Goal: Task Accomplishment & Management: Complete application form

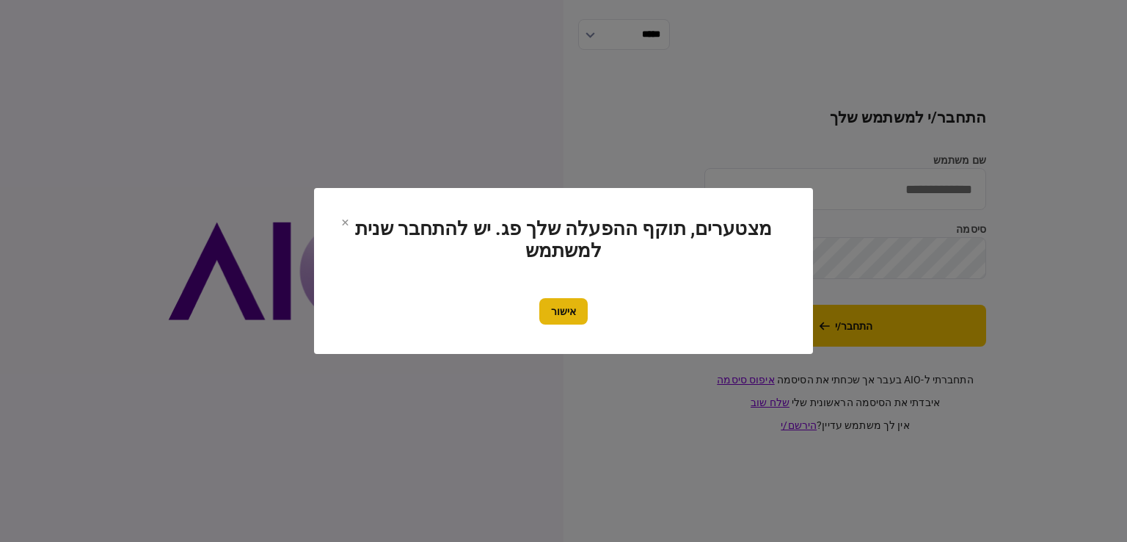
click at [567, 310] on button "אישור" at bounding box center [564, 311] width 48 height 26
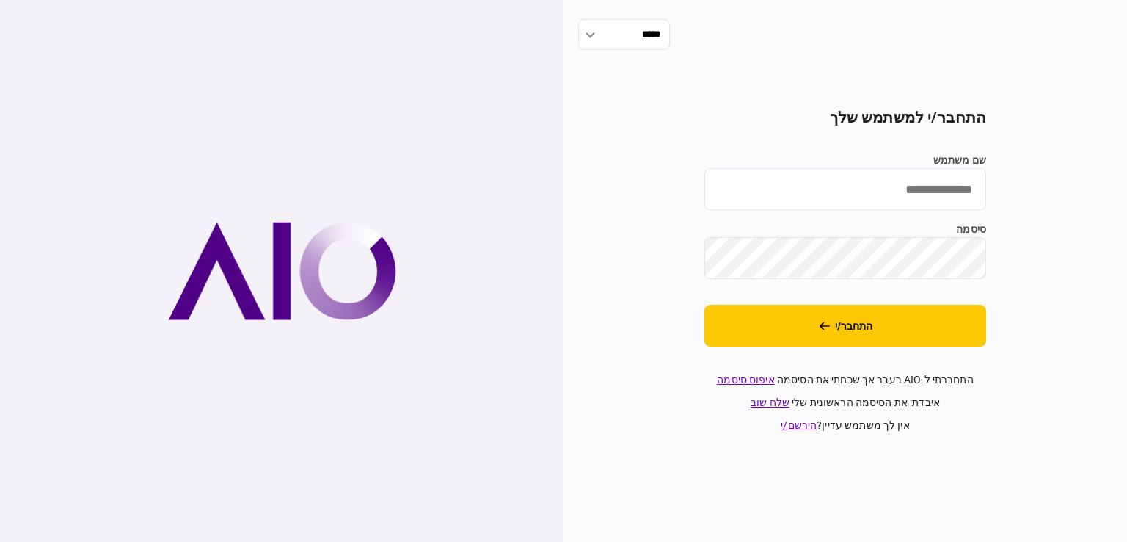
click at [822, 198] on input "שם משתמש" at bounding box center [846, 189] width 282 height 42
type input "**********"
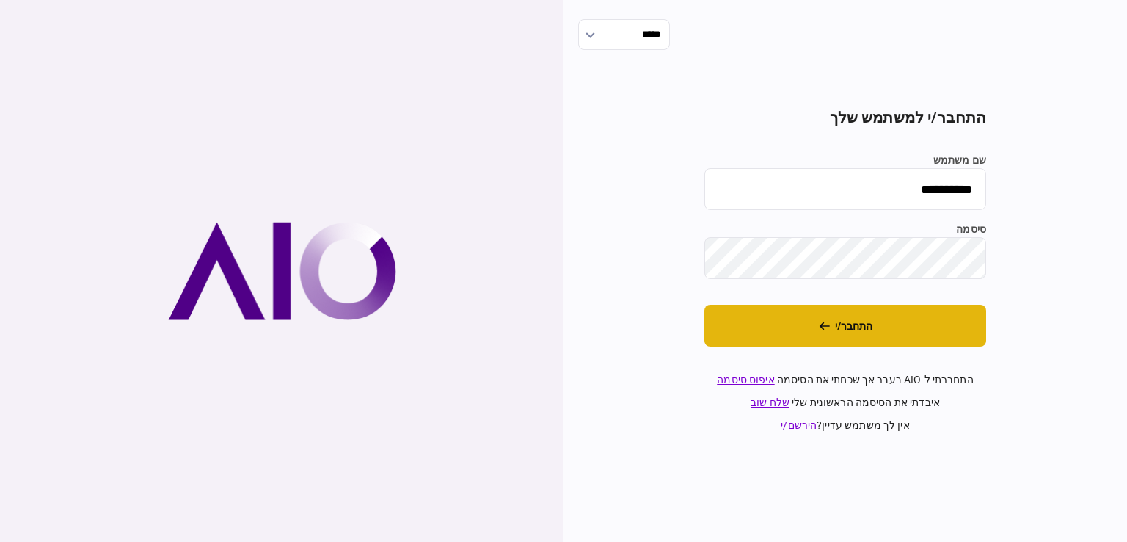
click at [937, 314] on button "התחבר/י" at bounding box center [846, 326] width 282 height 42
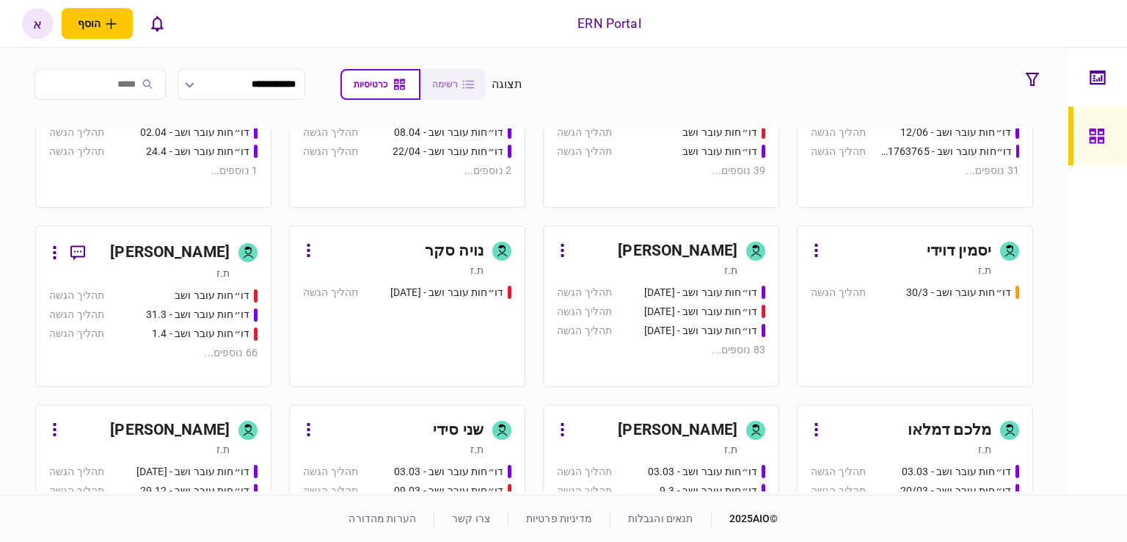
scroll to position [734, 0]
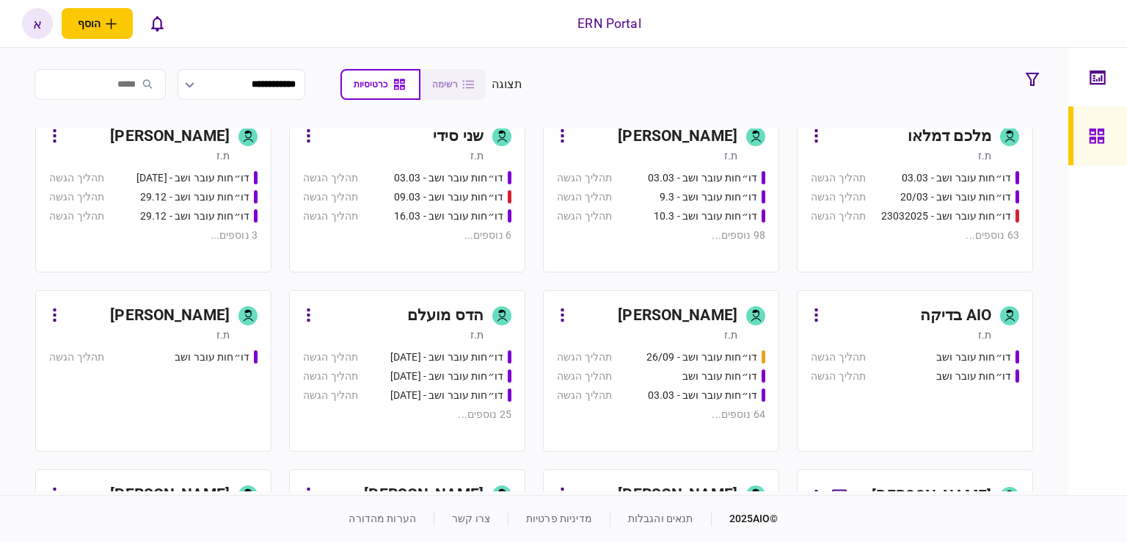
click at [729, 161] on link "איתמר שקד ת.ז דו״חות עובר ושב - 03.03 תהליך הגשה דו״חות עובר ושב - 9.3 תהליך הג…" at bounding box center [661, 191] width 236 height 161
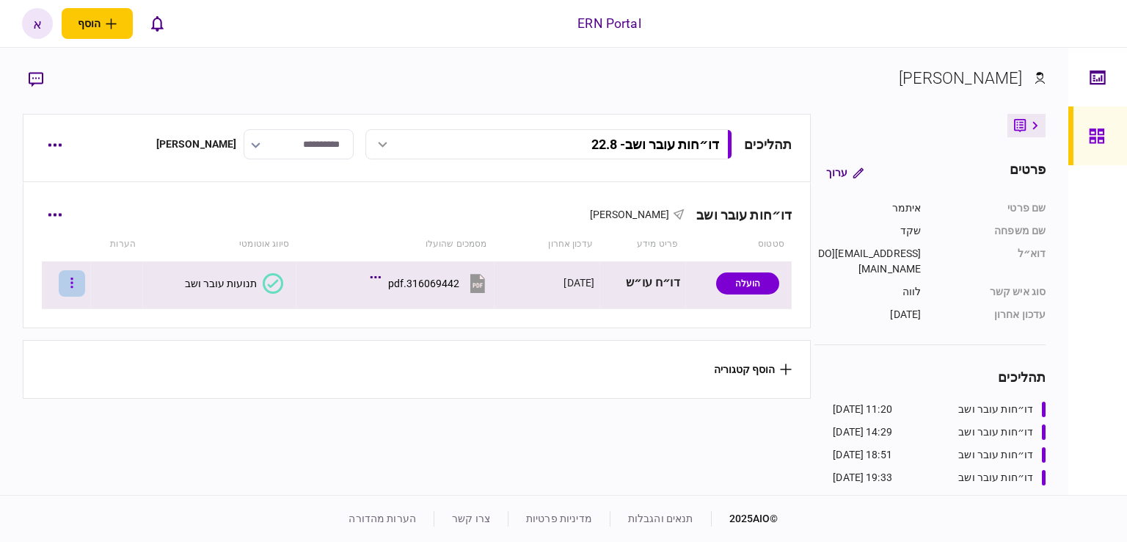
click at [73, 286] on icon "button" at bounding box center [71, 282] width 2 height 10
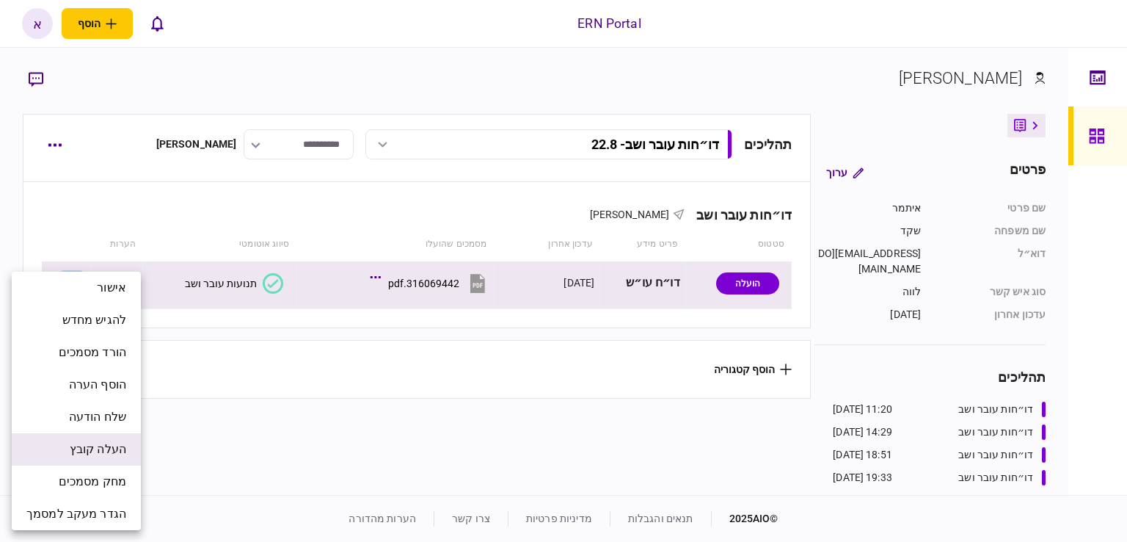
click at [103, 443] on span "העלה קובץ" at bounding box center [98, 449] width 57 height 18
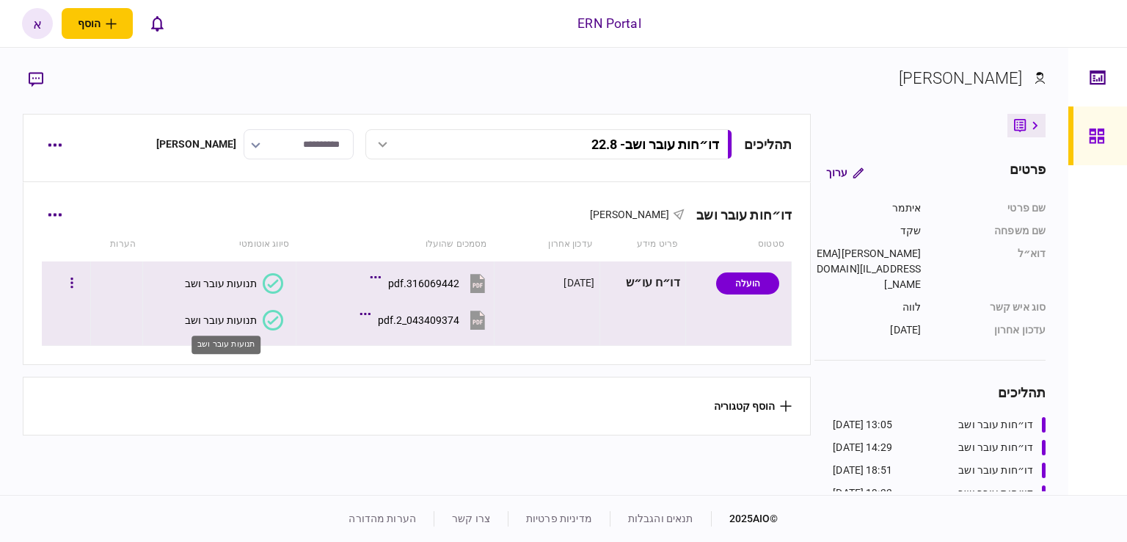
click at [227, 316] on div "תנועות עובר ושב" at bounding box center [221, 320] width 72 height 12
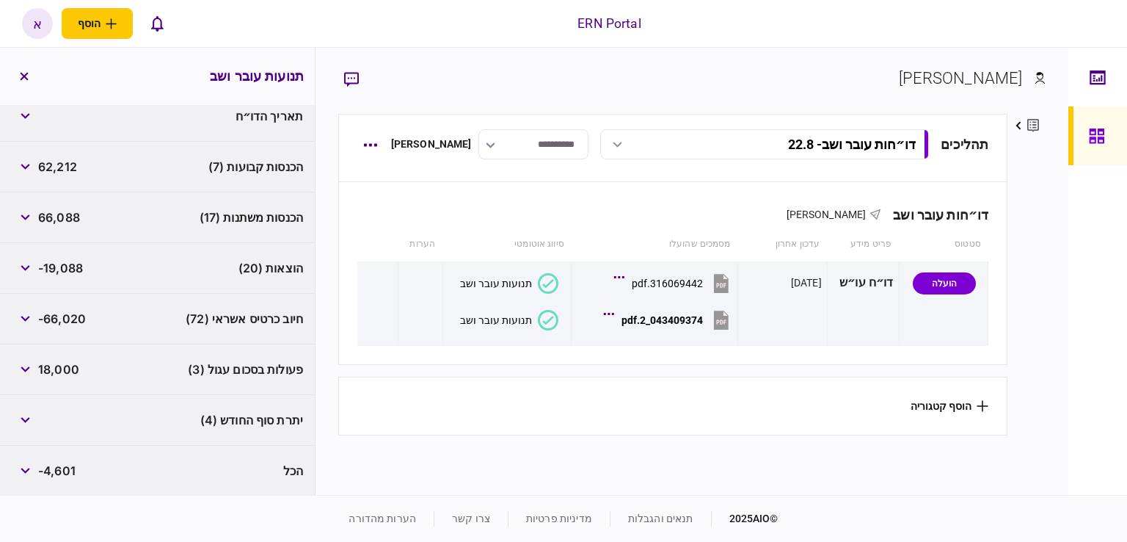
scroll to position [144, 0]
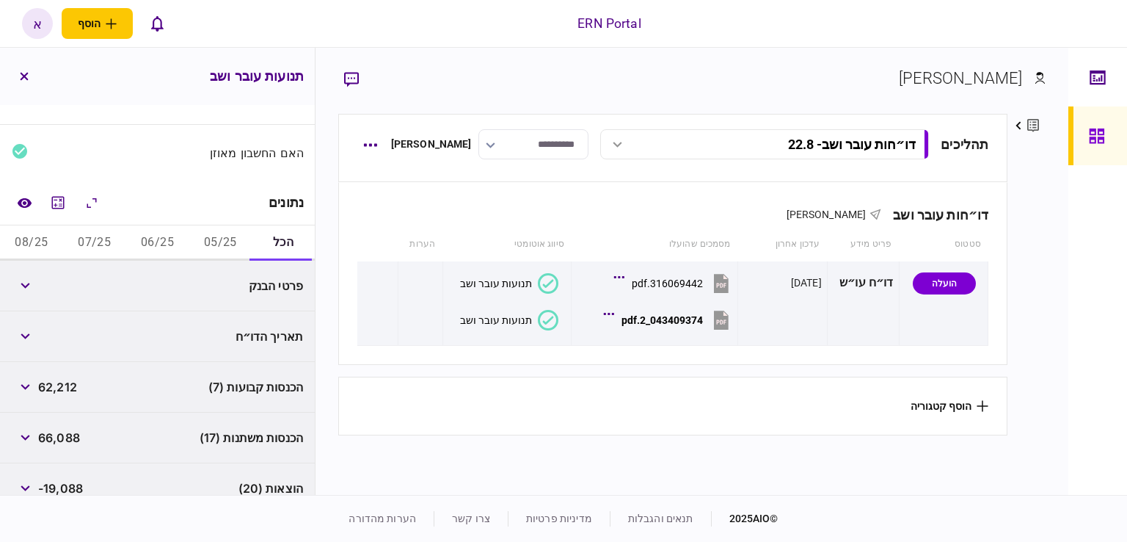
click at [209, 239] on button "05/25" at bounding box center [220, 242] width 63 height 35
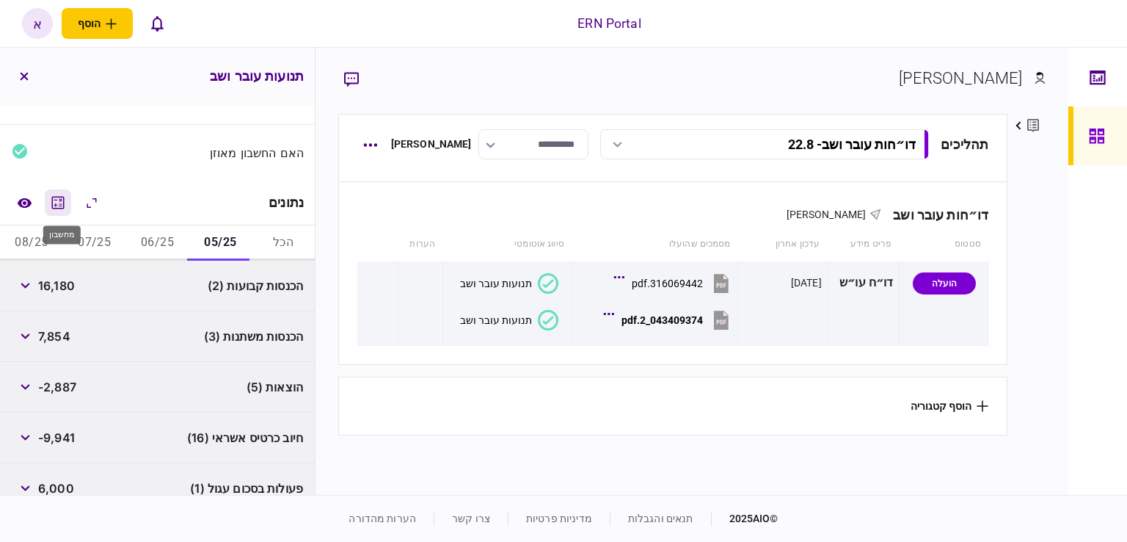
click at [51, 200] on button "מחשבון" at bounding box center [58, 202] width 26 height 26
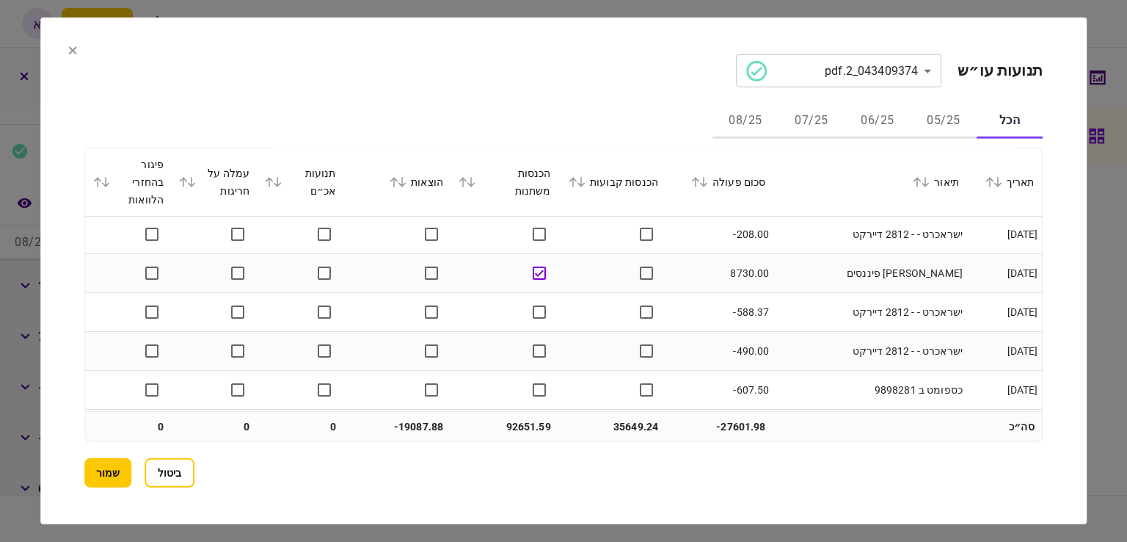
scroll to position [5866, 0]
click at [106, 477] on button "שמור" at bounding box center [107, 472] width 47 height 29
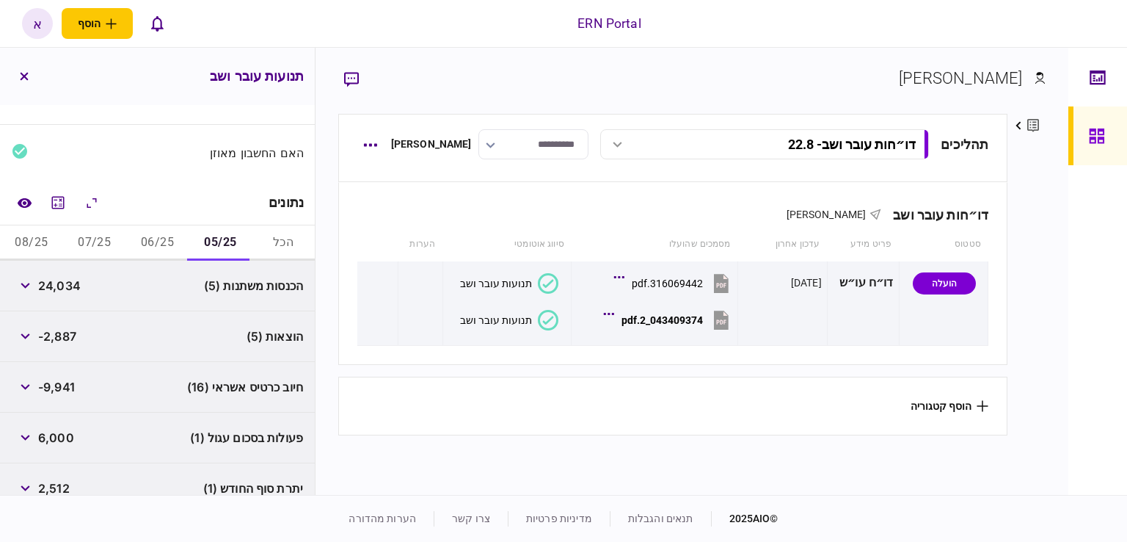
scroll to position [213, 0]
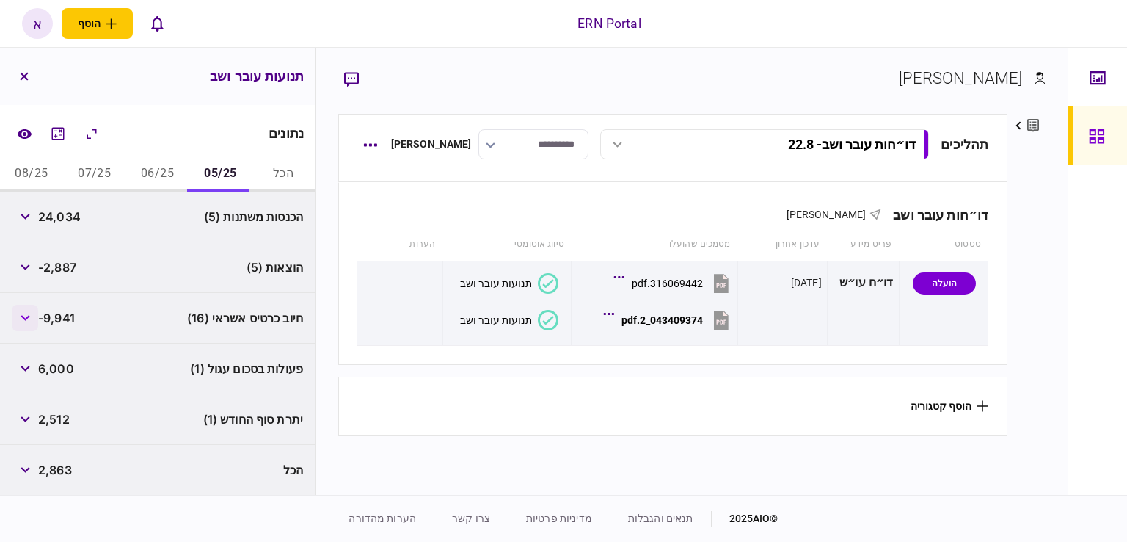
click at [30, 327] on button "button" at bounding box center [25, 318] width 26 height 26
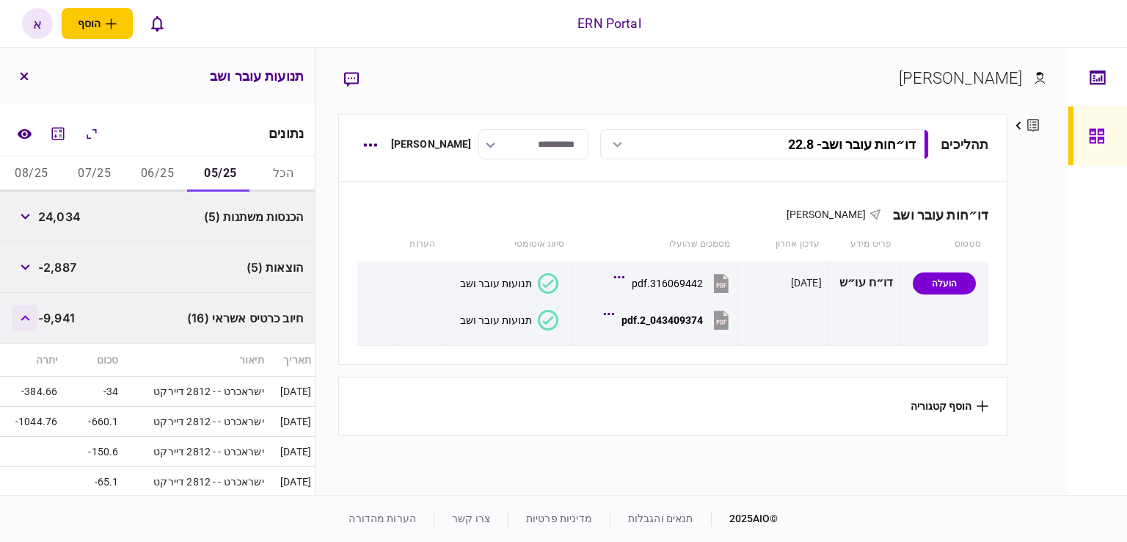
click at [25, 316] on icon "button" at bounding box center [26, 318] width 10 height 6
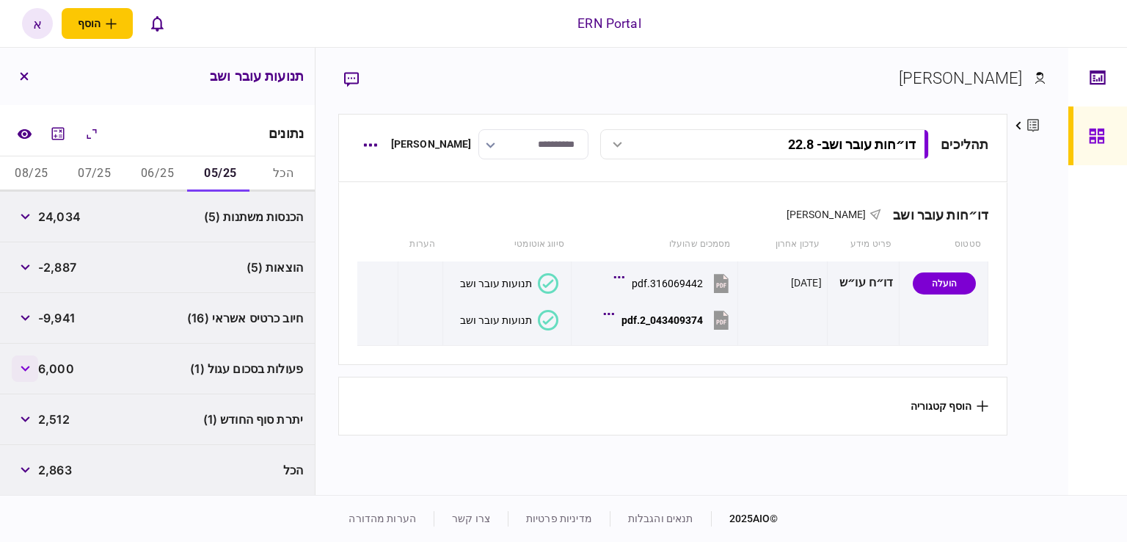
click at [37, 368] on button "button" at bounding box center [25, 368] width 26 height 26
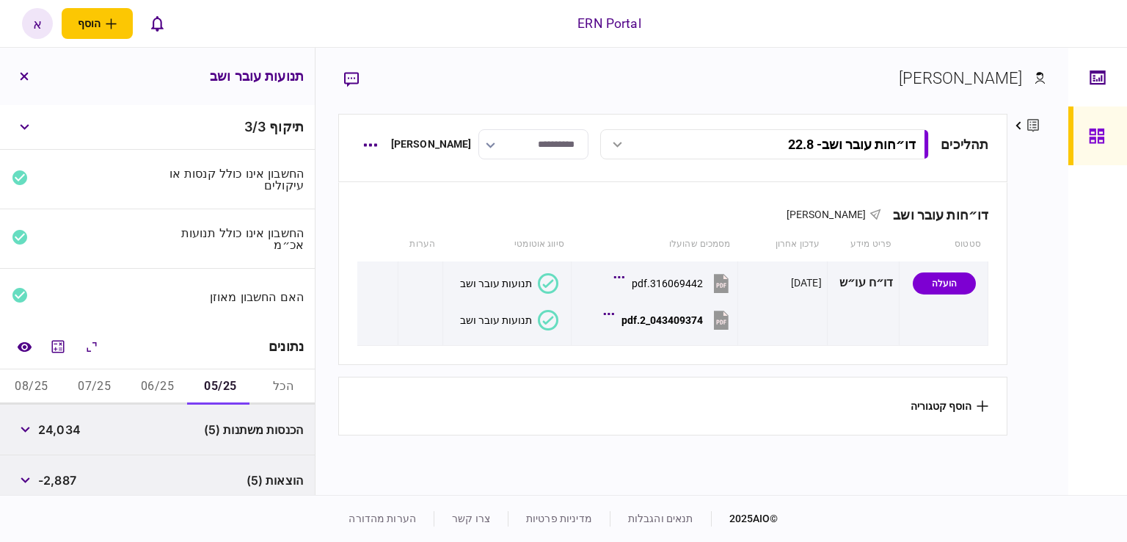
scroll to position [276, 0]
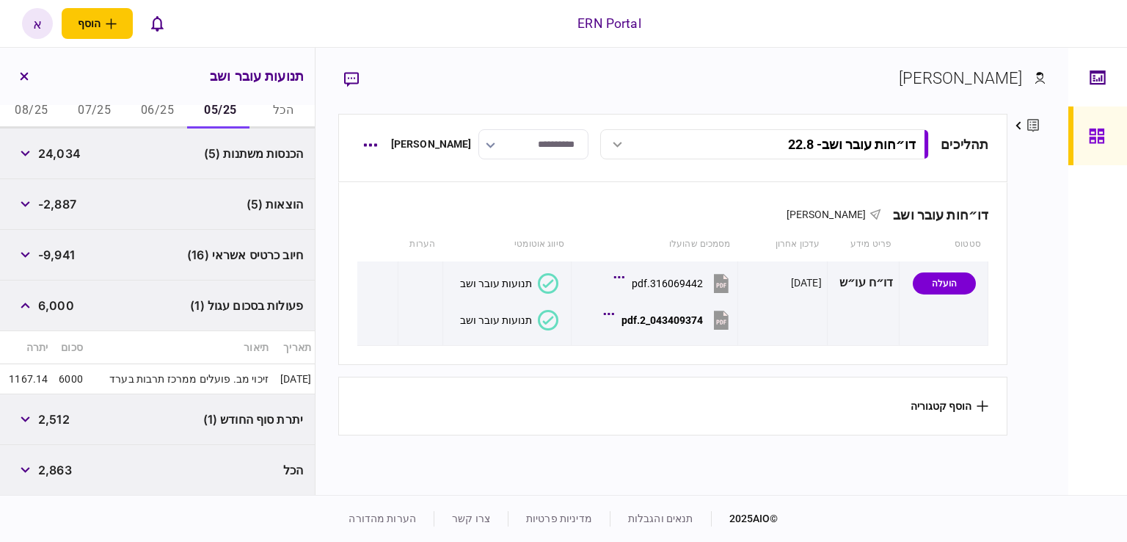
click at [76, 156] on span "24,034" at bounding box center [59, 154] width 43 height 18
click at [59, 206] on span "-2,887" at bounding box center [57, 204] width 38 height 18
click at [59, 205] on span "-2,887" at bounding box center [57, 204] width 38 height 18
copy span "2,887"
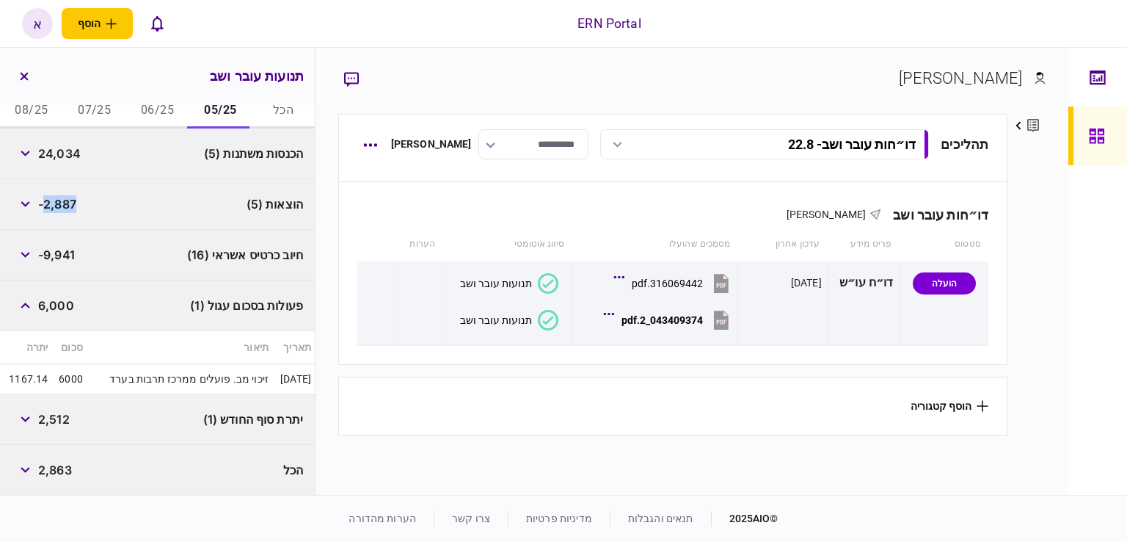
click at [57, 424] on span "2,512" at bounding box center [54, 419] width 32 height 18
copy span "2,512"
click at [150, 111] on button "06/25" at bounding box center [157, 110] width 63 height 35
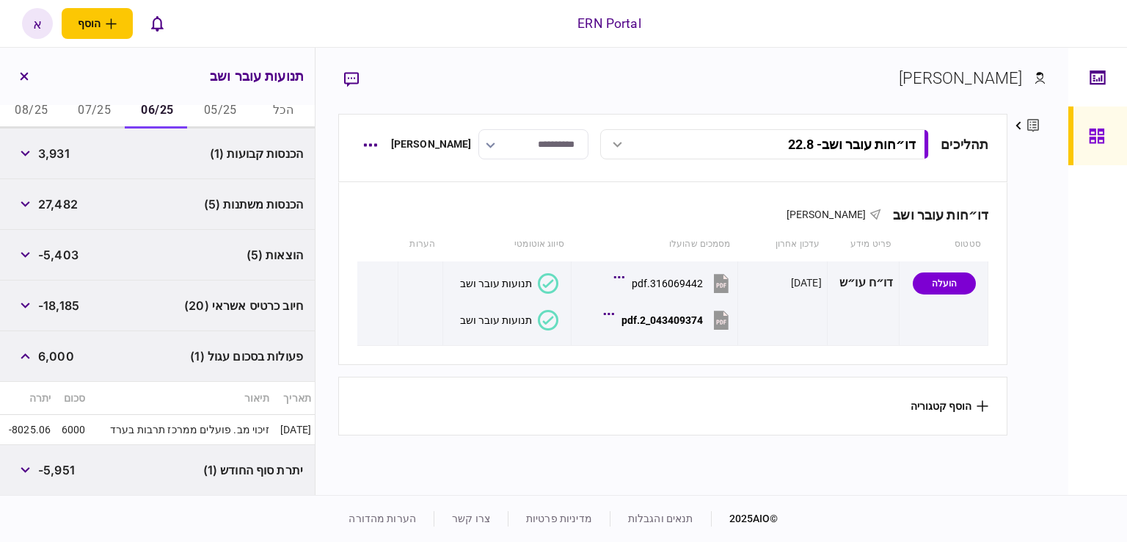
scroll to position [56, 0]
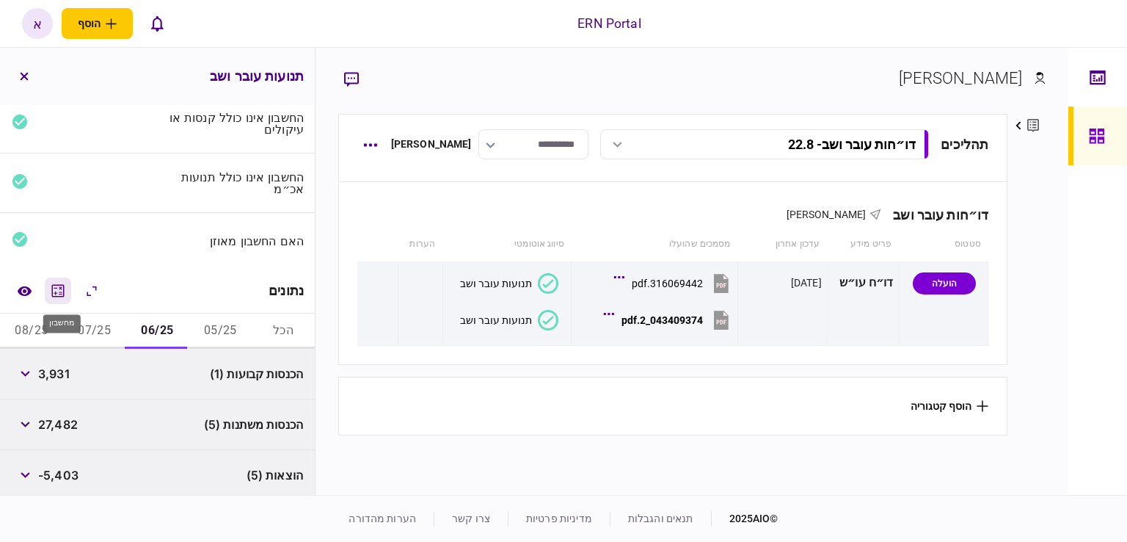
click at [65, 283] on icon "מחשבון" at bounding box center [58, 291] width 18 height 18
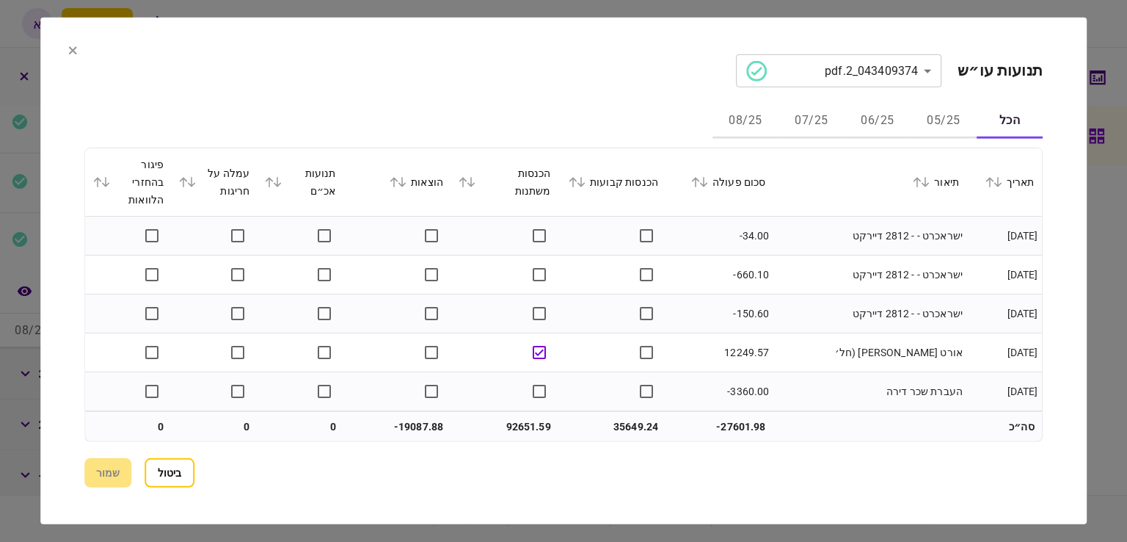
click at [881, 114] on button "06/25" at bounding box center [878, 120] width 66 height 35
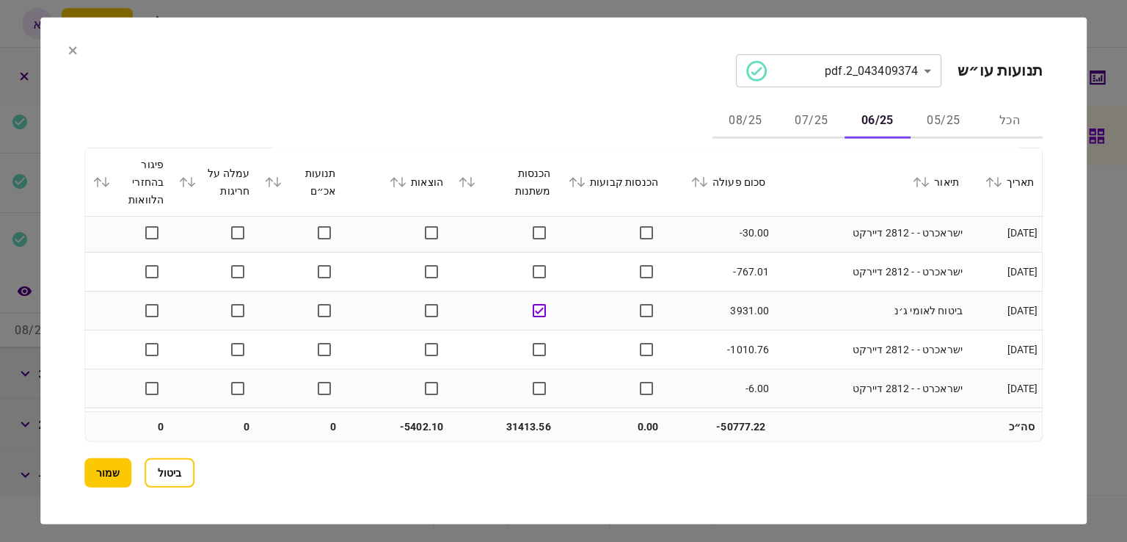
scroll to position [1282, 0]
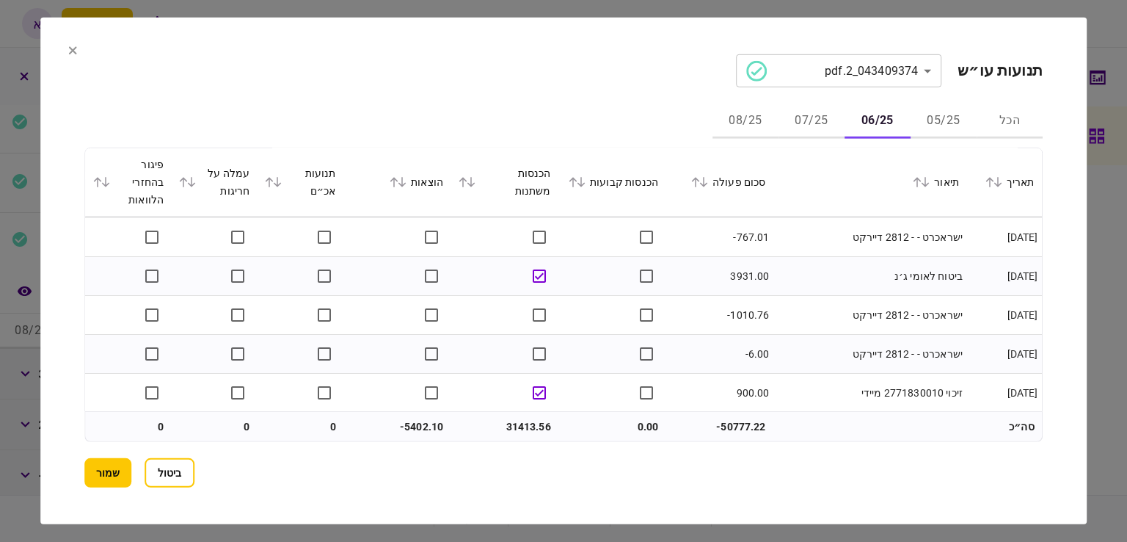
click at [119, 472] on button "שמור" at bounding box center [107, 472] width 47 height 29
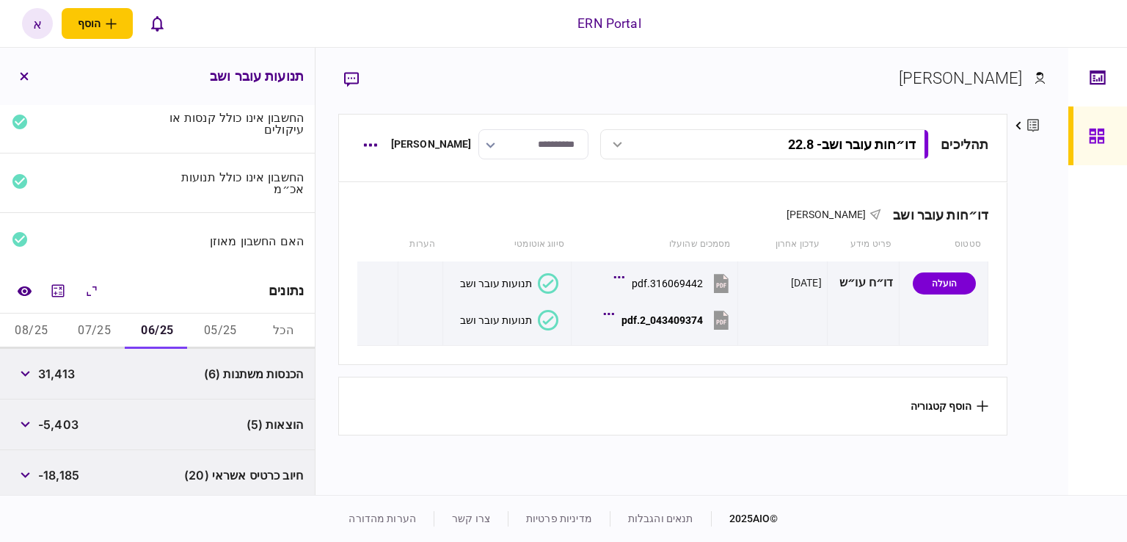
click at [60, 371] on span "31,413" at bounding box center [56, 374] width 37 height 18
click at [59, 371] on span "31,413" at bounding box center [56, 374] width 37 height 18
copy span "31,413"
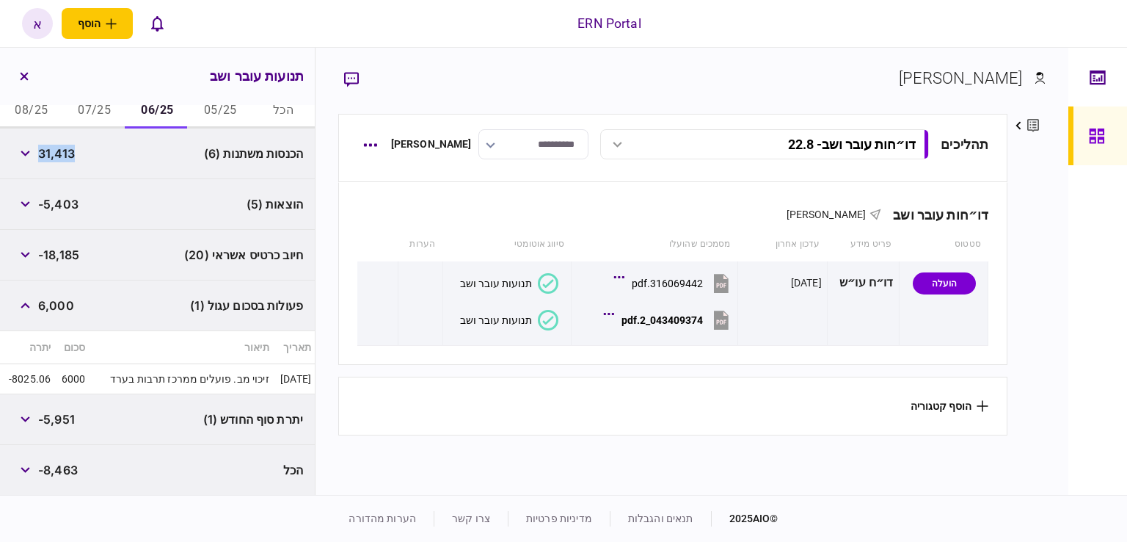
click at [61, 197] on span "-5,403" at bounding box center [58, 204] width 40 height 18
copy span "5,403"
click at [70, 428] on div "-5,951" at bounding box center [43, 419] width 63 height 26
click at [59, 416] on span "-5,951" at bounding box center [56, 419] width 37 height 18
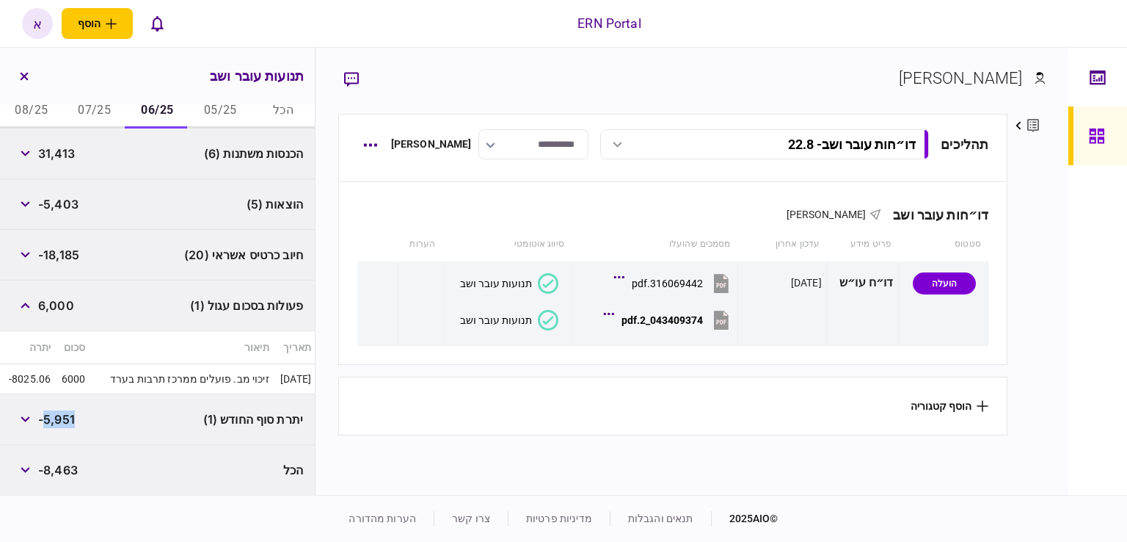
click at [59, 416] on span "-5,951" at bounding box center [56, 419] width 37 height 18
copy span "5,951"
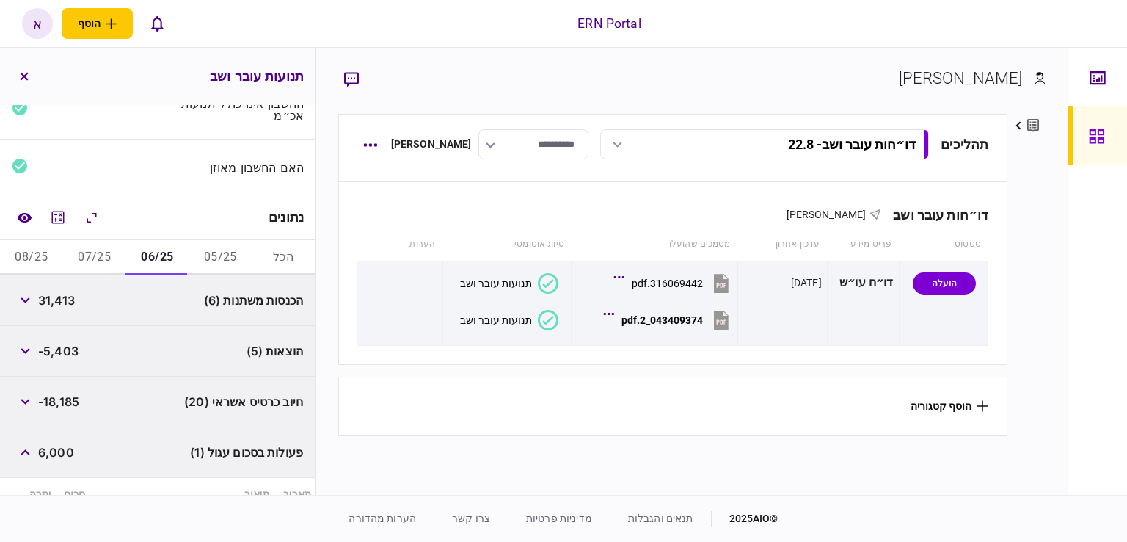
click at [94, 264] on button "07/25" at bounding box center [94, 257] width 63 height 35
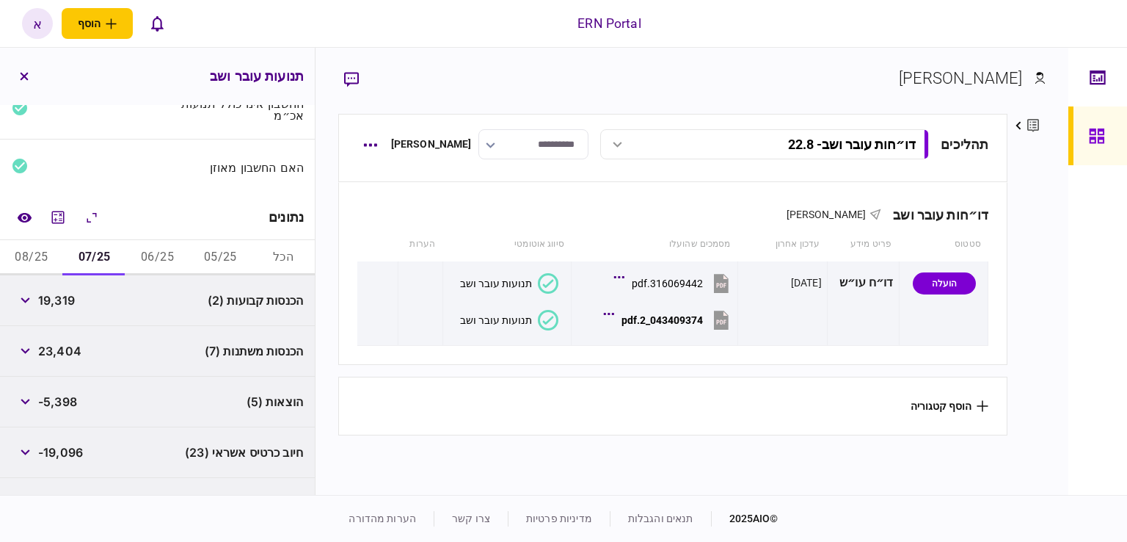
scroll to position [213, 0]
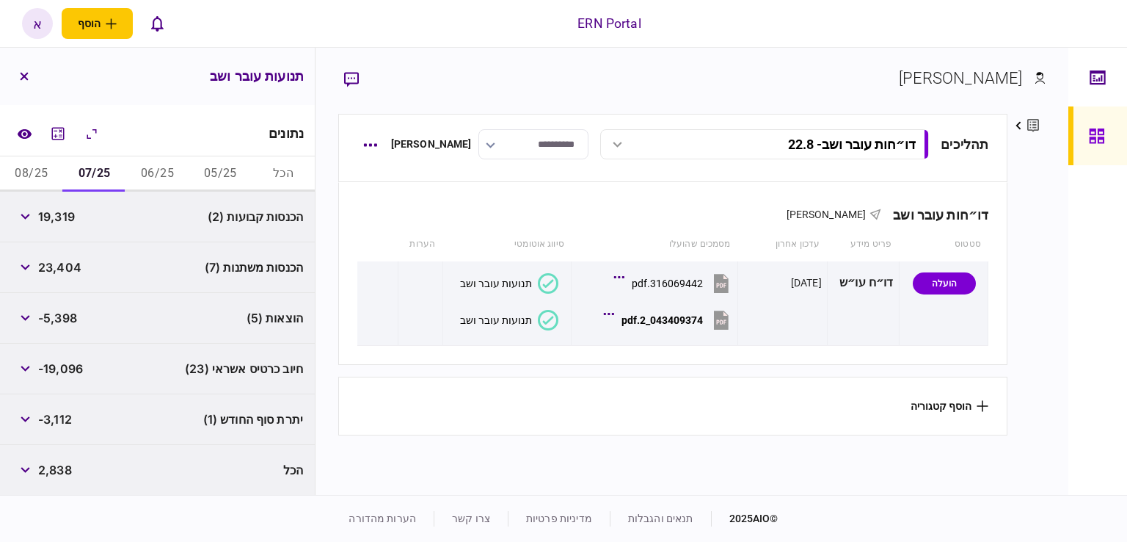
click at [60, 212] on span "19,319" at bounding box center [56, 217] width 37 height 18
click at [60, 211] on span "19,319" at bounding box center [56, 217] width 37 height 18
copy span "19,319"
click at [62, 267] on span "23,404" at bounding box center [59, 267] width 43 height 18
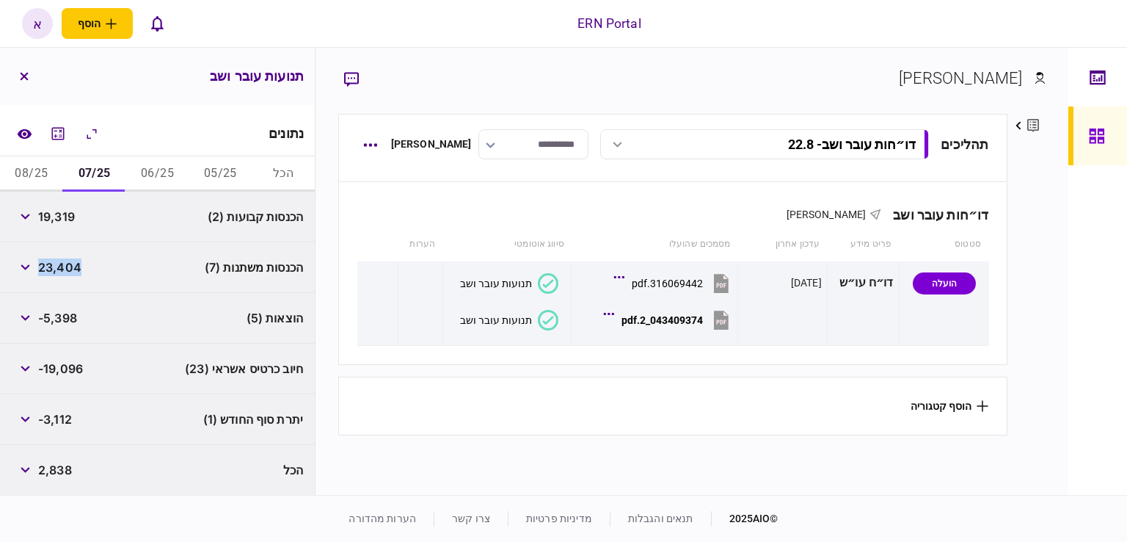
copy span "23,404"
click at [67, 136] on icon "מחשבון" at bounding box center [58, 134] width 18 height 18
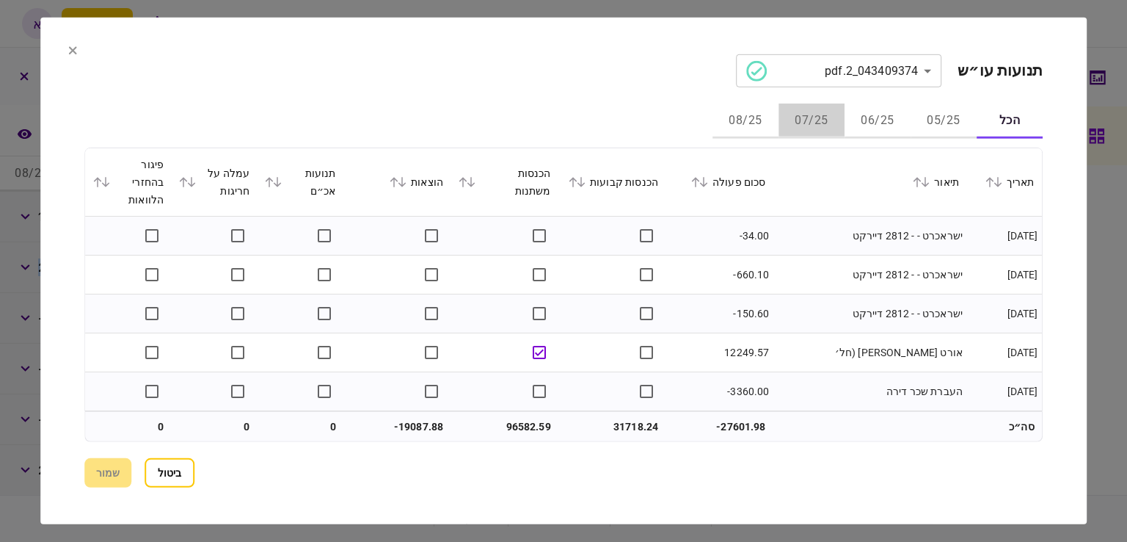
click at [813, 109] on button "07/25" at bounding box center [812, 120] width 66 height 35
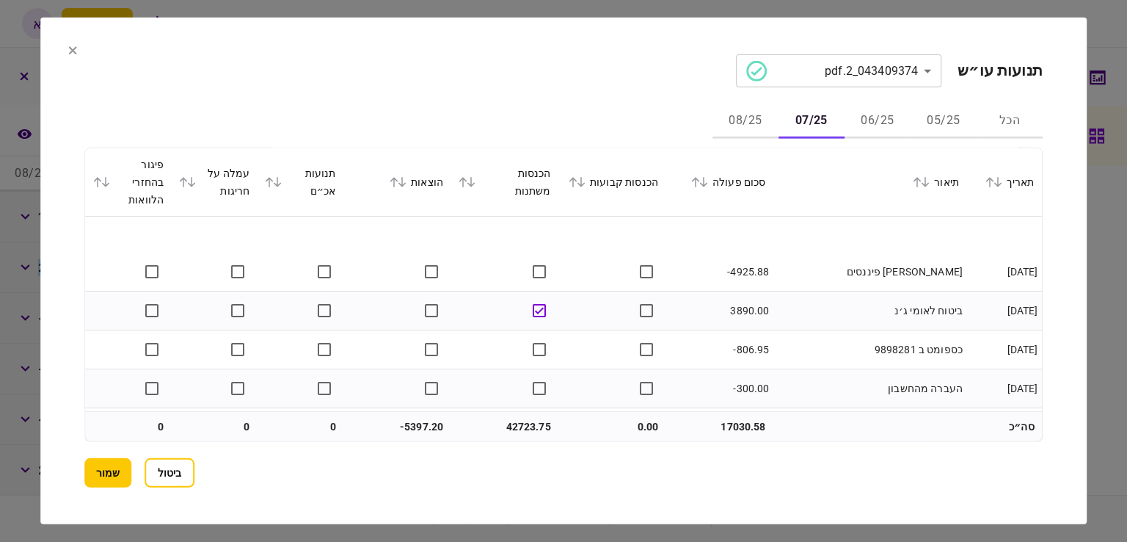
scroll to position [1942, 0]
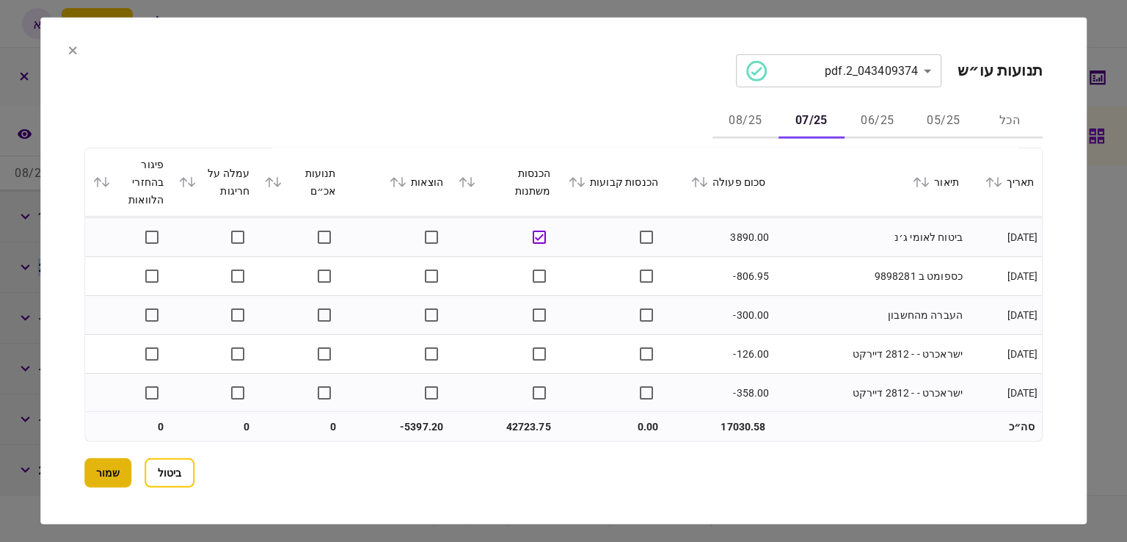
click at [121, 473] on button "שמור" at bounding box center [107, 472] width 47 height 29
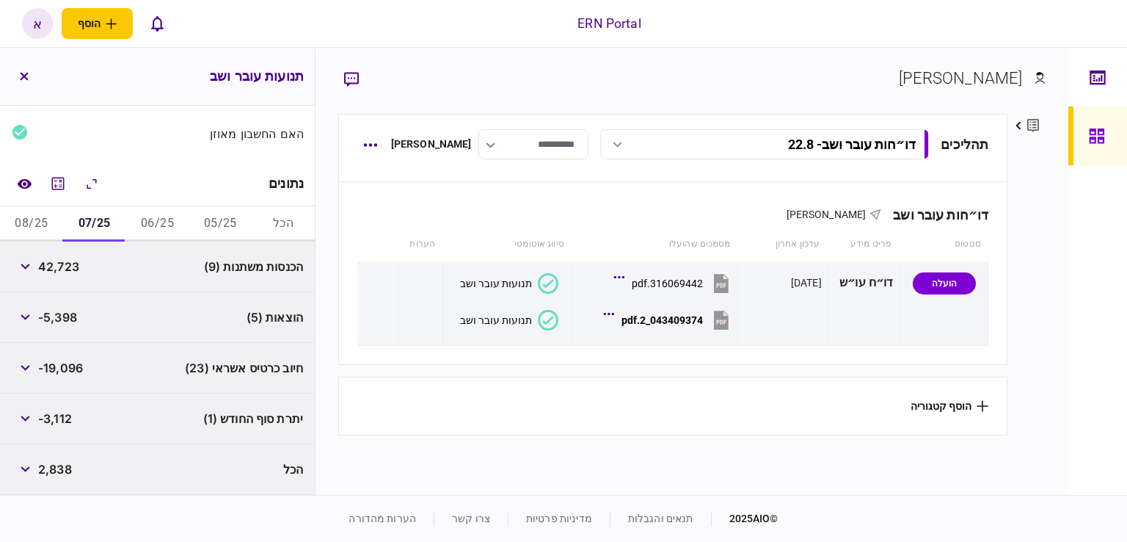
scroll to position [162, 0]
click at [79, 272] on span "42,723" at bounding box center [58, 267] width 41 height 18
copy div "42,723"
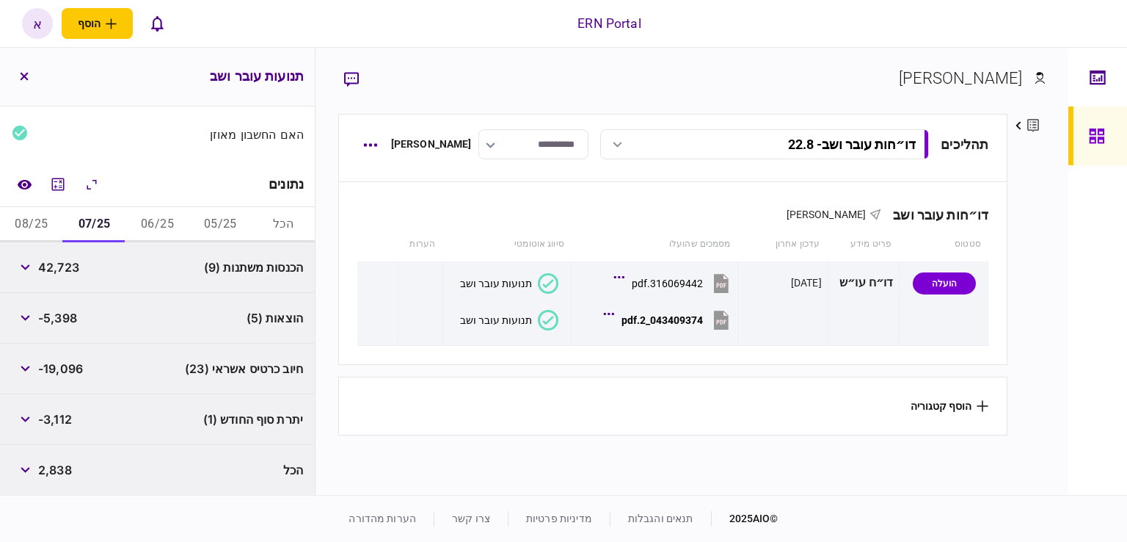
click at [51, 315] on span "-5,398" at bounding box center [57, 318] width 39 height 18
copy span "5,398"
click at [59, 417] on span "-3,112" at bounding box center [55, 419] width 34 height 18
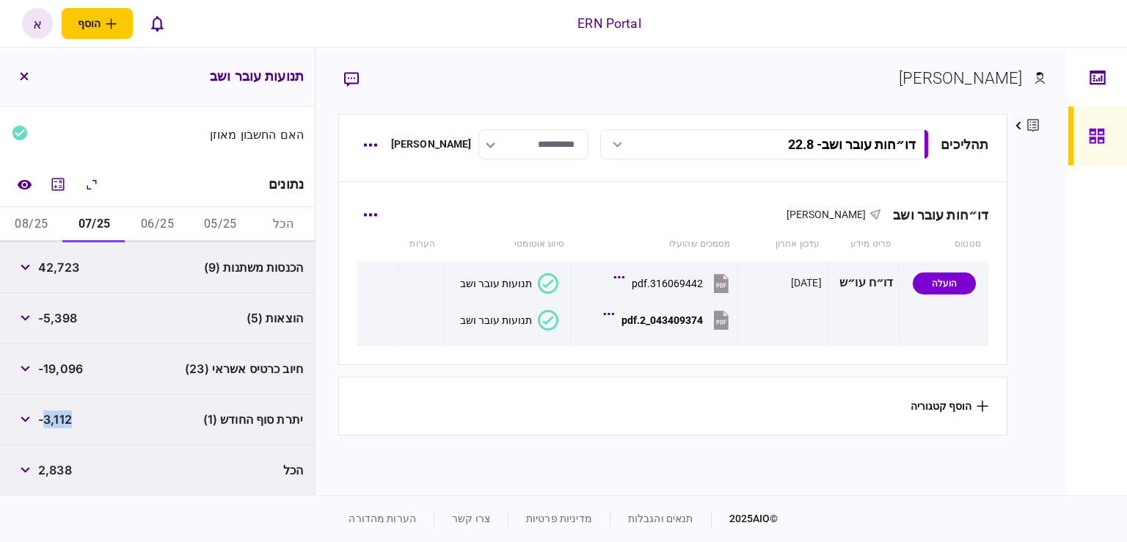
copy span "3,112"
click at [31, 236] on button "08/25" at bounding box center [31, 224] width 63 height 35
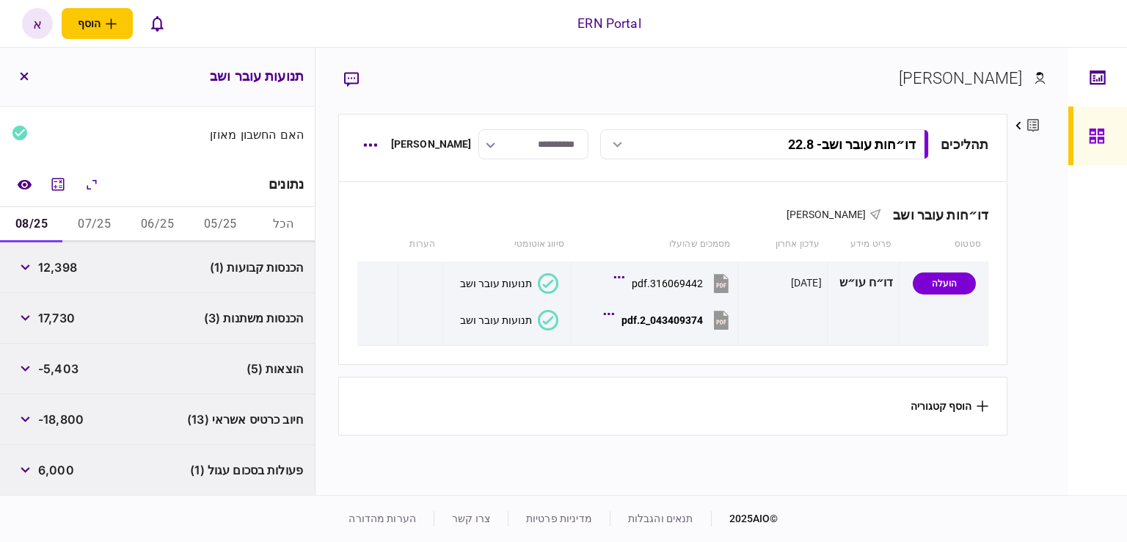
click at [48, 266] on span "12,398" at bounding box center [57, 267] width 39 height 18
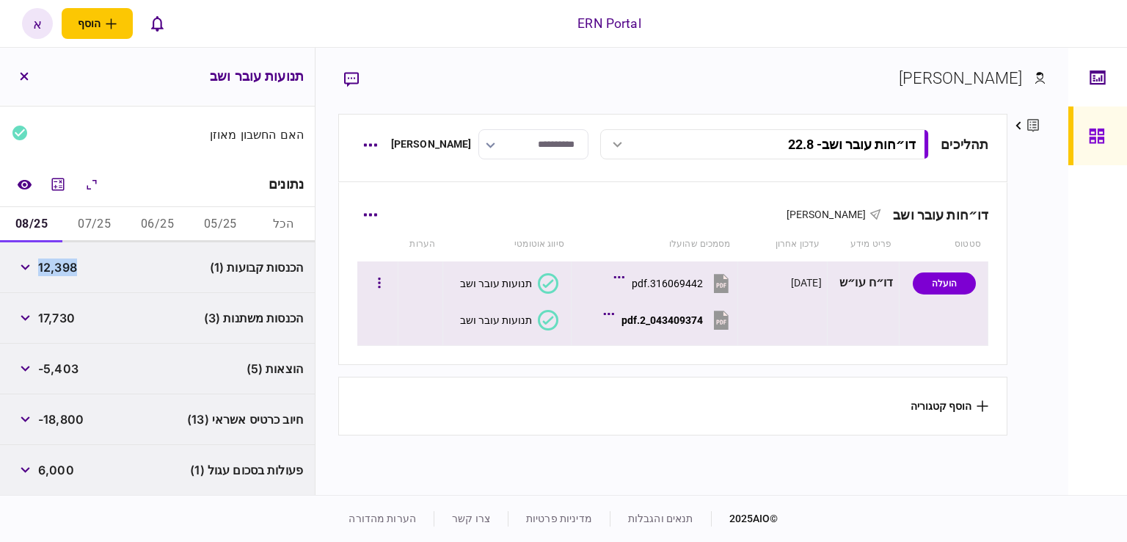
click at [670, 324] on body "ERN Portal הוסף לקוח עסקי לקוח פרטי א א איתמר שקד svetlana@ern-israel.co.il עבר…" at bounding box center [563, 271] width 1127 height 542
click at [522, 316] on div "תנועות עובר ושב" at bounding box center [496, 320] width 72 height 12
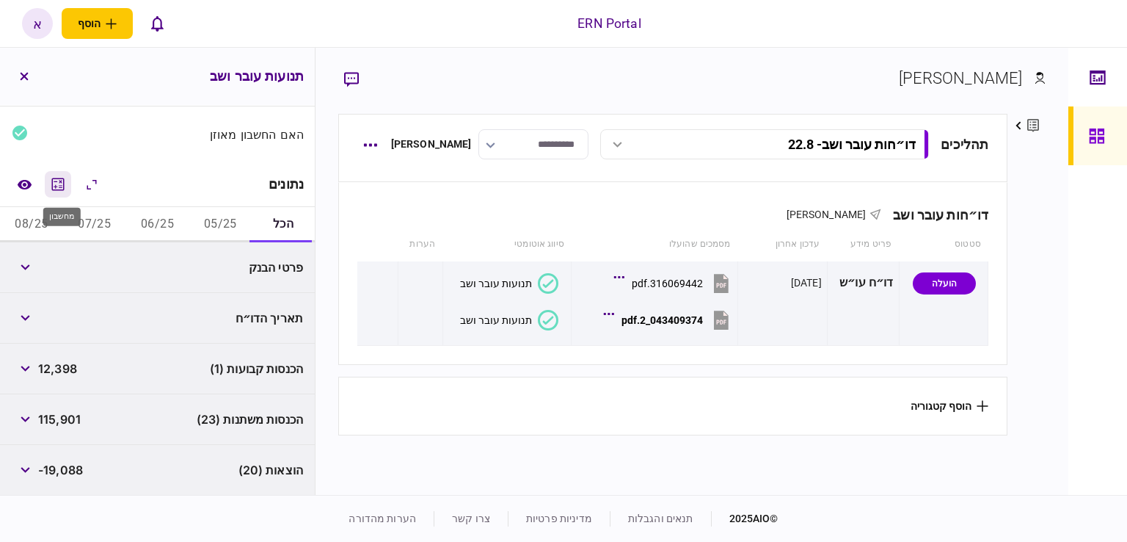
click at [64, 177] on icon "מחשבון" at bounding box center [58, 184] width 18 height 18
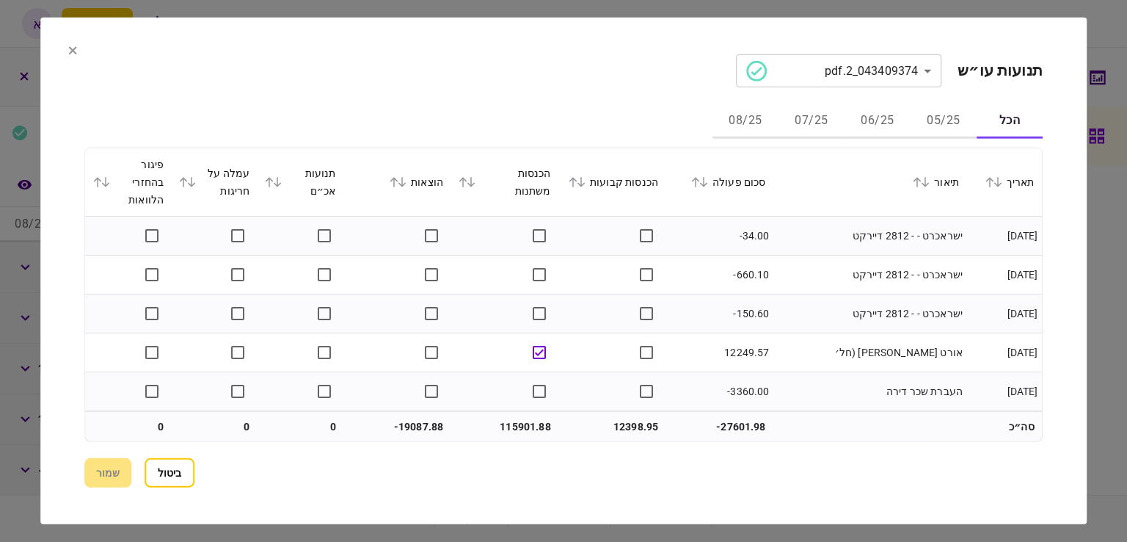
click at [758, 114] on button "08/25" at bounding box center [746, 120] width 66 height 35
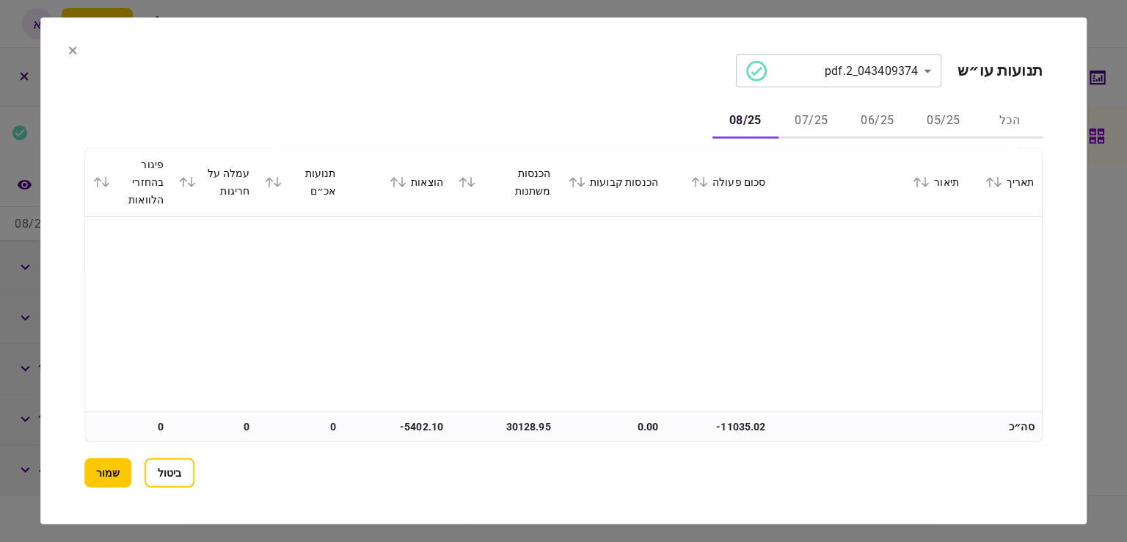
scroll to position [928, 0]
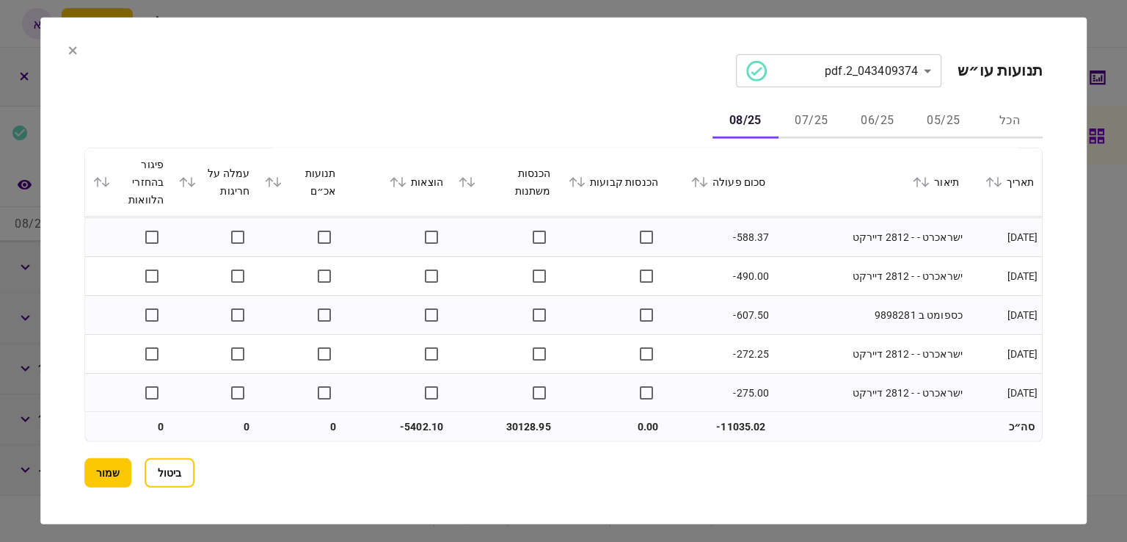
click at [95, 479] on button "שמור" at bounding box center [107, 472] width 47 height 29
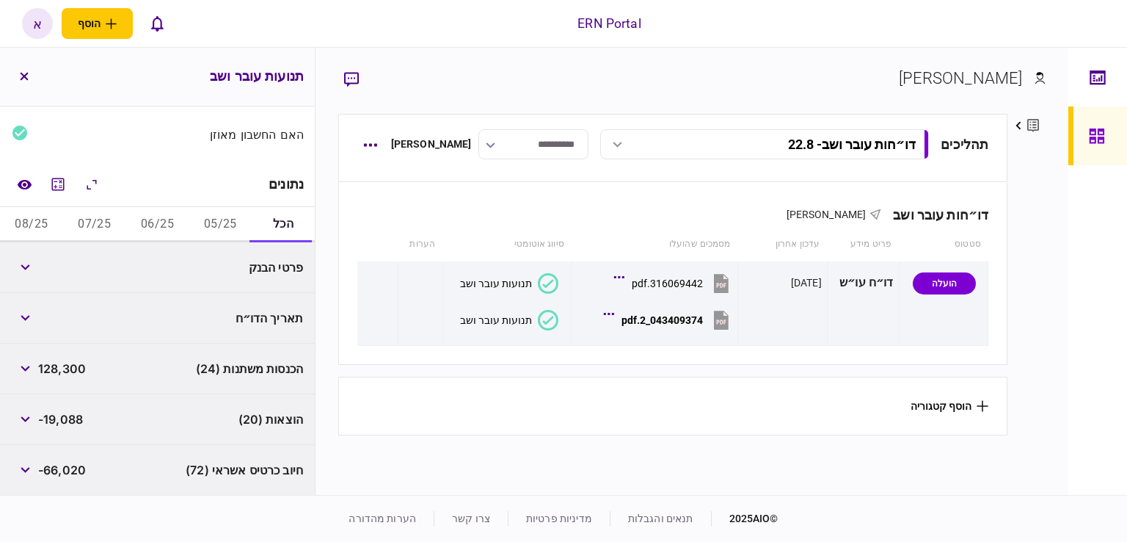
click at [76, 365] on span "128,300" at bounding box center [62, 369] width 48 height 18
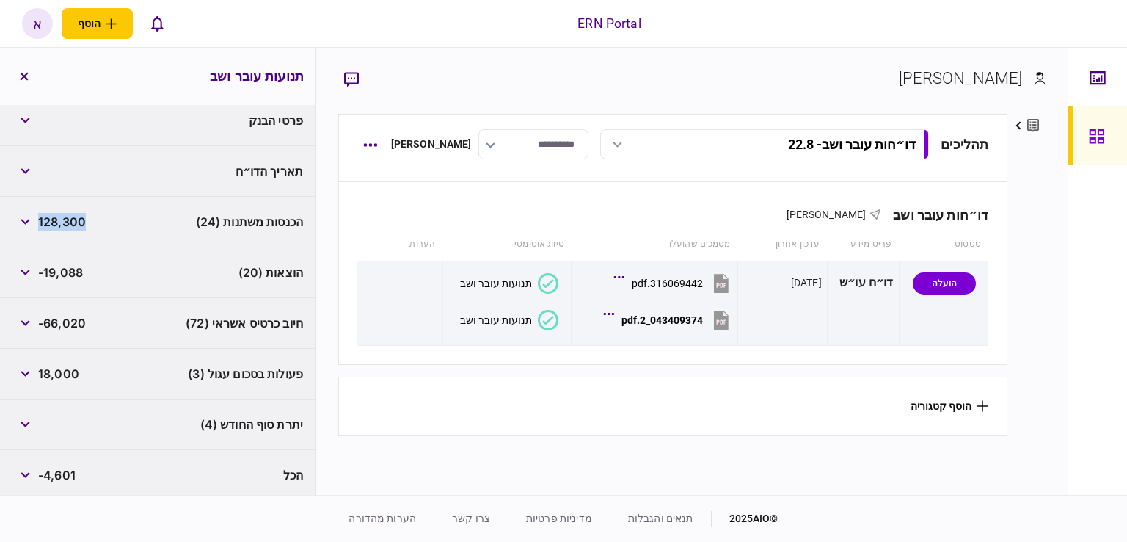
scroll to position [314, 0]
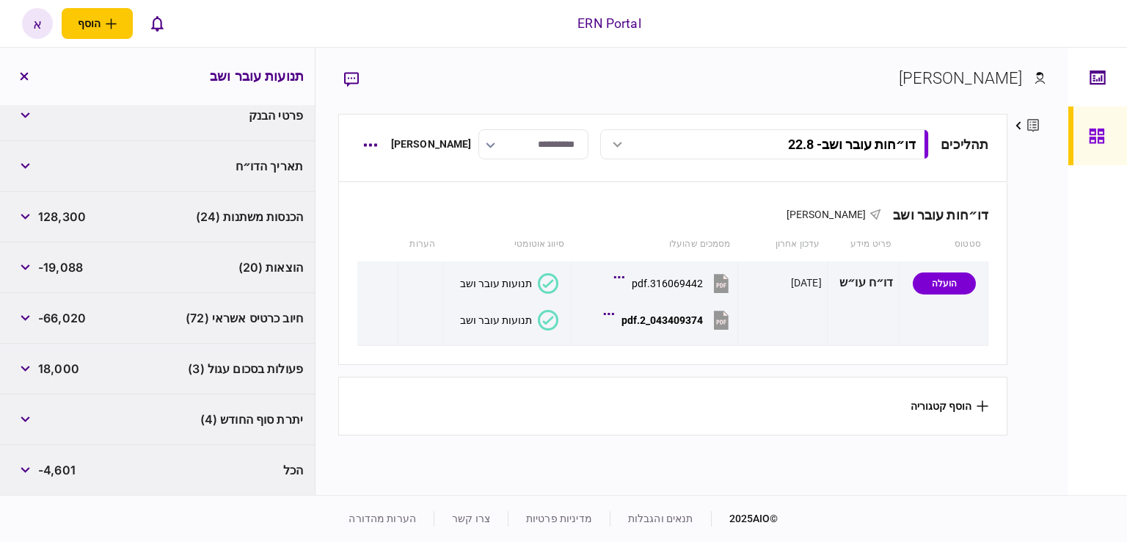
click at [14, 272] on div "הוצאות (20) -19,088" at bounding box center [157, 267] width 315 height 51
click at [23, 269] on icon "button" at bounding box center [26, 267] width 10 height 6
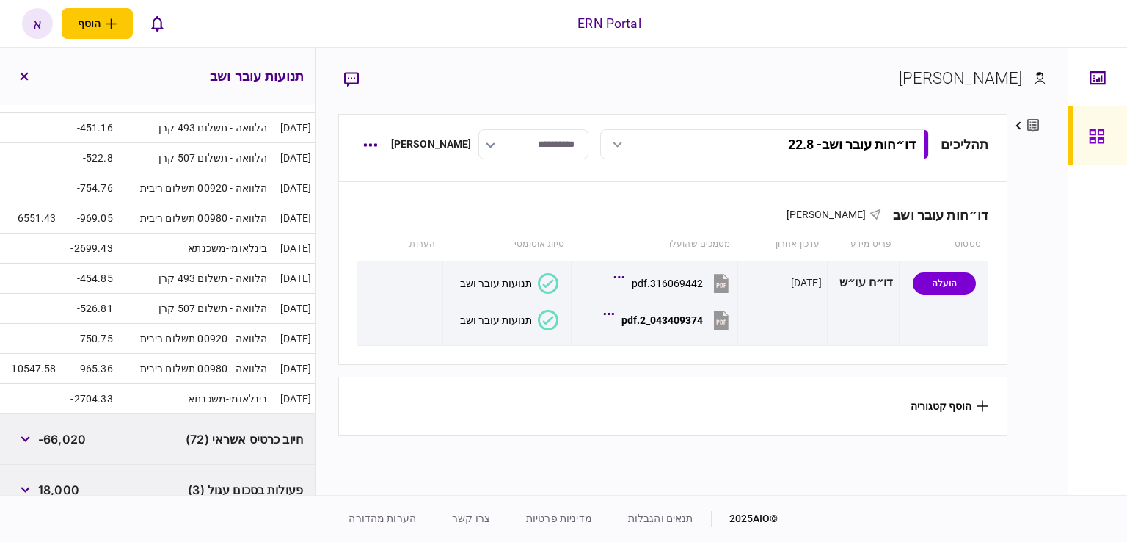
scroll to position [388, 0]
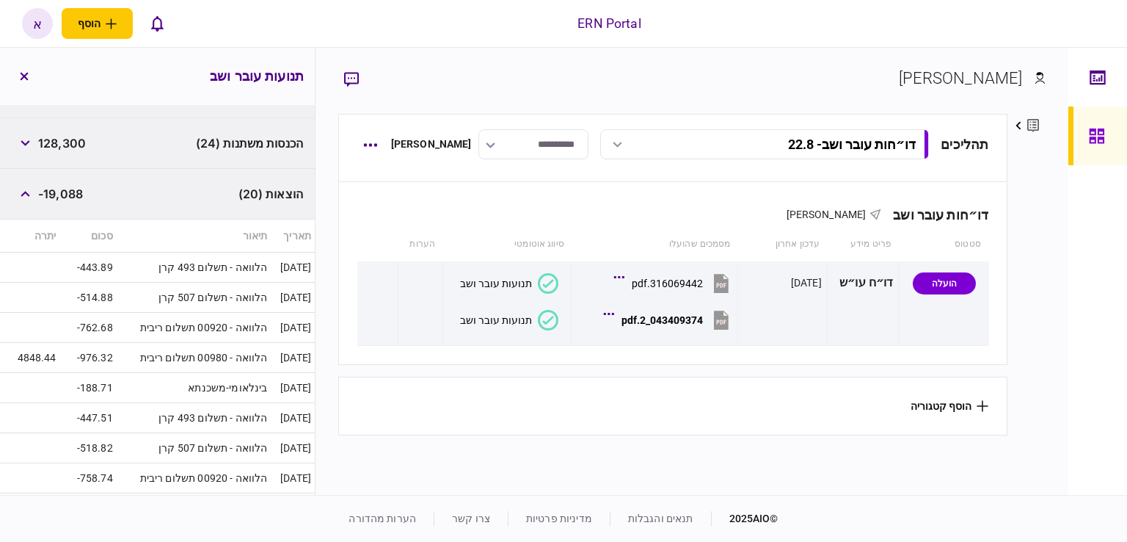
click at [62, 192] on span "-19,088" at bounding box center [60, 194] width 45 height 18
click at [70, 193] on span "-19,088" at bounding box center [60, 194] width 45 height 18
click at [69, 194] on span "-19,088" at bounding box center [60, 194] width 45 height 18
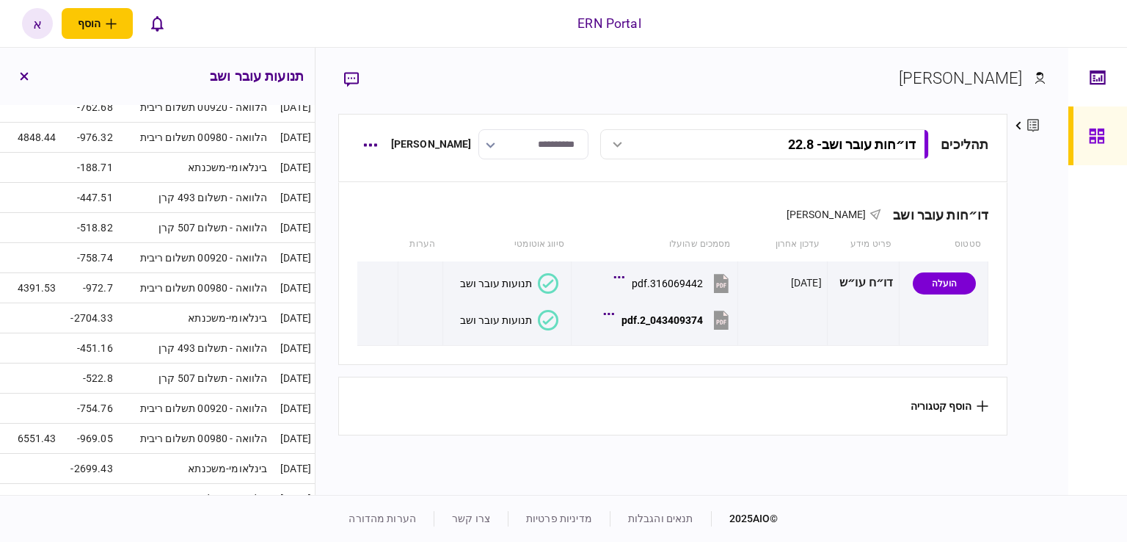
scroll to position [461, 0]
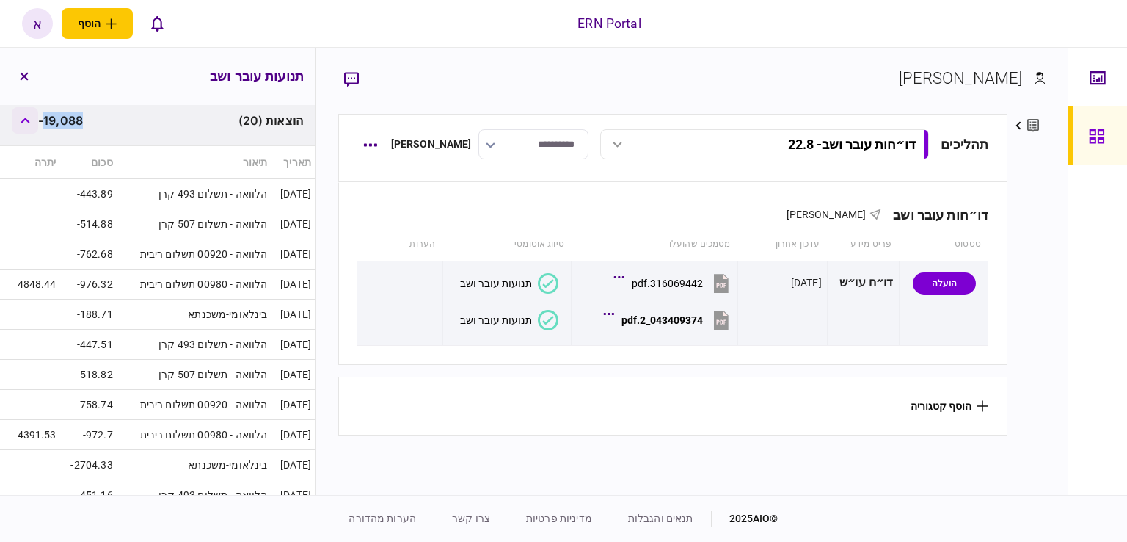
click at [32, 126] on button "button" at bounding box center [25, 120] width 26 height 26
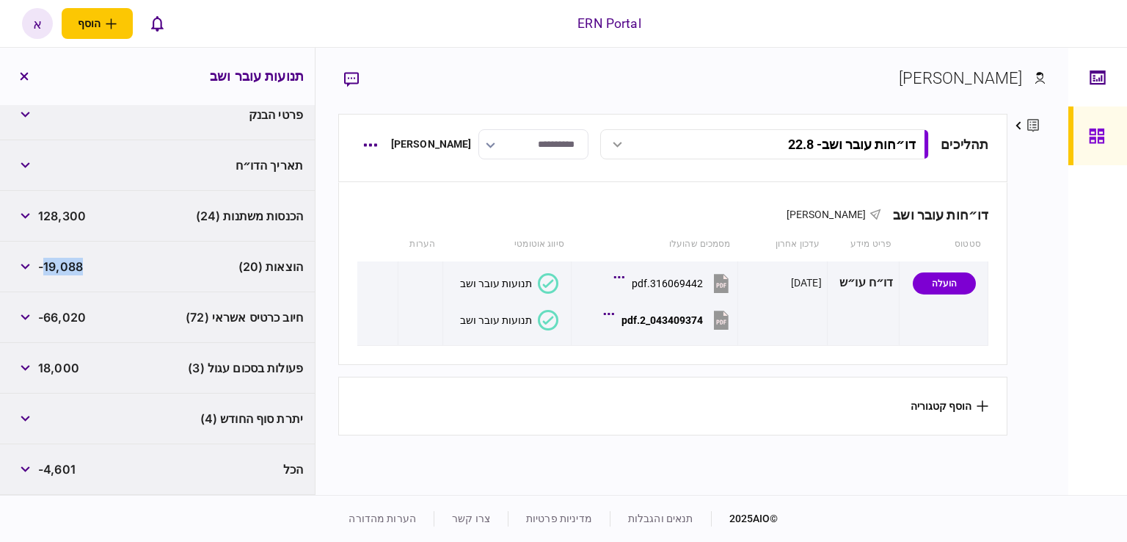
scroll to position [314, 0]
click at [30, 374] on button "button" at bounding box center [25, 368] width 26 height 26
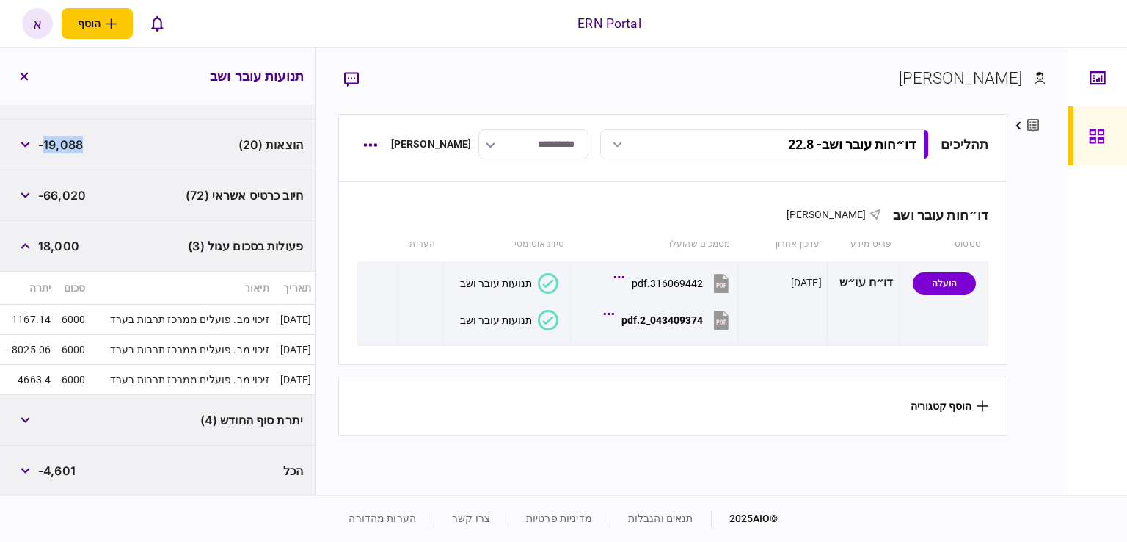
scroll to position [217, 0]
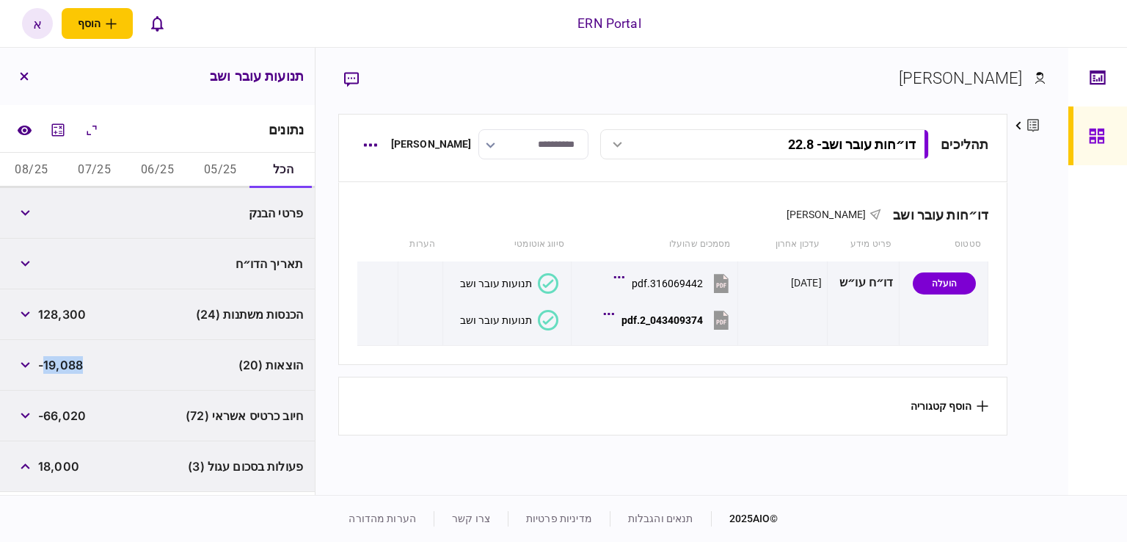
click at [106, 167] on button "07/25" at bounding box center [94, 170] width 63 height 35
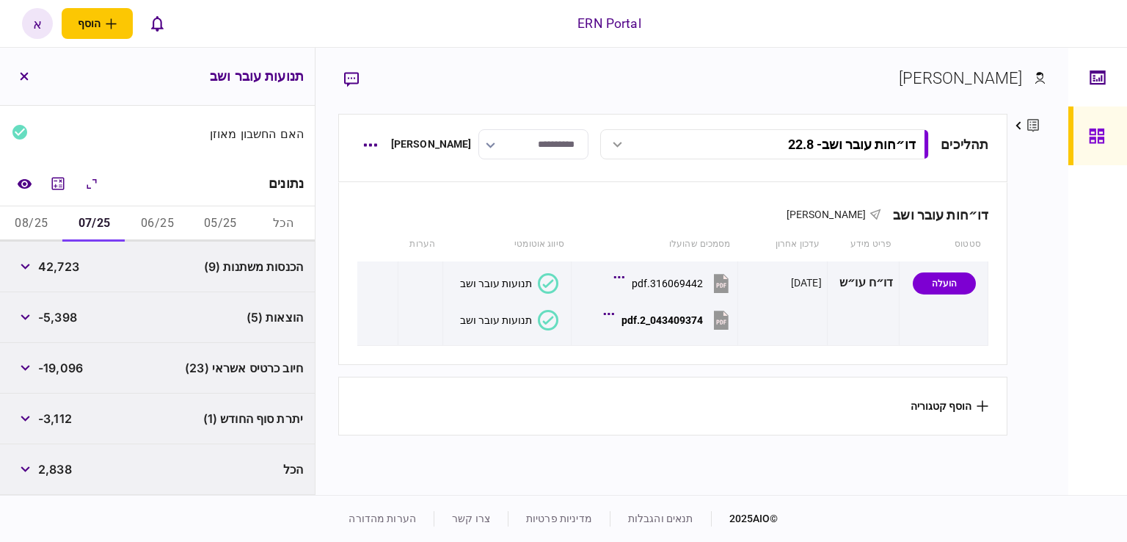
scroll to position [162, 0]
click at [137, 225] on button "06/25" at bounding box center [157, 224] width 63 height 35
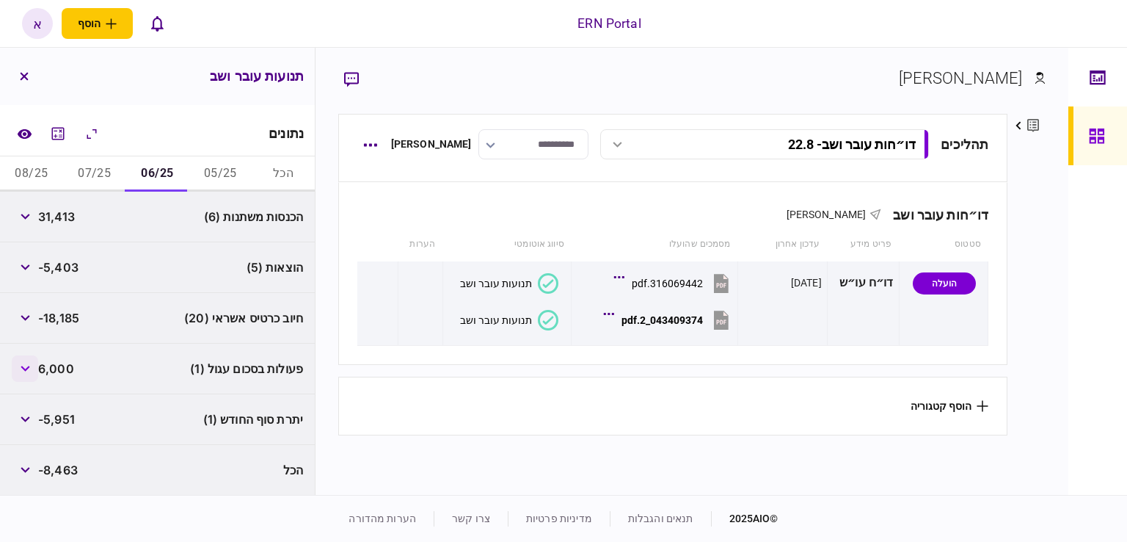
click at [34, 373] on button "button" at bounding box center [25, 368] width 26 height 26
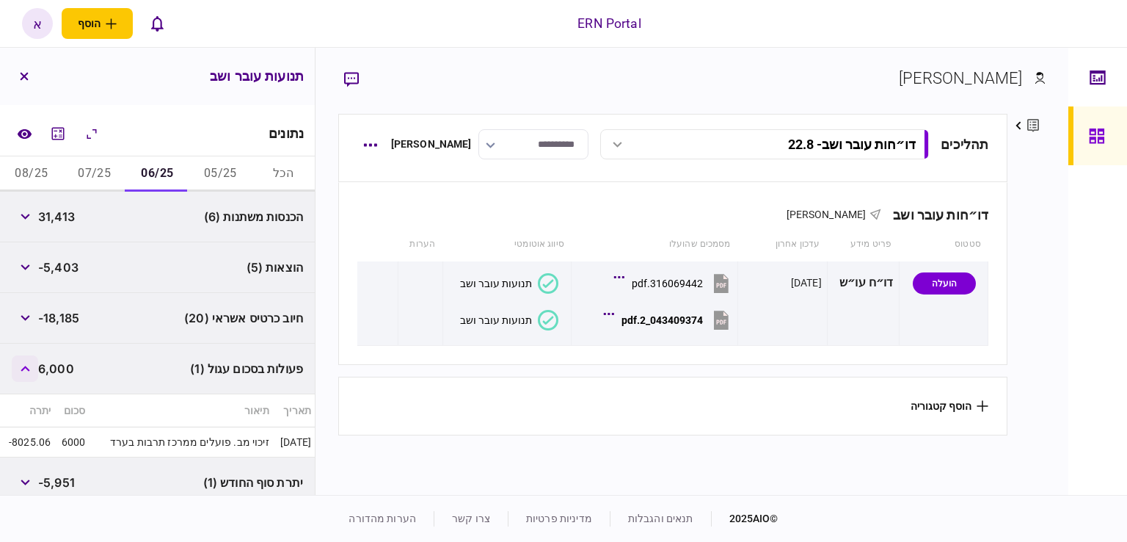
click at [34, 373] on button "button" at bounding box center [25, 368] width 26 height 26
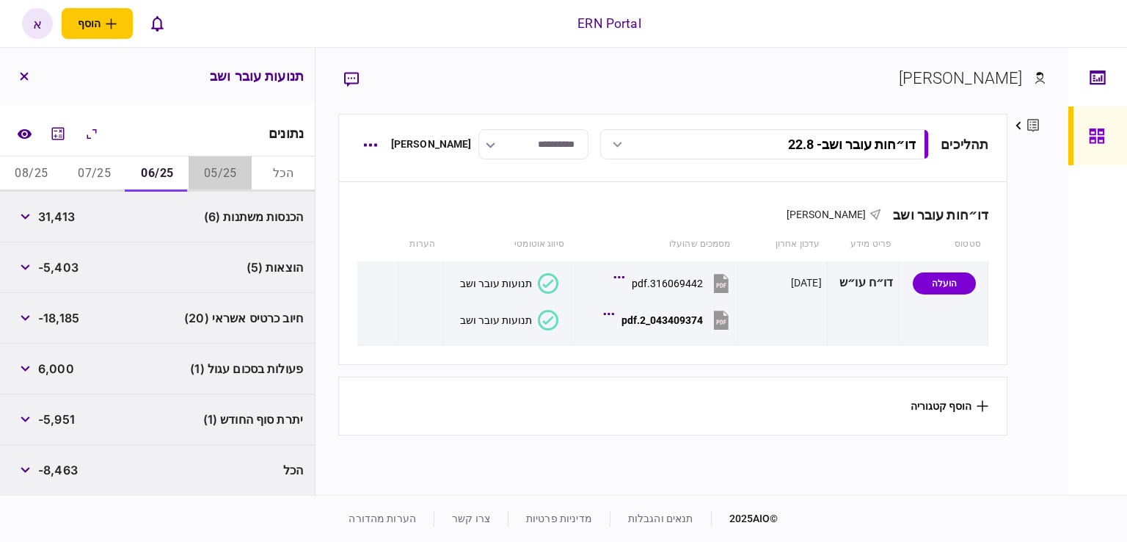
click at [213, 175] on button "05/25" at bounding box center [220, 173] width 63 height 35
click at [21, 366] on button "button" at bounding box center [25, 368] width 26 height 26
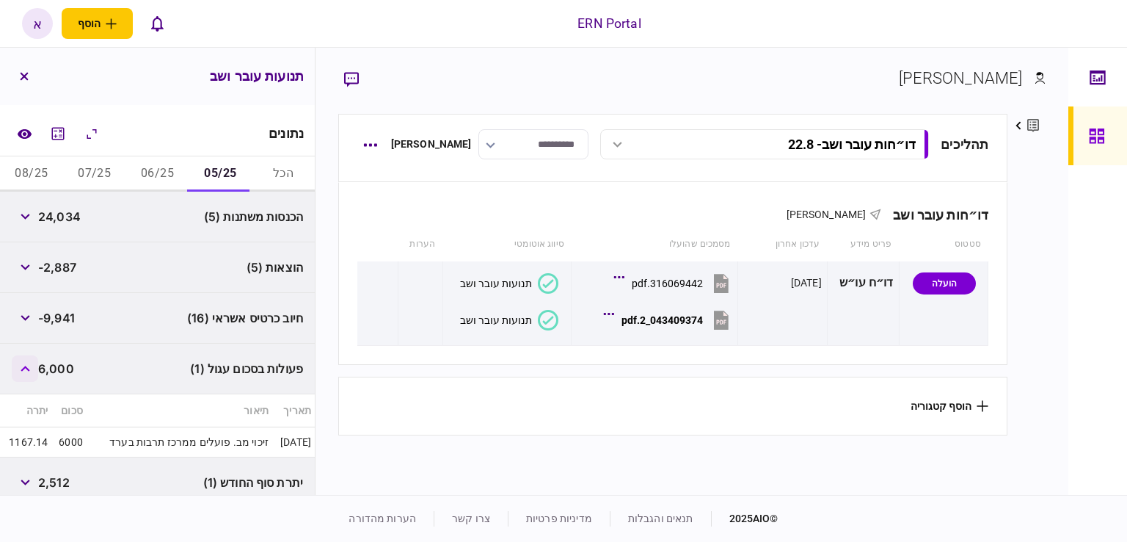
click at [21, 366] on button "button" at bounding box center [25, 368] width 26 height 26
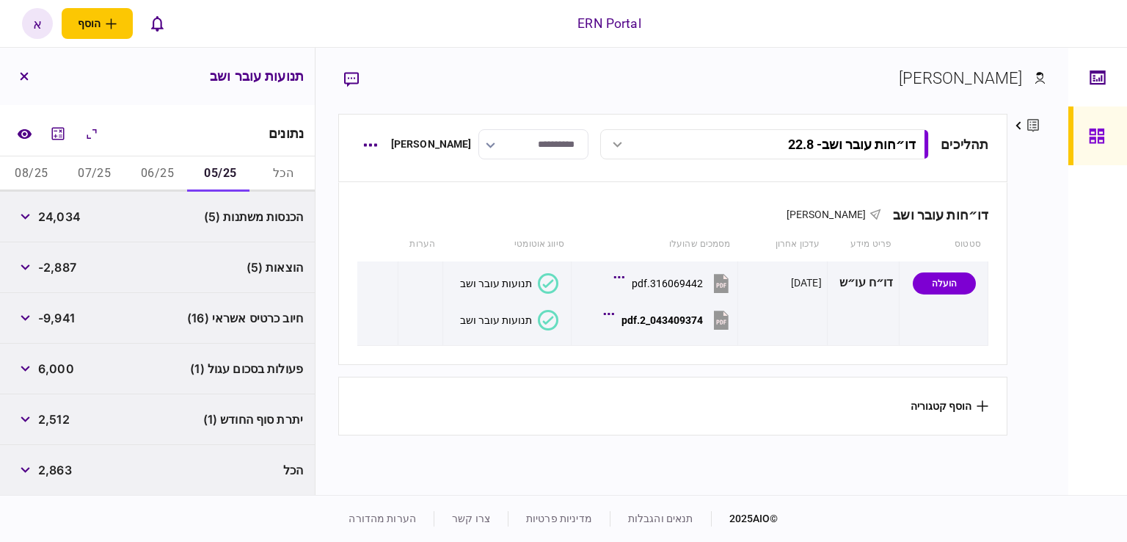
click at [43, 172] on button "08/25" at bounding box center [31, 173] width 63 height 35
click at [62, 412] on span "-4,951" at bounding box center [56, 419] width 37 height 18
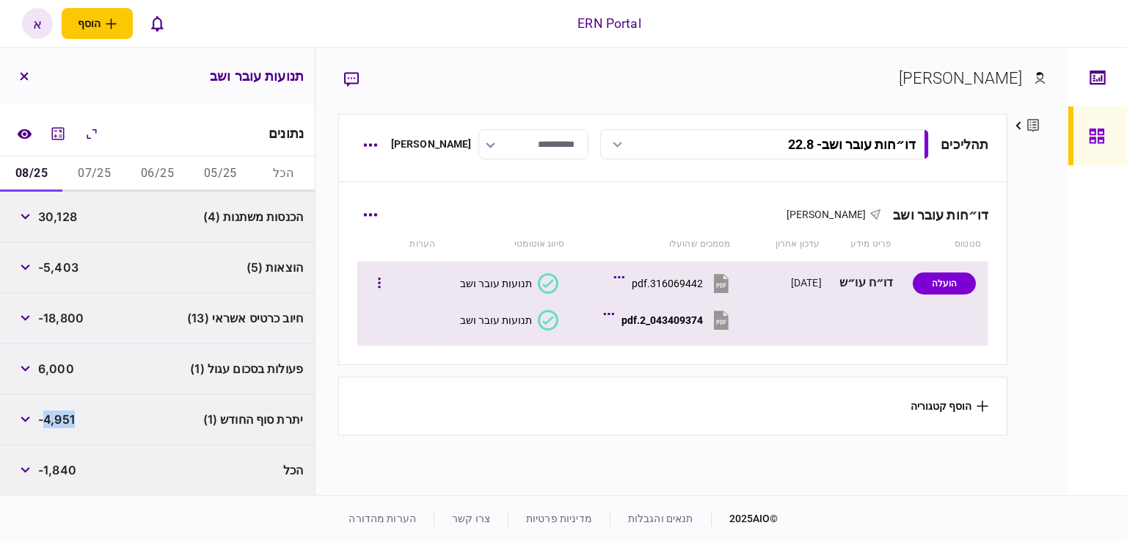
click at [666, 321] on div "043409374_2.pdf" at bounding box center [662, 320] width 81 height 12
click at [637, 322] on div "043409374_2.pdf" at bounding box center [662, 320] width 81 height 12
click at [381, 278] on icon "button" at bounding box center [380, 282] width 2 height 10
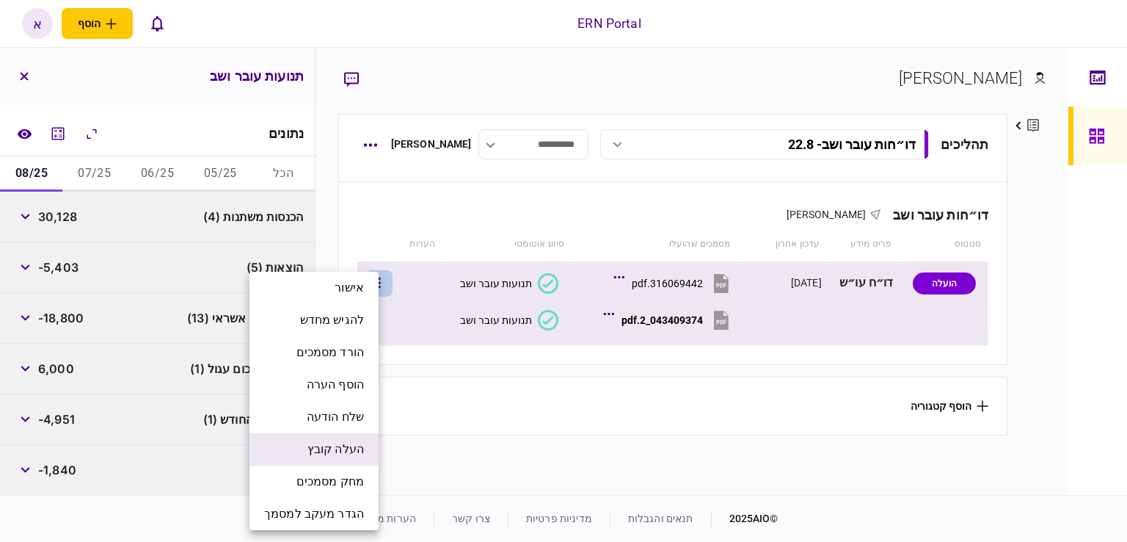
click at [355, 456] on span "העלה קובץ" at bounding box center [336, 449] width 57 height 18
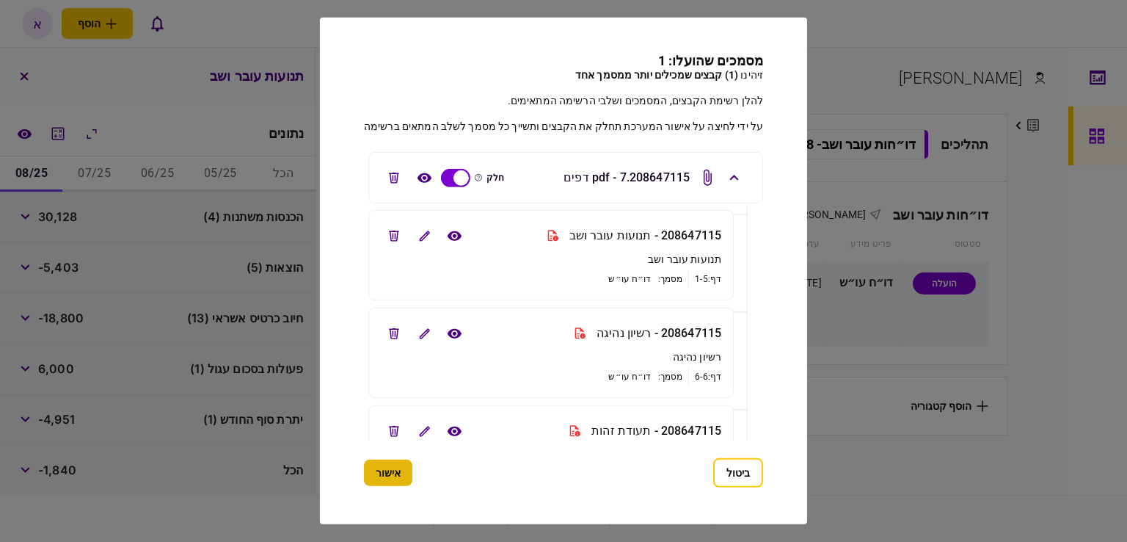
click at [402, 482] on button "אישור" at bounding box center [388, 473] width 48 height 26
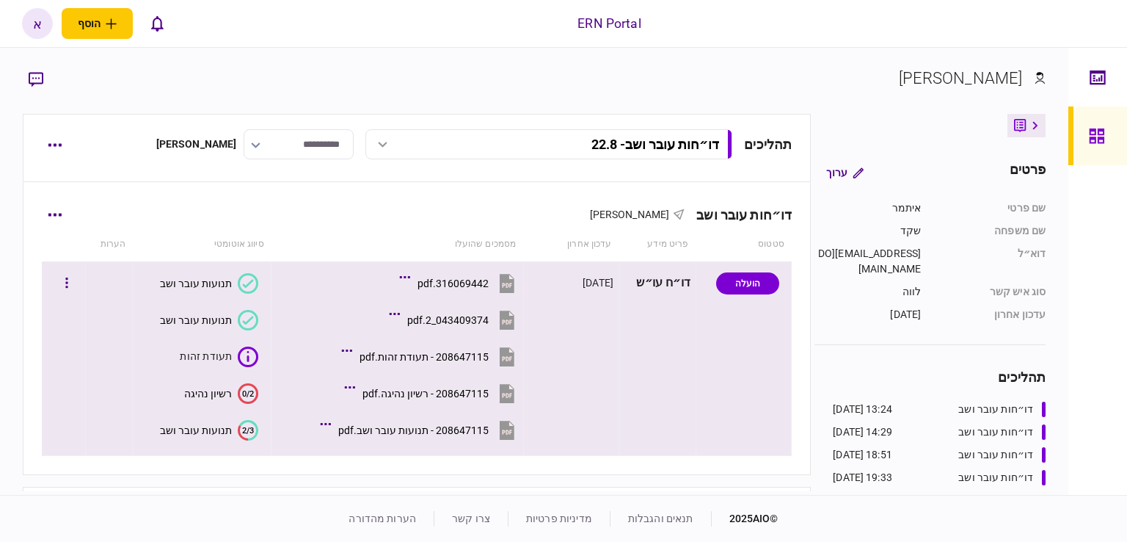
click at [194, 421] on button "2/3 תנועות עובר ושב" at bounding box center [209, 430] width 98 height 21
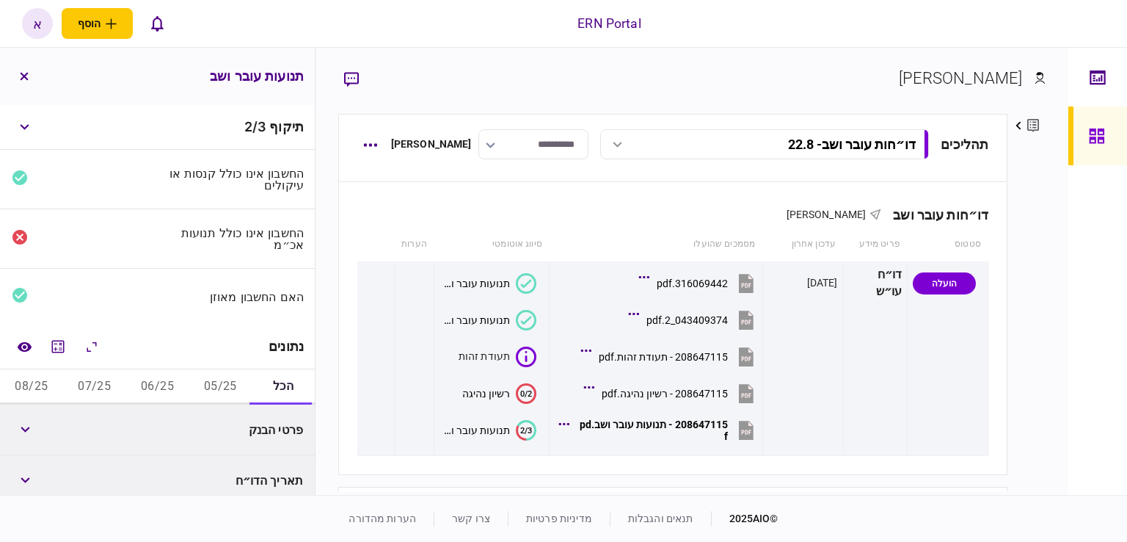
click at [241, 384] on button "05/25" at bounding box center [220, 386] width 63 height 35
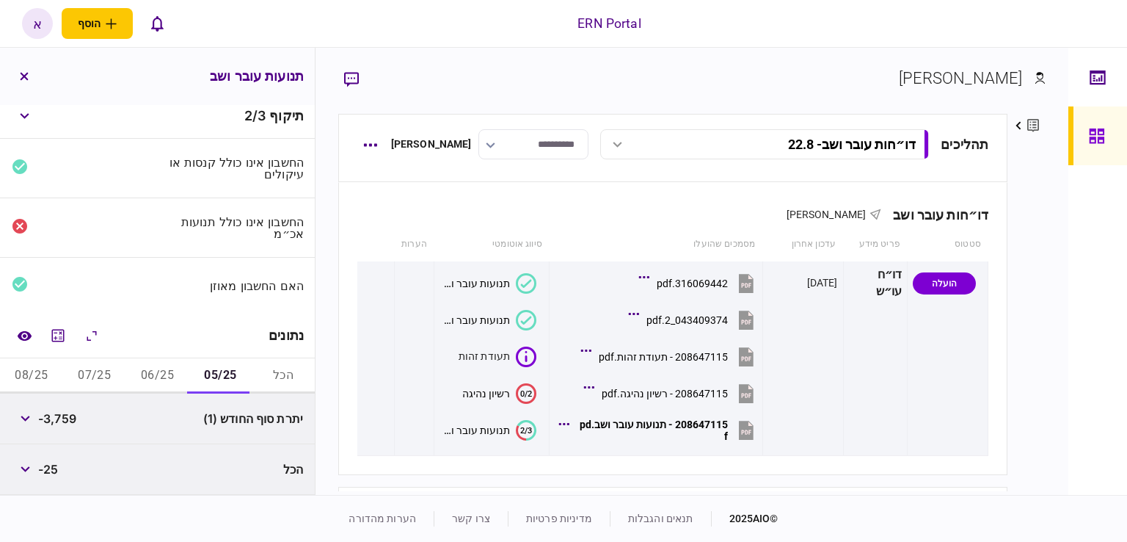
click at [153, 373] on button "06/25" at bounding box center [157, 375] width 63 height 35
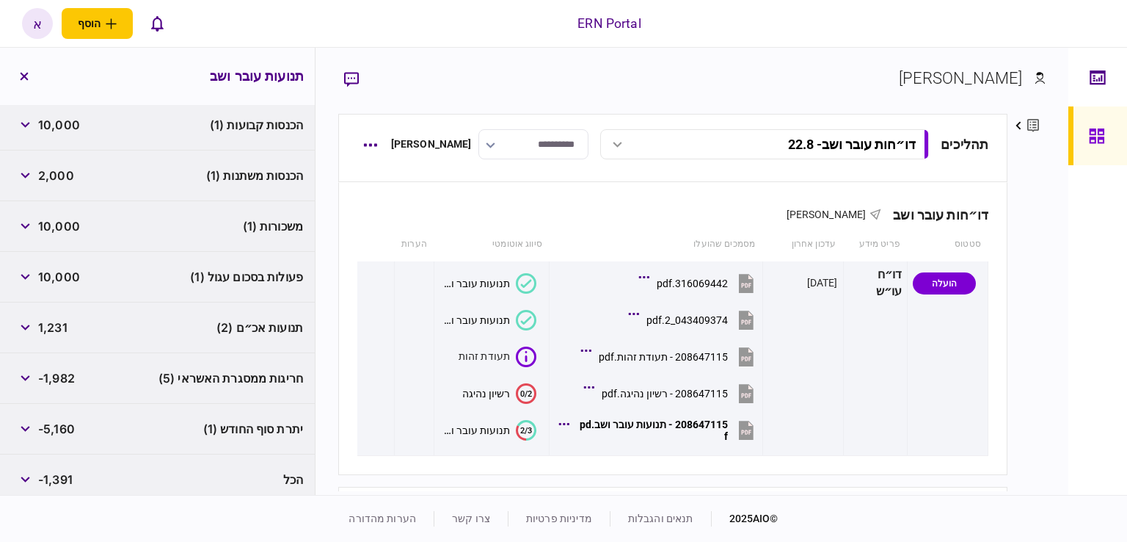
scroll to position [314, 0]
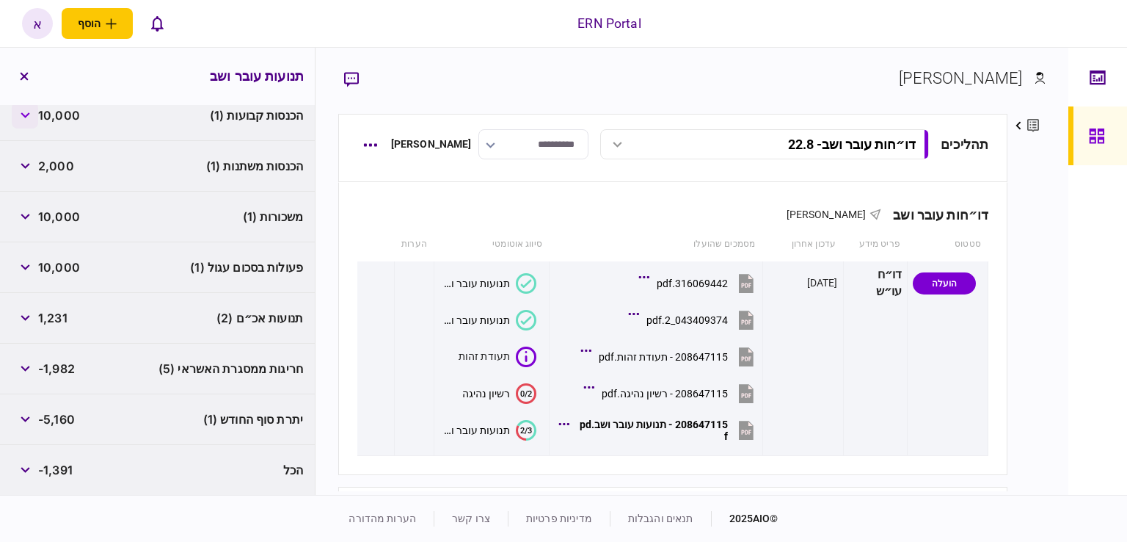
click at [21, 109] on button "button" at bounding box center [25, 115] width 26 height 26
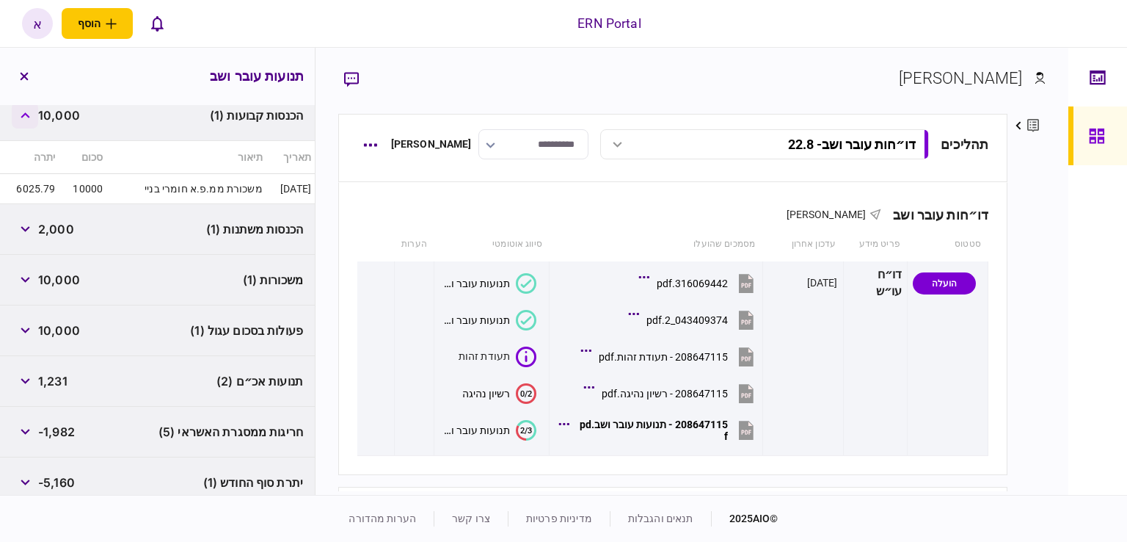
click at [21, 110] on button "button" at bounding box center [25, 115] width 26 height 26
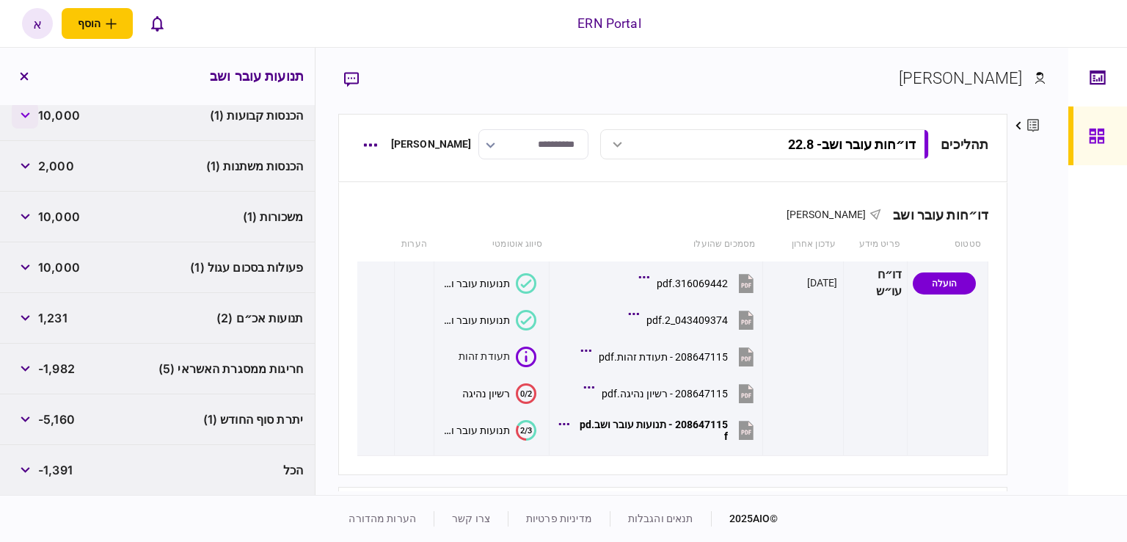
click at [21, 110] on button "button" at bounding box center [25, 115] width 26 height 26
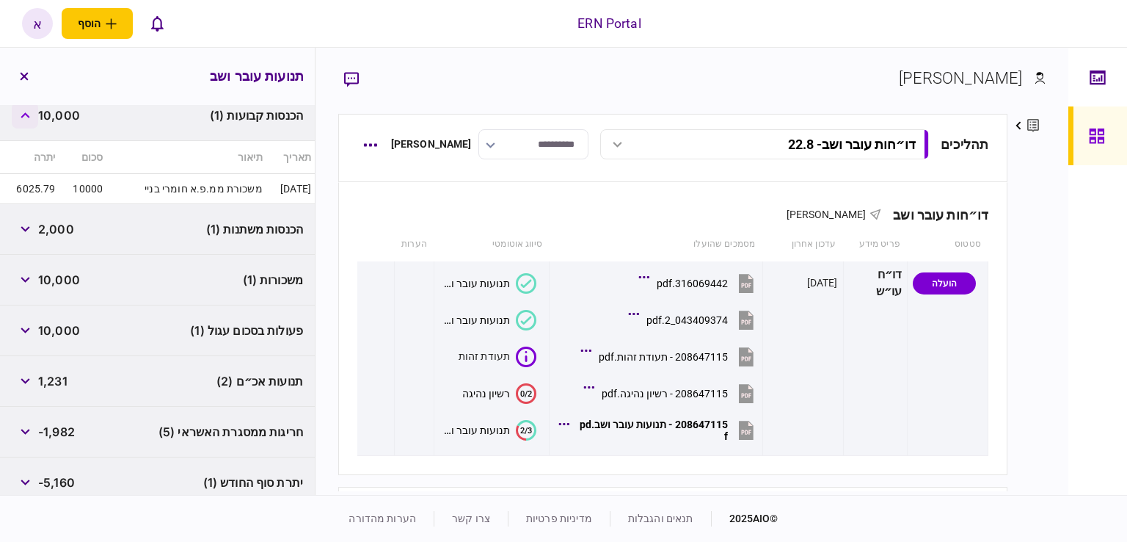
click at [21, 110] on button "button" at bounding box center [25, 115] width 26 height 26
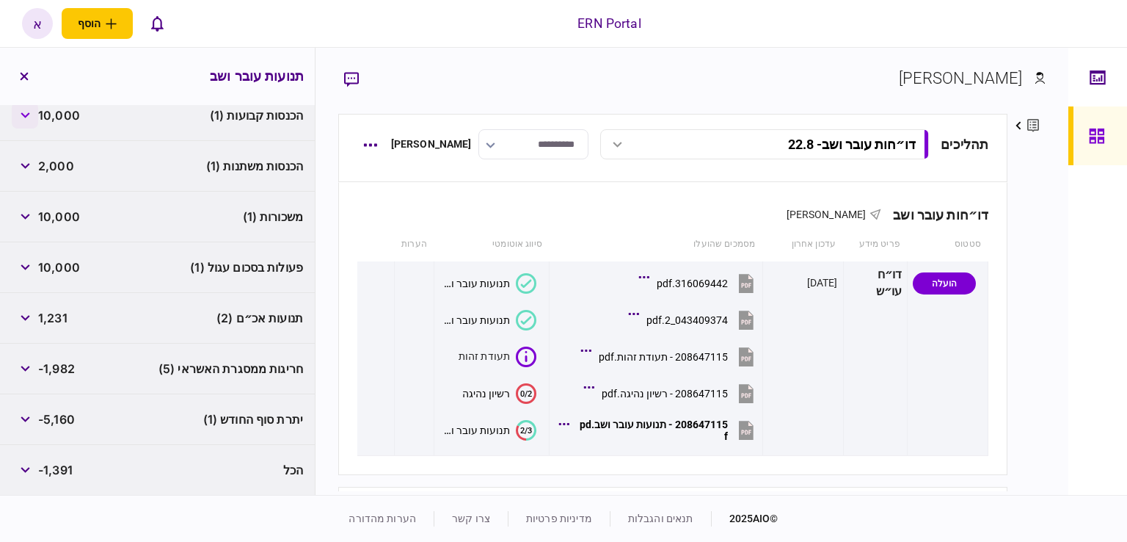
click at [21, 110] on button "button" at bounding box center [25, 115] width 26 height 26
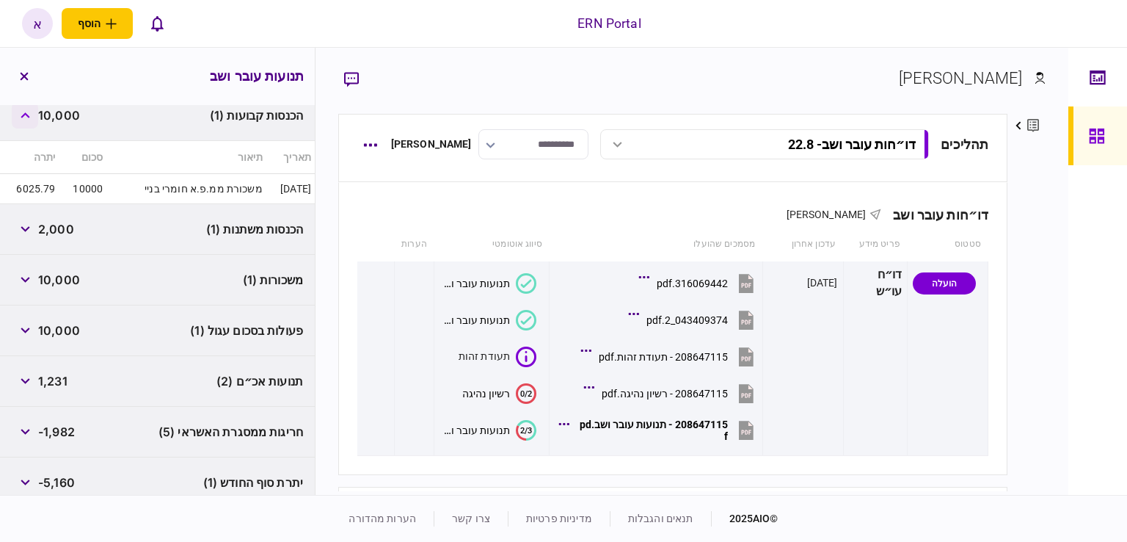
click at [21, 110] on button "button" at bounding box center [25, 115] width 26 height 26
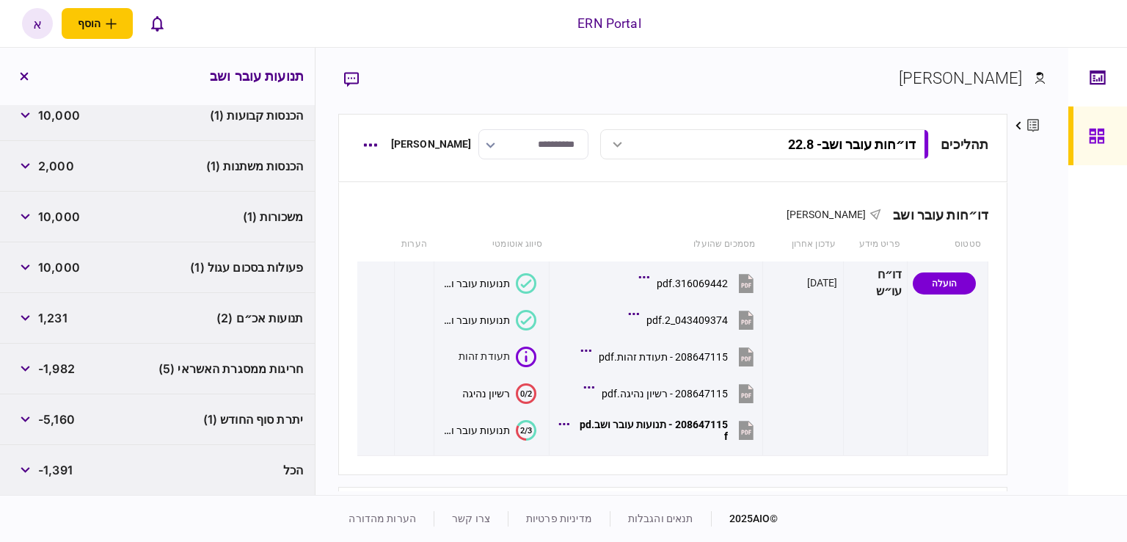
scroll to position [0, 0]
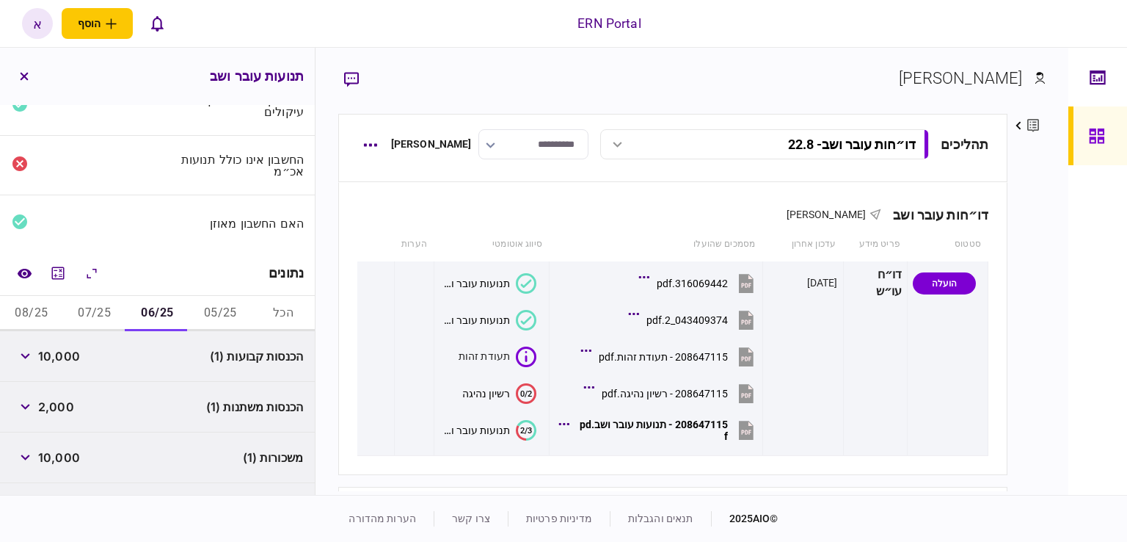
click at [214, 321] on button "05/25" at bounding box center [220, 313] width 63 height 35
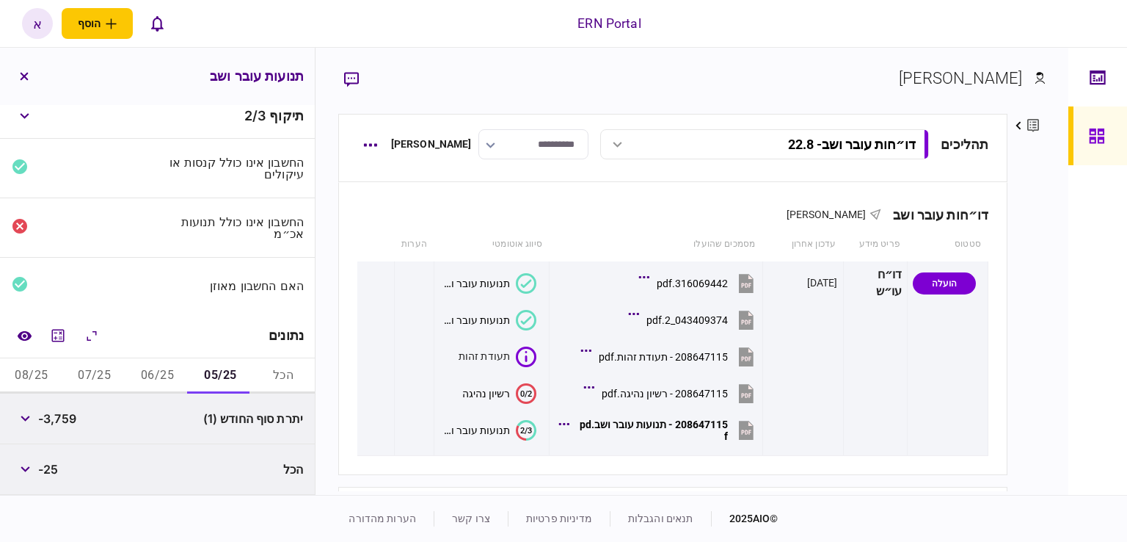
click at [60, 421] on span "-3,759" at bounding box center [57, 419] width 38 height 18
click at [61, 421] on span "-3,759" at bounding box center [57, 419] width 38 height 18
copy span "3,759"
click at [171, 377] on button "06/25" at bounding box center [157, 375] width 63 height 35
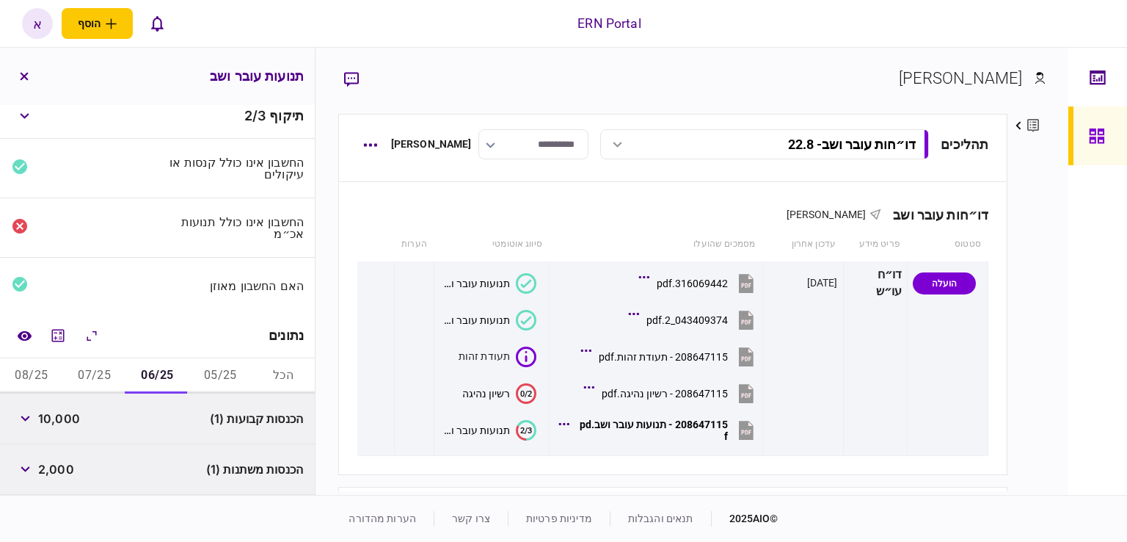
scroll to position [231, 0]
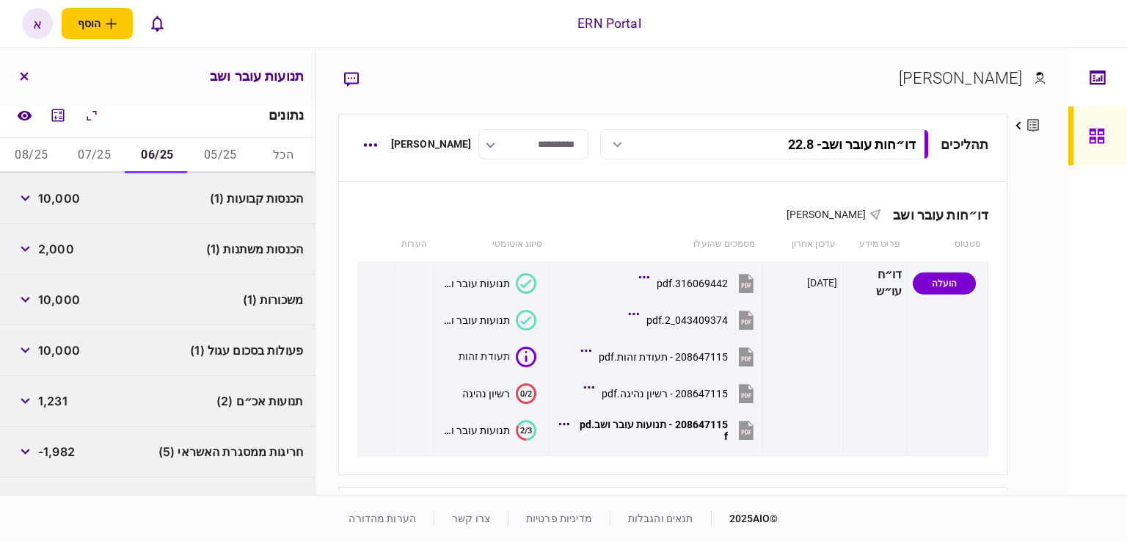
click at [63, 203] on span "10,000" at bounding box center [59, 198] width 42 height 18
copy span "10,000"
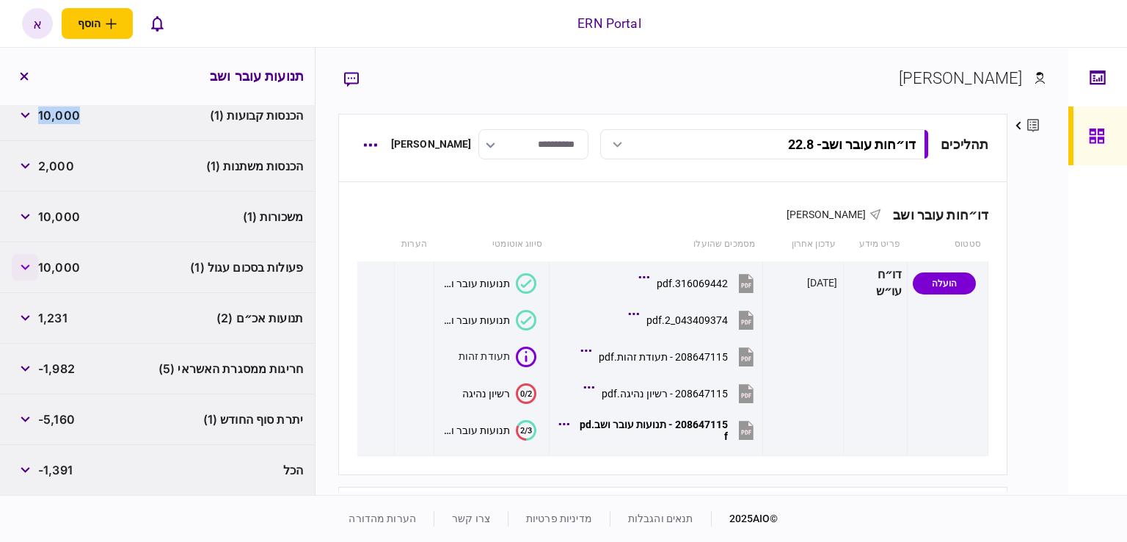
click at [32, 272] on button "button" at bounding box center [25, 267] width 26 height 26
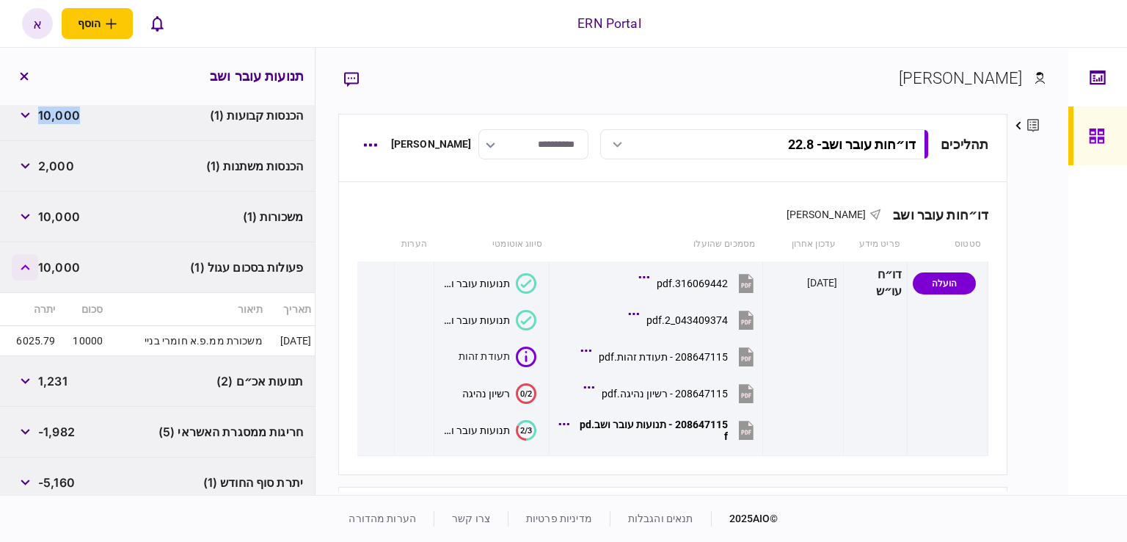
click at [32, 272] on button "button" at bounding box center [25, 267] width 26 height 26
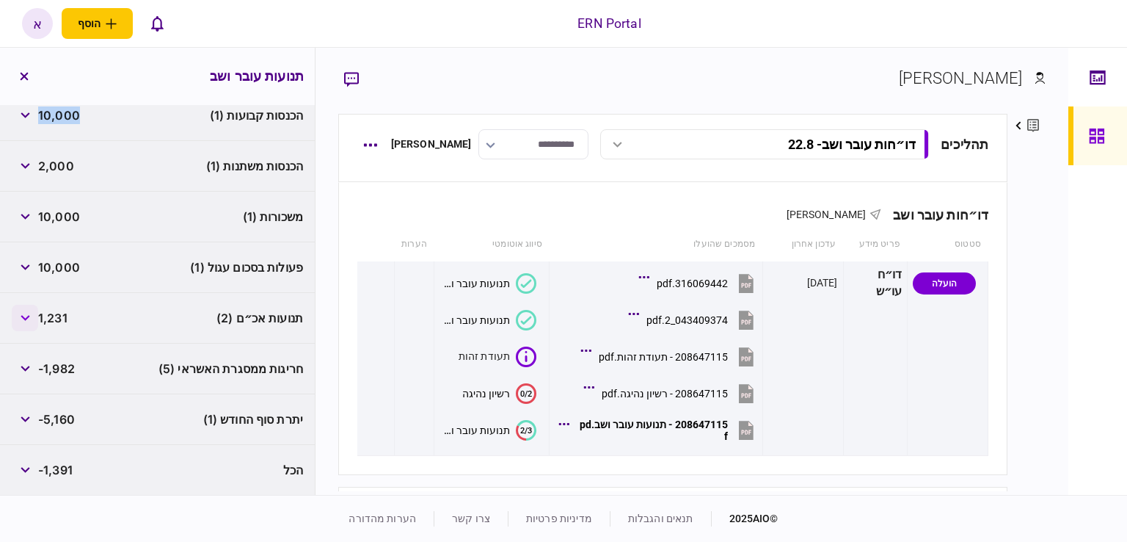
click at [30, 316] on icon "button" at bounding box center [26, 318] width 10 height 6
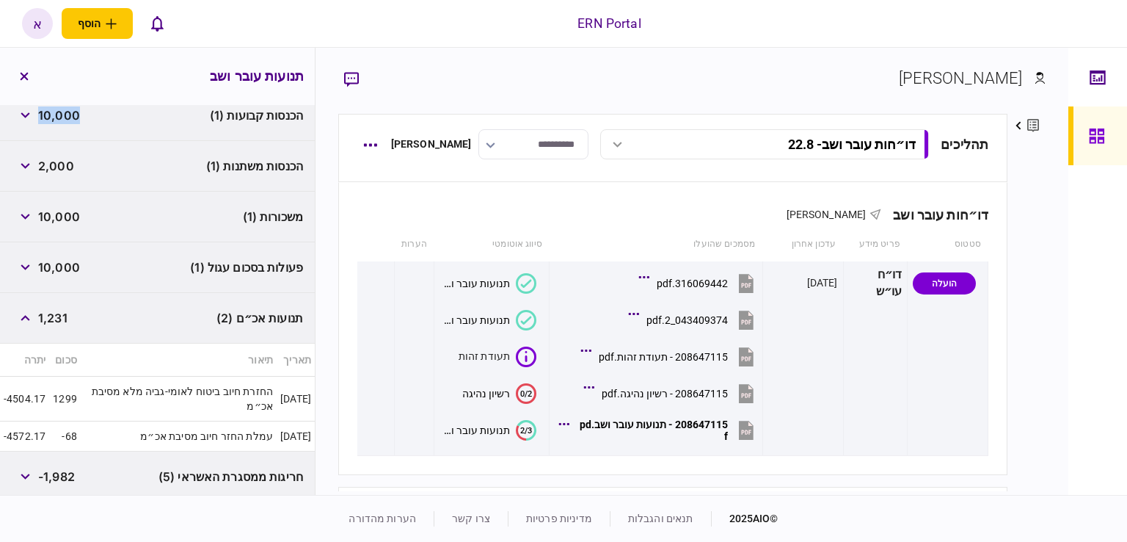
scroll to position [421, 0]
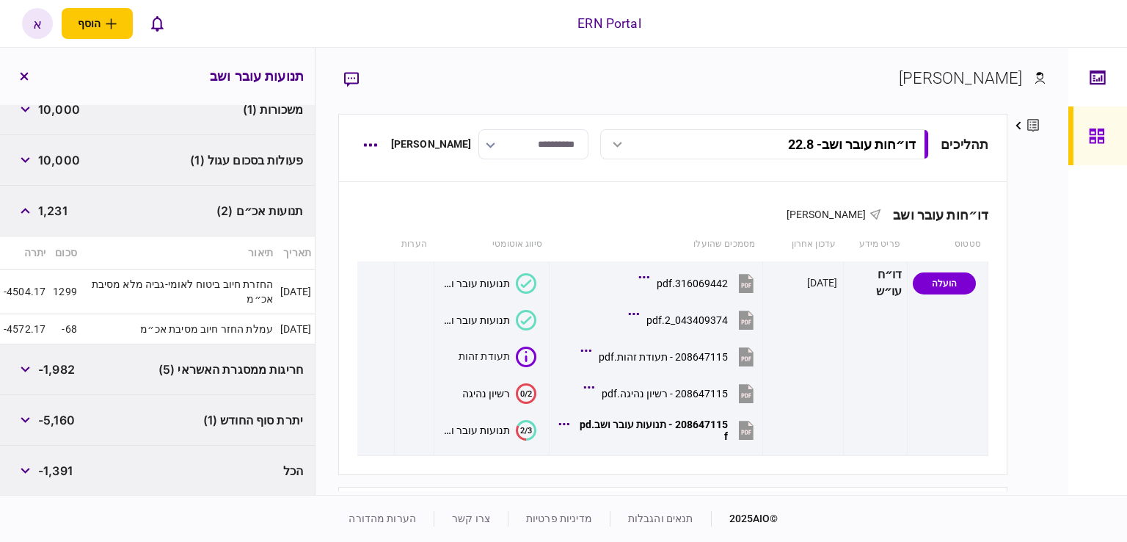
click at [73, 308] on td "1299" at bounding box center [65, 291] width 32 height 45
click at [71, 418] on span "-5,160" at bounding box center [56, 420] width 37 height 18
copy span "5,160"
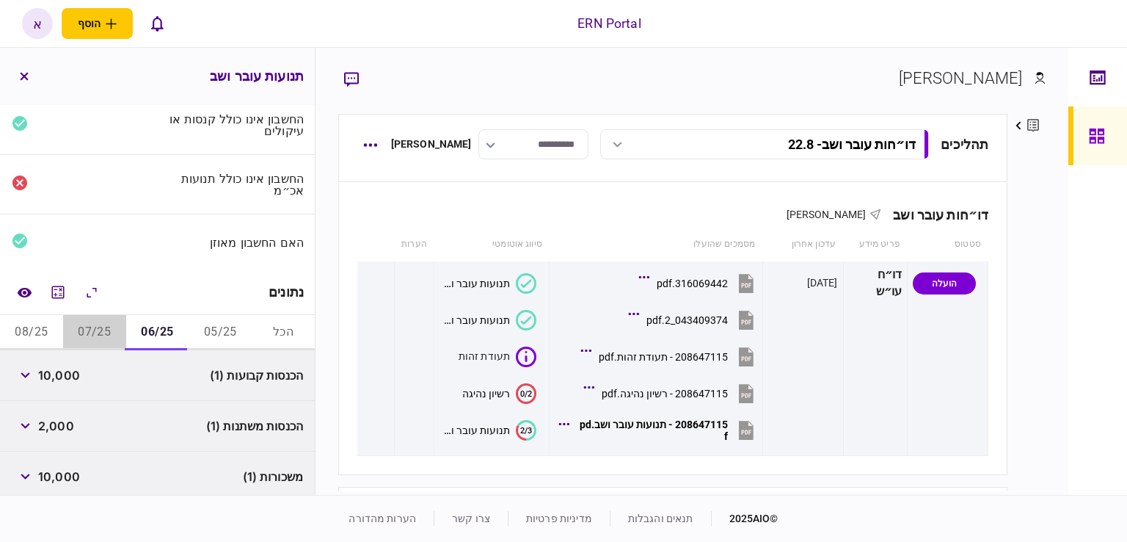
click at [115, 330] on button "07/25" at bounding box center [94, 332] width 63 height 35
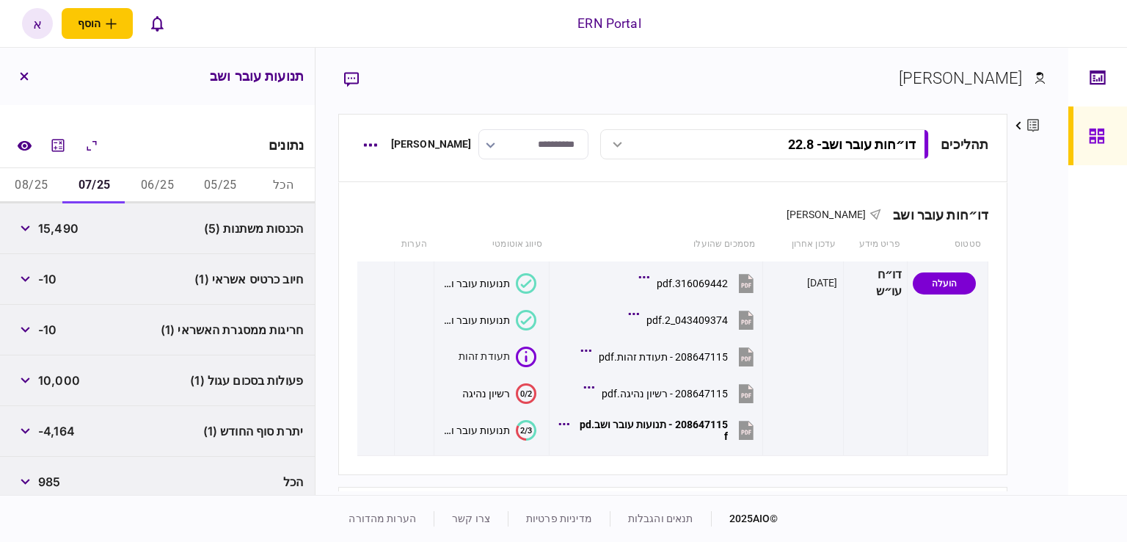
click at [62, 229] on span "15,490" at bounding box center [58, 228] width 40 height 18
copy span "15,490"
click at [29, 330] on icon "button" at bounding box center [25, 330] width 9 height 6
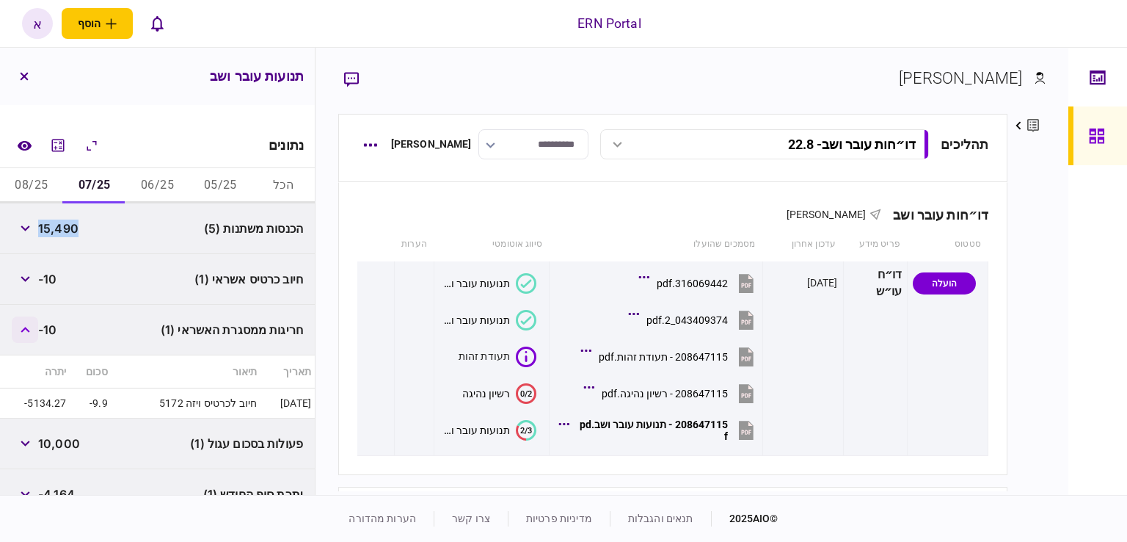
click at [29, 330] on icon "button" at bounding box center [26, 330] width 10 height 6
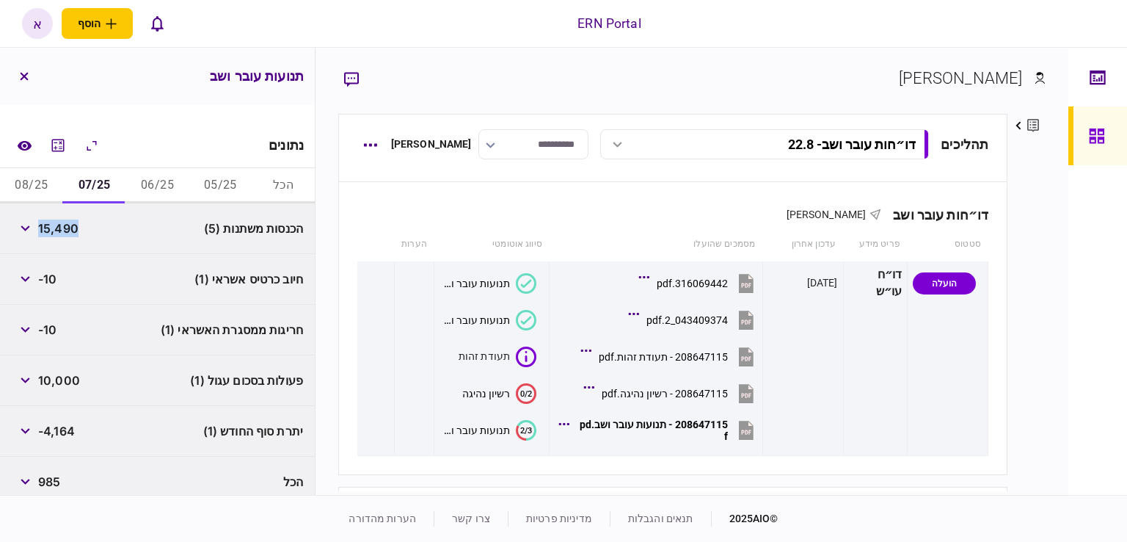
scroll to position [213, 0]
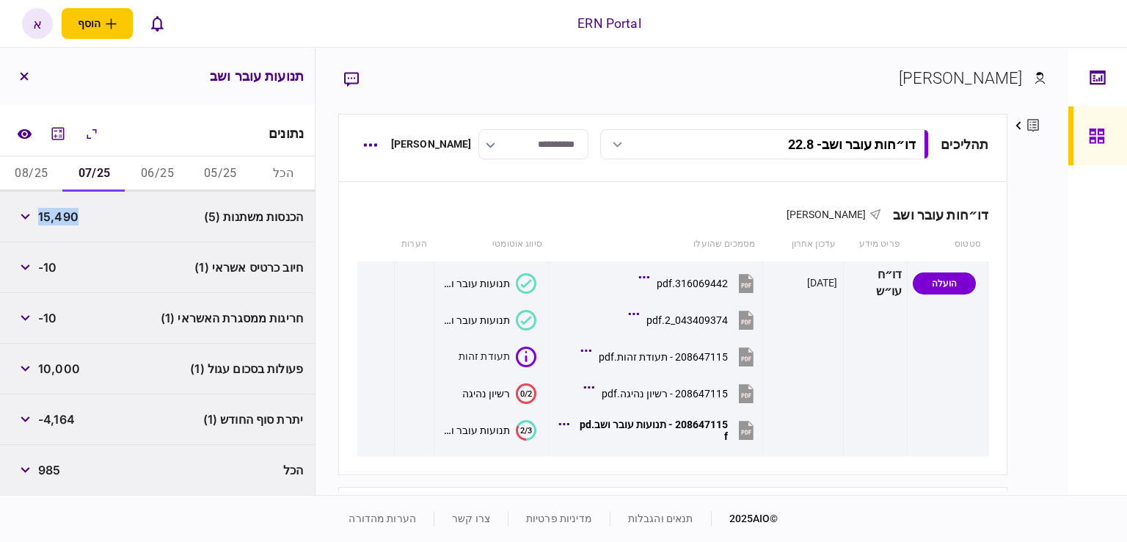
click at [63, 175] on button "08/25" at bounding box center [31, 173] width 63 height 35
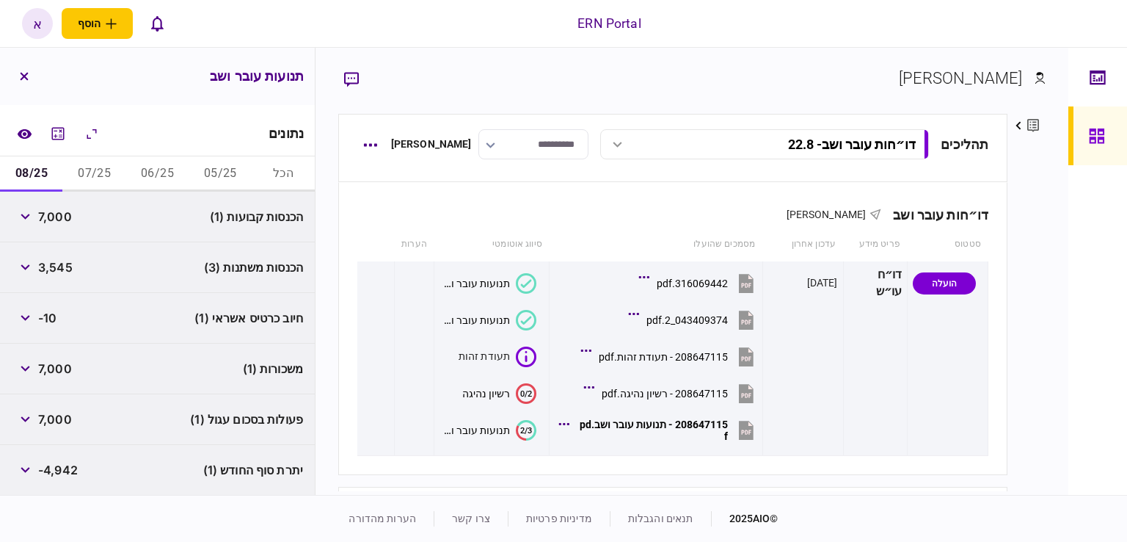
click at [49, 213] on span "7,000" at bounding box center [55, 217] width 34 height 18
copy span "7,000"
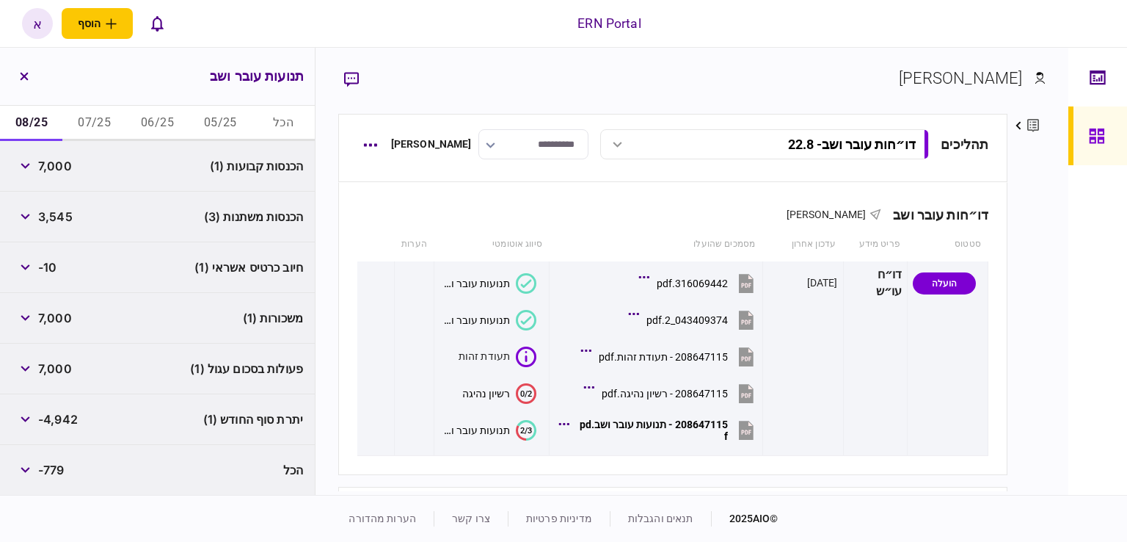
click at [58, 416] on span "-4,942" at bounding box center [58, 419] width 40 height 18
copy span "4,942"
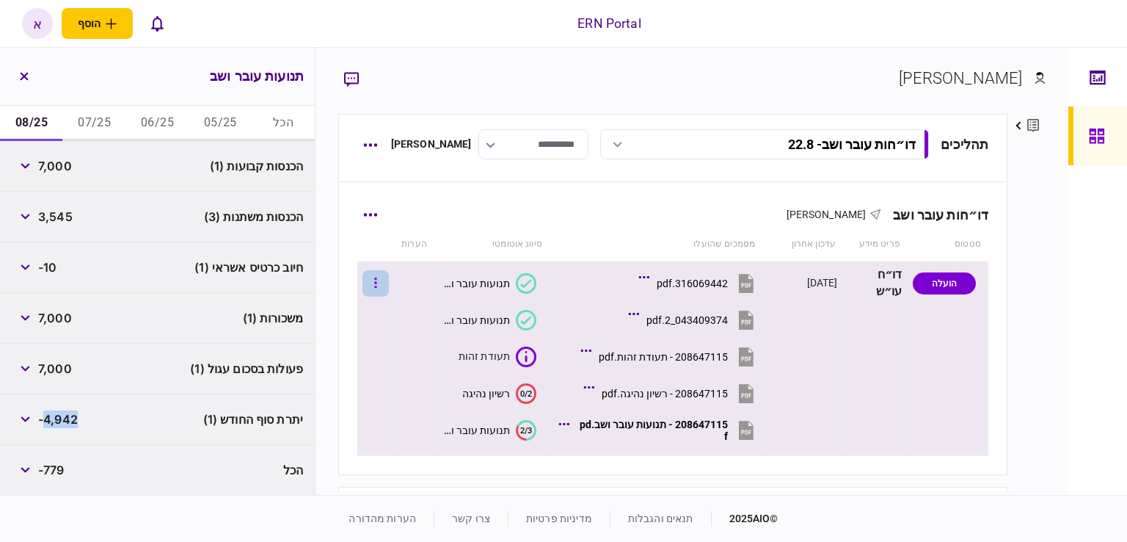
click at [389, 277] on button "button" at bounding box center [376, 283] width 26 height 26
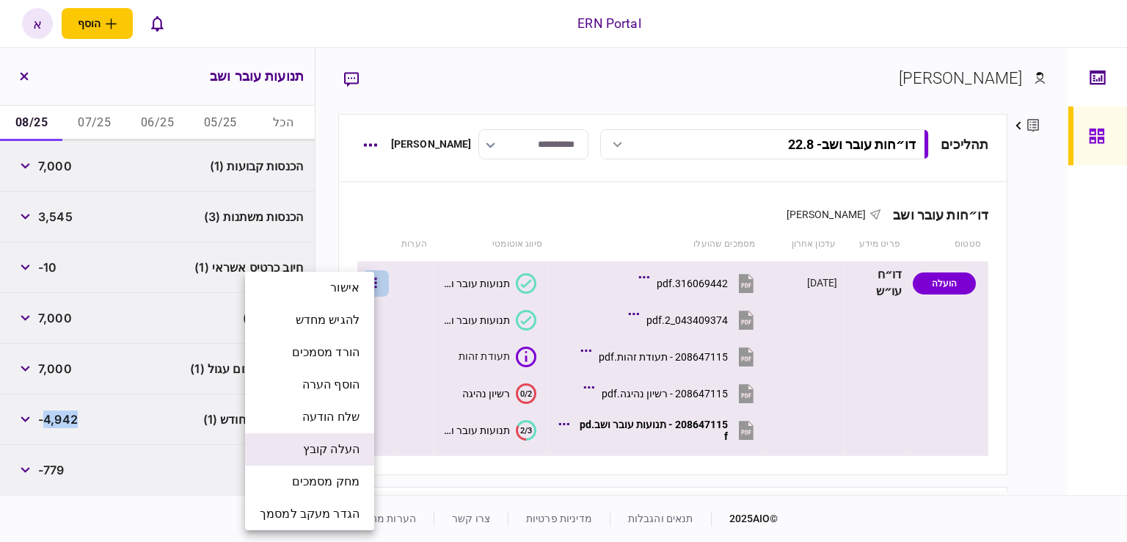
click at [344, 438] on li "העלה קובץ" at bounding box center [309, 449] width 129 height 32
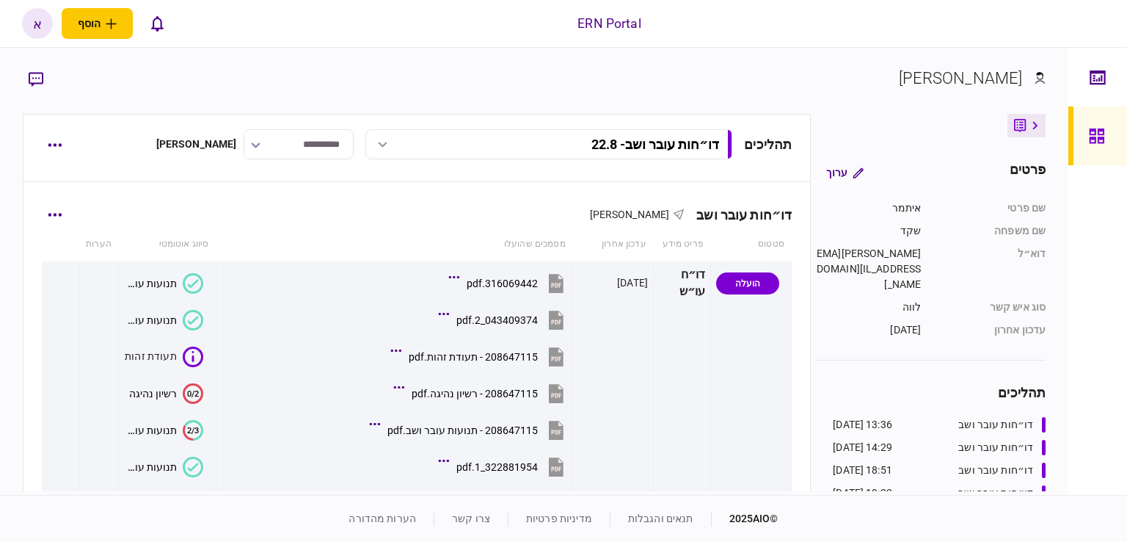
scroll to position [131, 0]
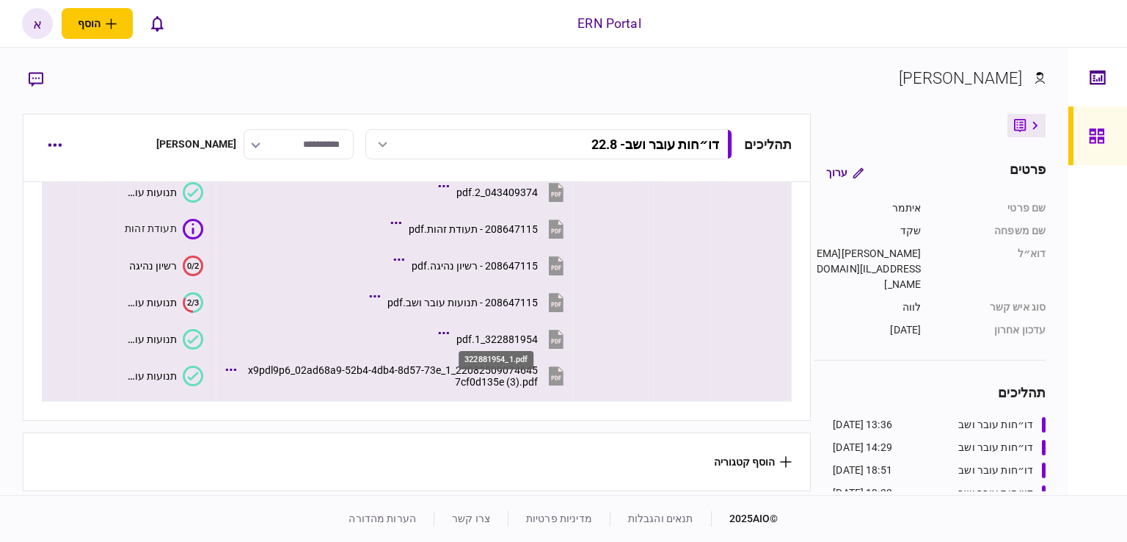
click at [482, 334] on div "322881954_1.pdf" at bounding box center [497, 339] width 81 height 12
click at [163, 329] on button "תנועות עובר ושב" at bounding box center [163, 339] width 79 height 21
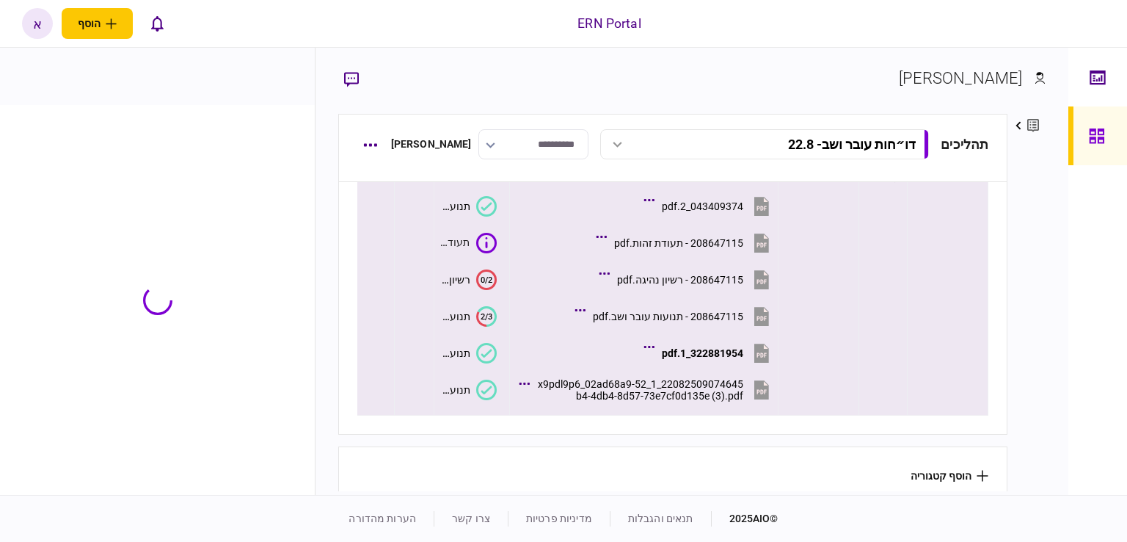
scroll to position [149, 0]
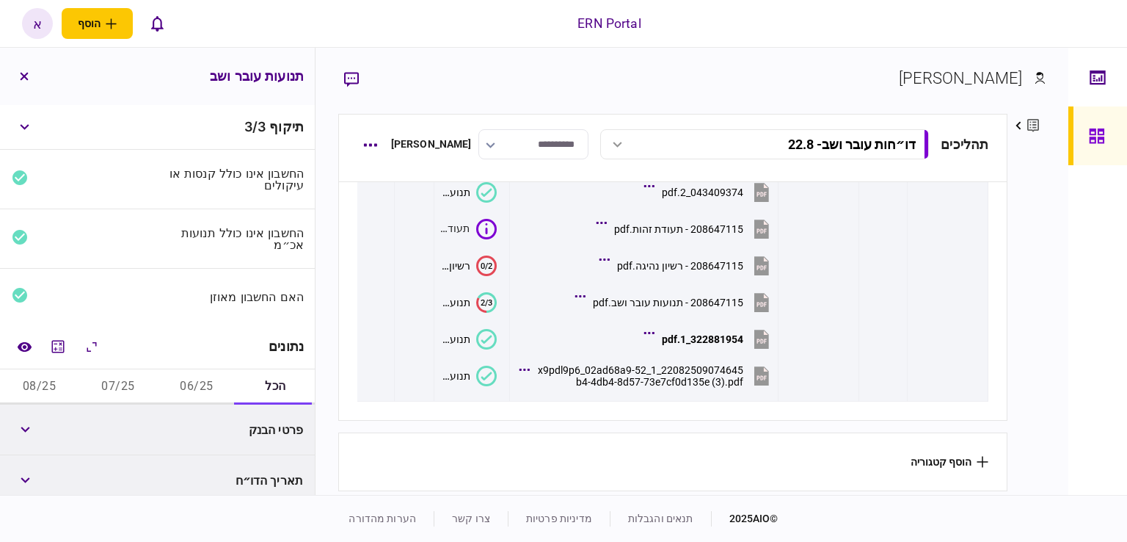
click at [185, 385] on button "06/25" at bounding box center [197, 386] width 79 height 35
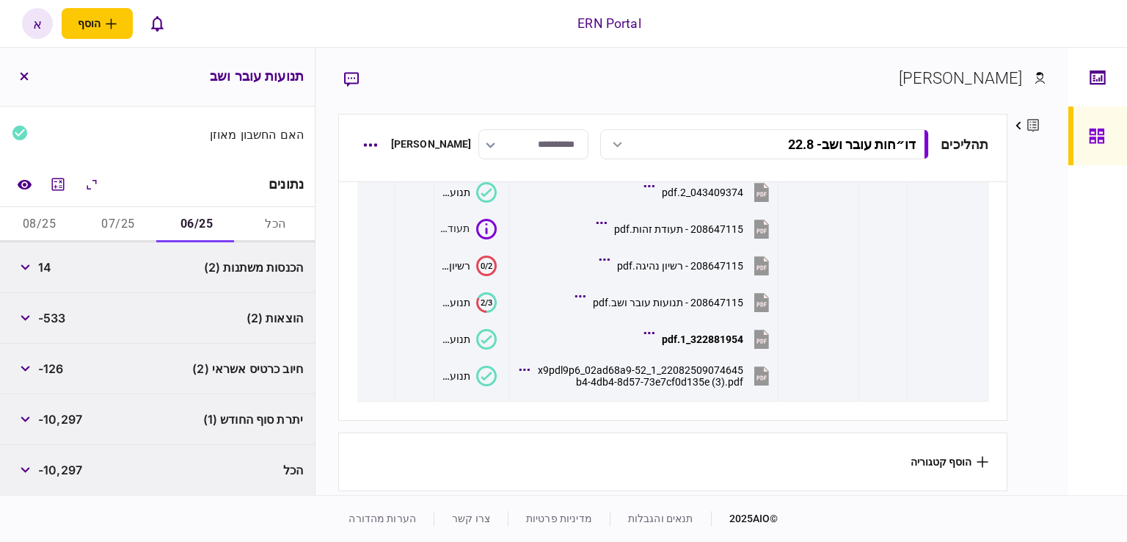
click at [65, 315] on span "-533" at bounding box center [52, 318] width 28 height 18
copy span "533"
click at [59, 421] on span "-10,297" at bounding box center [60, 419] width 44 height 18
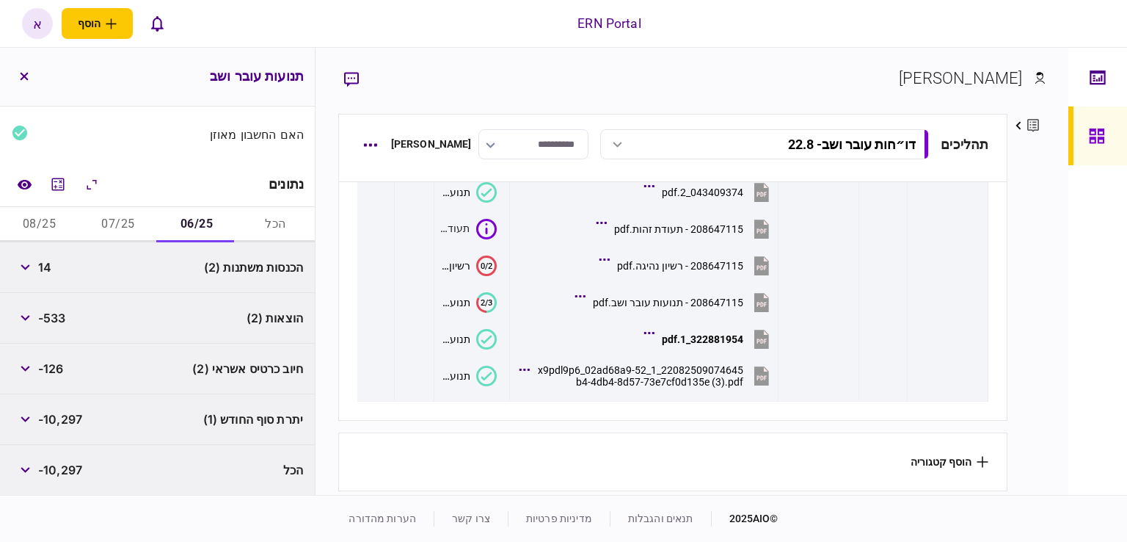
click at [59, 421] on span "-10,297" at bounding box center [60, 419] width 44 height 18
copy span "10,297"
click at [113, 230] on button "07/25" at bounding box center [118, 224] width 79 height 35
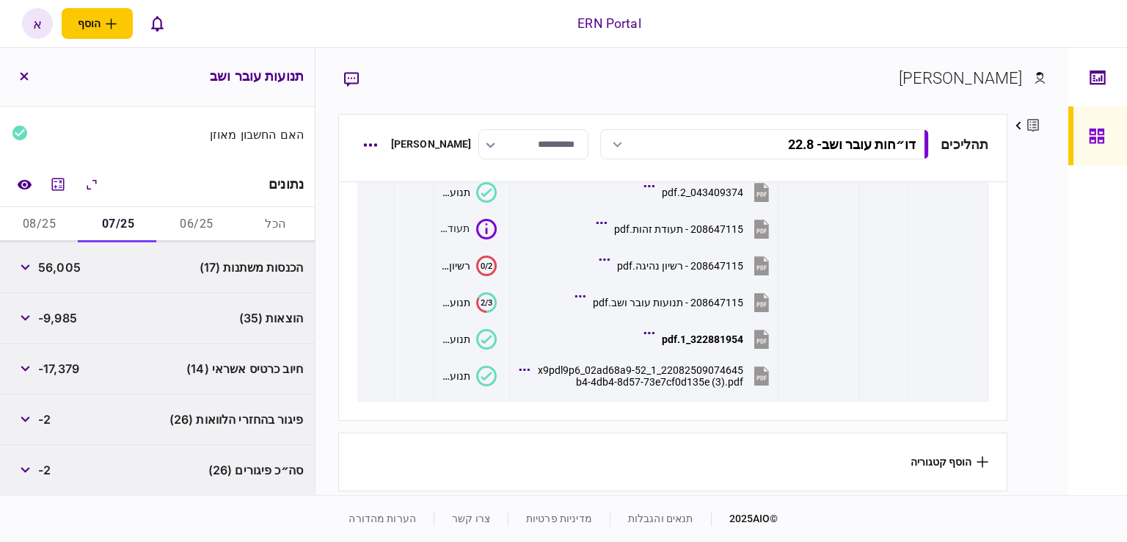
click at [74, 266] on span "56,005" at bounding box center [59, 267] width 43 height 18
copy span "56,005"
click at [25, 269] on button "button" at bounding box center [25, 267] width 26 height 26
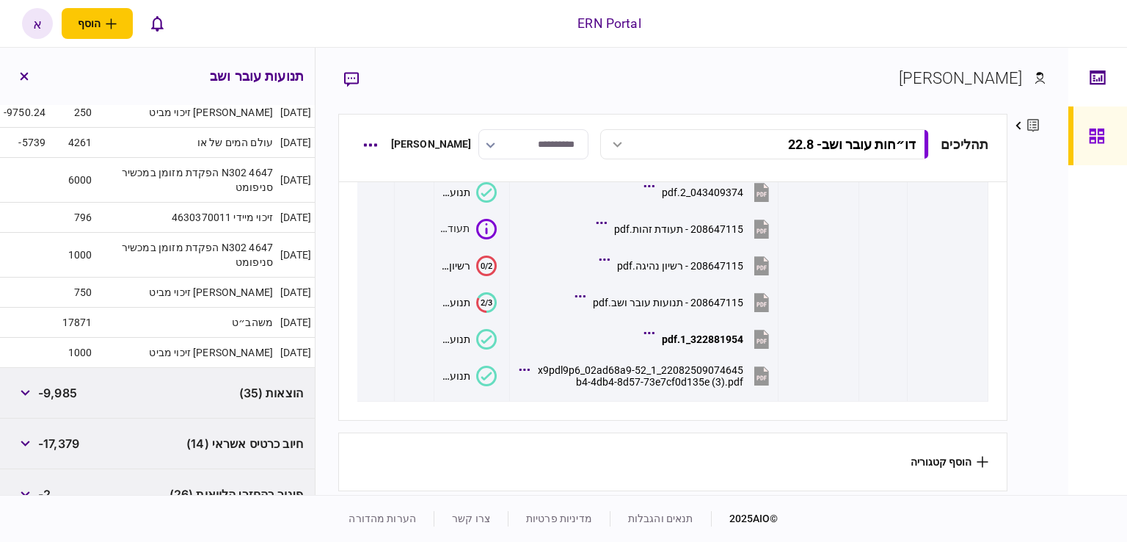
scroll to position [959, 0]
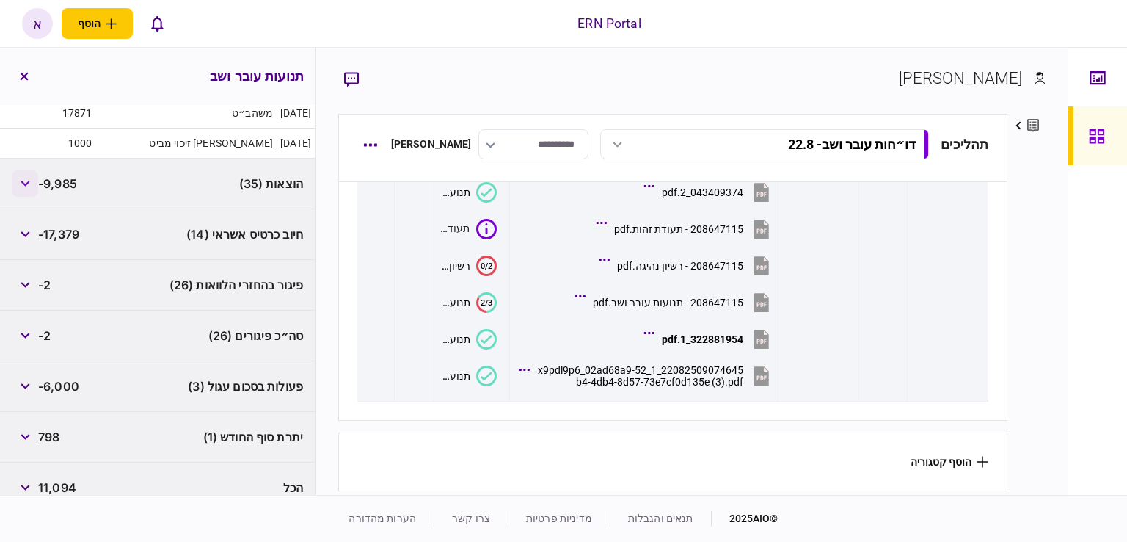
click at [23, 171] on button "button" at bounding box center [25, 183] width 26 height 26
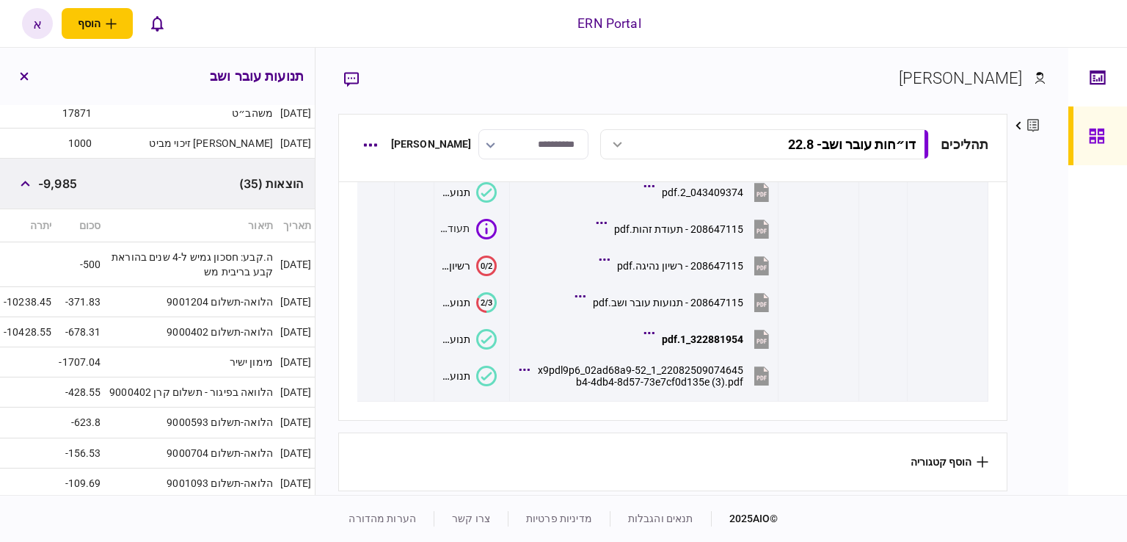
click at [47, 175] on span "-9,985" at bounding box center [57, 184] width 39 height 18
copy span "9,985"
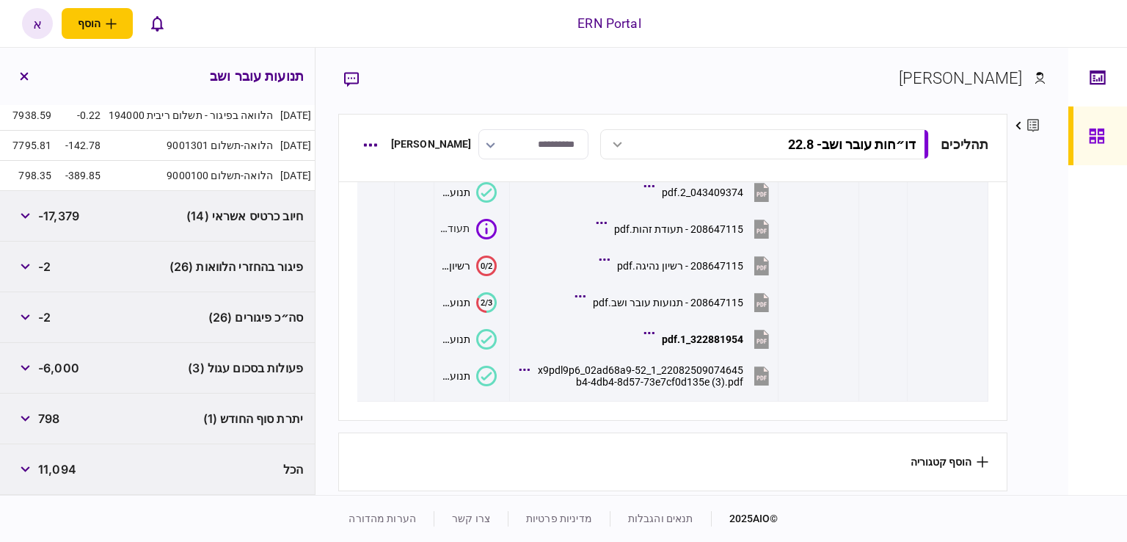
scroll to position [2231, 0]
click at [34, 367] on button "button" at bounding box center [25, 368] width 26 height 26
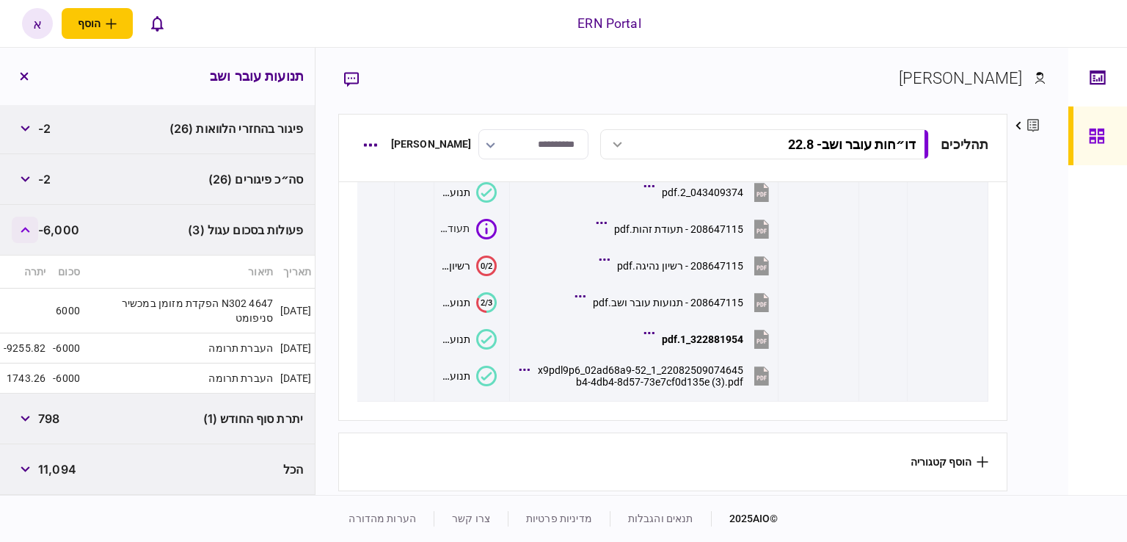
click at [34, 243] on button "button" at bounding box center [25, 230] width 26 height 26
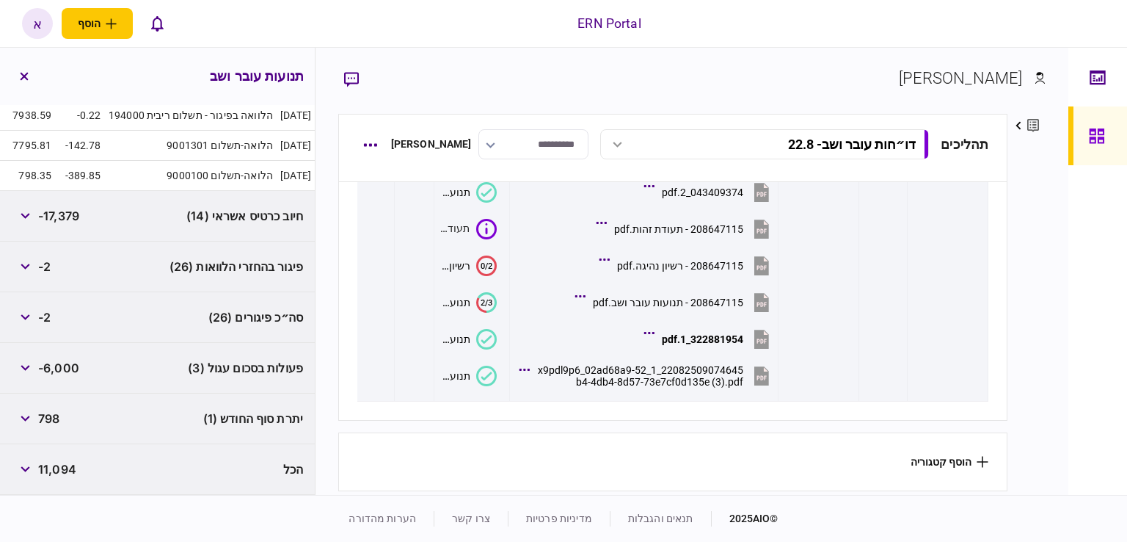
click at [53, 418] on span "798" at bounding box center [48, 419] width 21 height 18
click at [54, 418] on span "798" at bounding box center [48, 419] width 21 height 18
copy span "798"
click at [41, 266] on span "-2" at bounding box center [44, 267] width 12 height 18
click at [29, 266] on icon "button" at bounding box center [25, 267] width 9 height 6
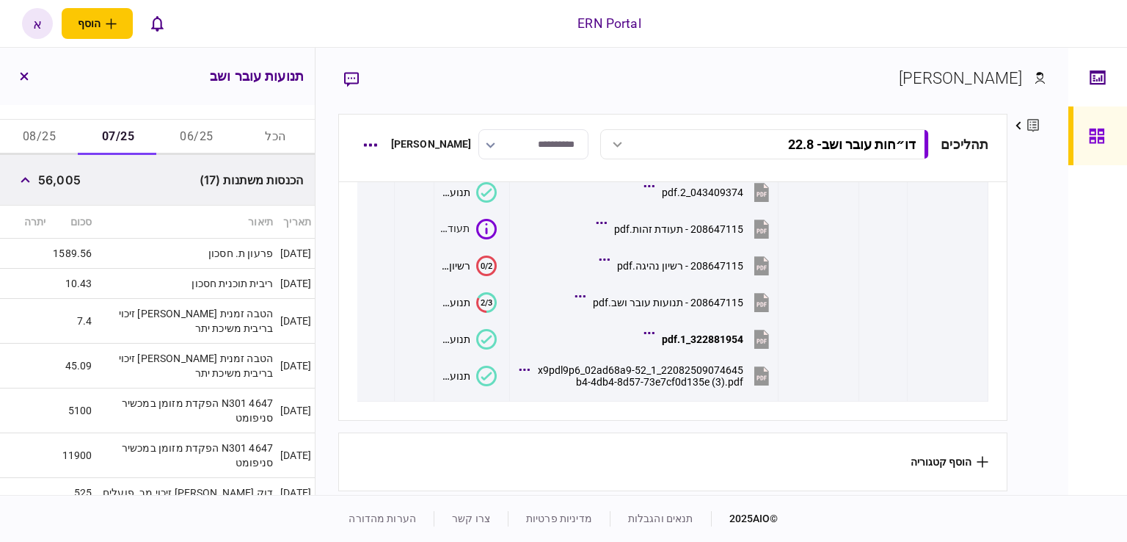
scroll to position [0, 0]
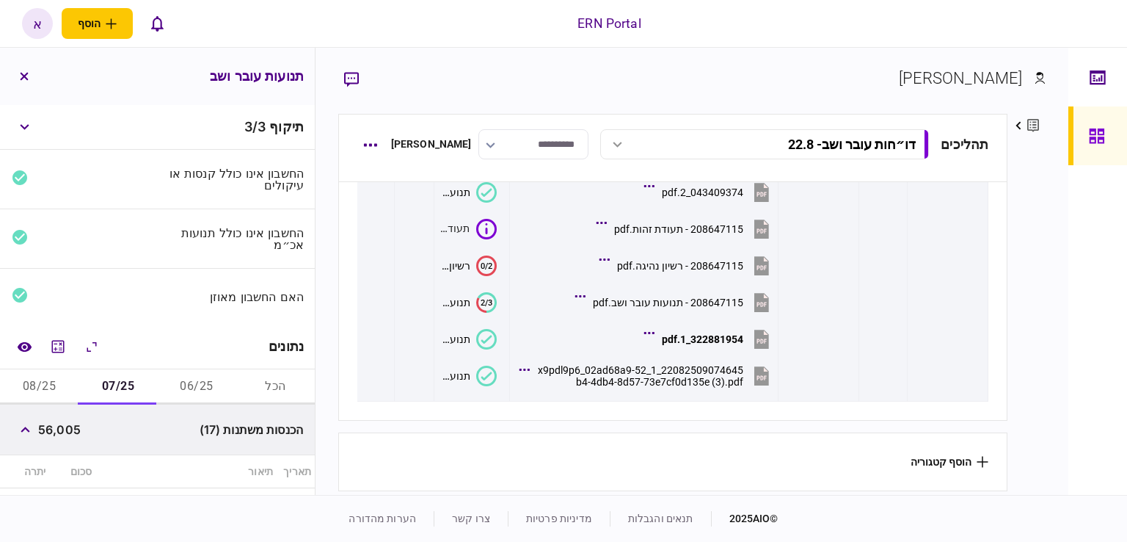
click at [53, 385] on button "08/25" at bounding box center [39, 386] width 79 height 35
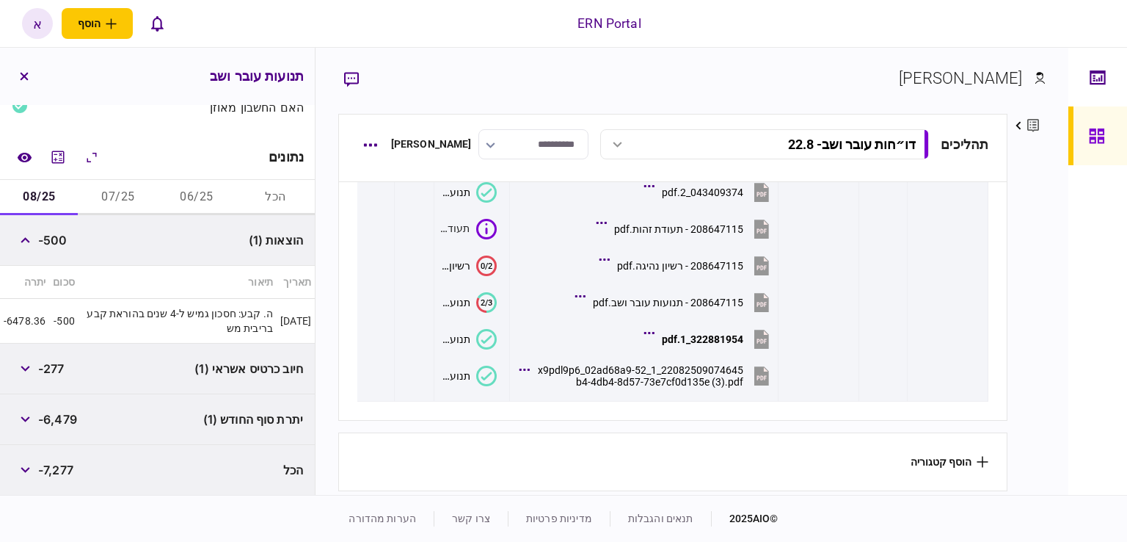
click at [48, 253] on div "-500" at bounding box center [40, 240] width 56 height 26
copy span "500"
click at [106, 380] on div "חיוב כרטיס אשראי (1) -277" at bounding box center [157, 369] width 315 height 51
click at [70, 413] on span "-6,479" at bounding box center [57, 419] width 39 height 18
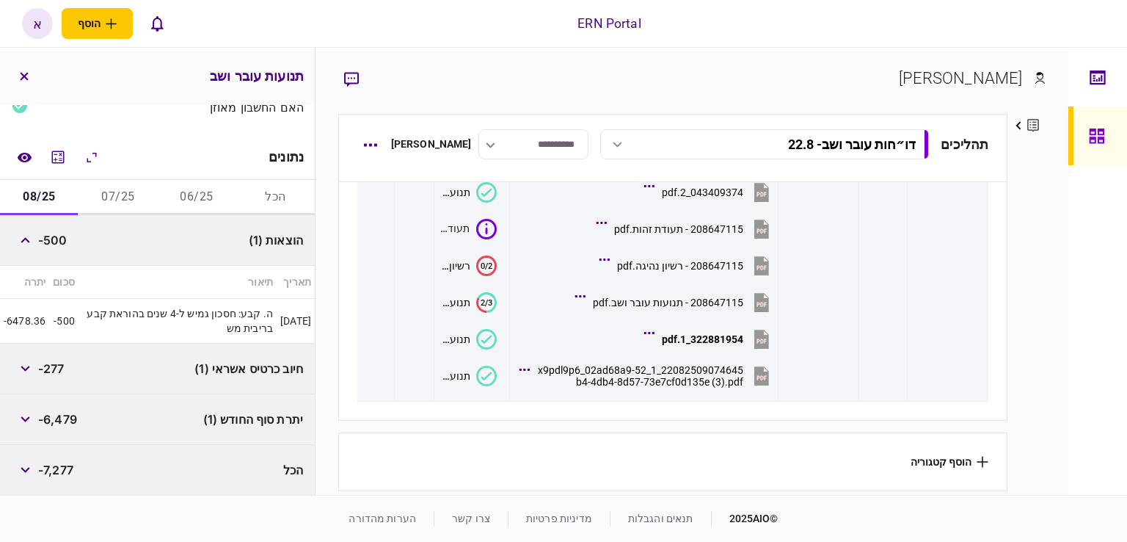
click at [70, 413] on span "-6,479" at bounding box center [57, 419] width 39 height 18
copy span "6,479"
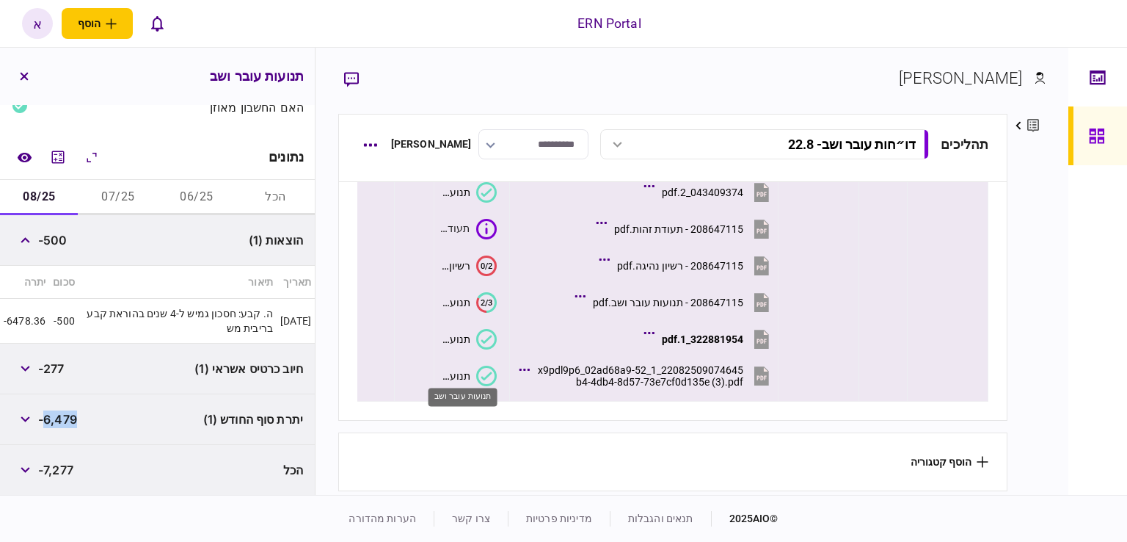
click at [455, 373] on div "תנועות עובר ושב" at bounding box center [455, 376] width 30 height 12
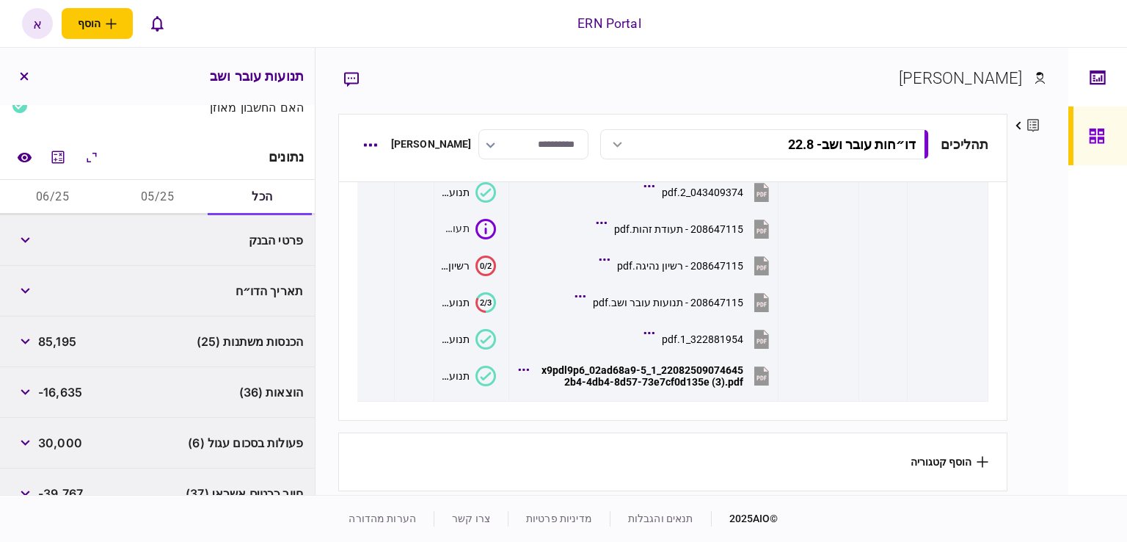
click at [179, 212] on button "05/25" at bounding box center [157, 197] width 105 height 35
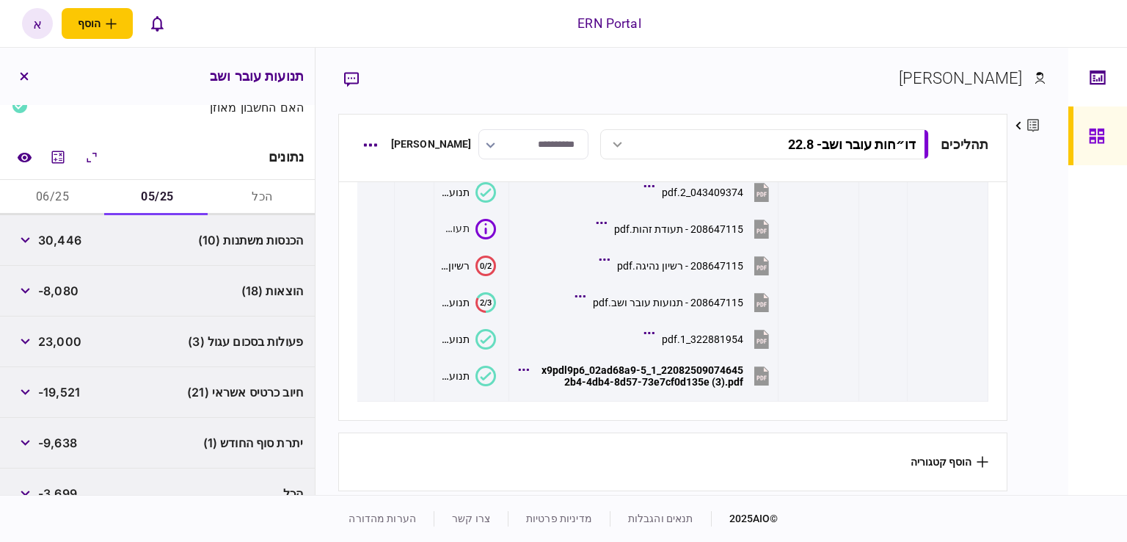
click at [75, 231] on span "30,446" at bounding box center [59, 240] width 43 height 18
copy span "30,446"
click at [59, 293] on span "-8,080" at bounding box center [58, 291] width 40 height 18
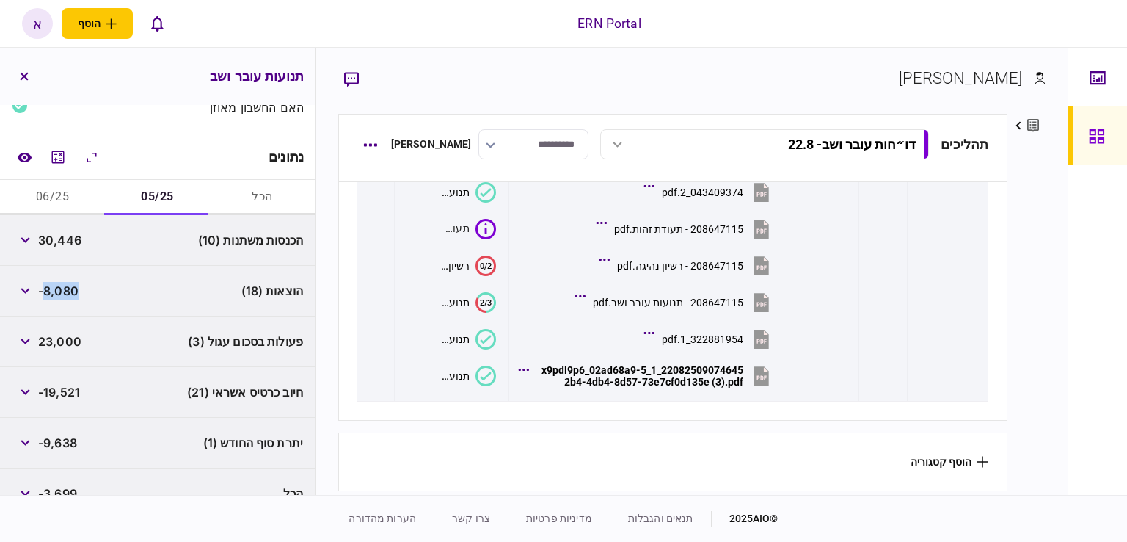
copy span "8,080"
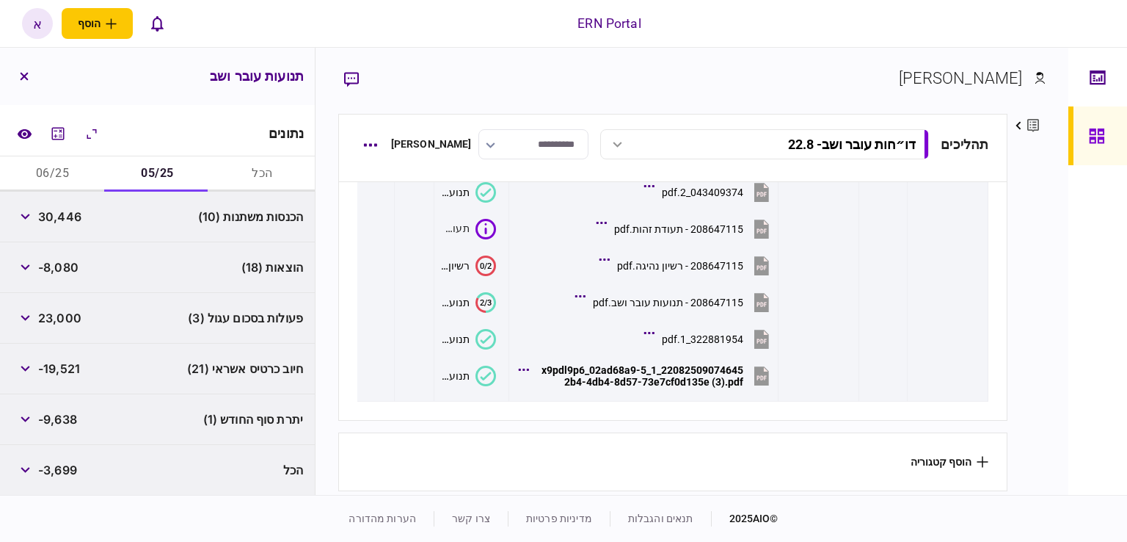
click at [59, 410] on span "-9,638" at bounding box center [57, 419] width 39 height 18
click at [62, 415] on span "-9,638" at bounding box center [57, 419] width 39 height 18
click at [79, 179] on button "06/25" at bounding box center [52, 173] width 105 height 35
click at [47, 221] on span "54,749" at bounding box center [58, 217] width 40 height 18
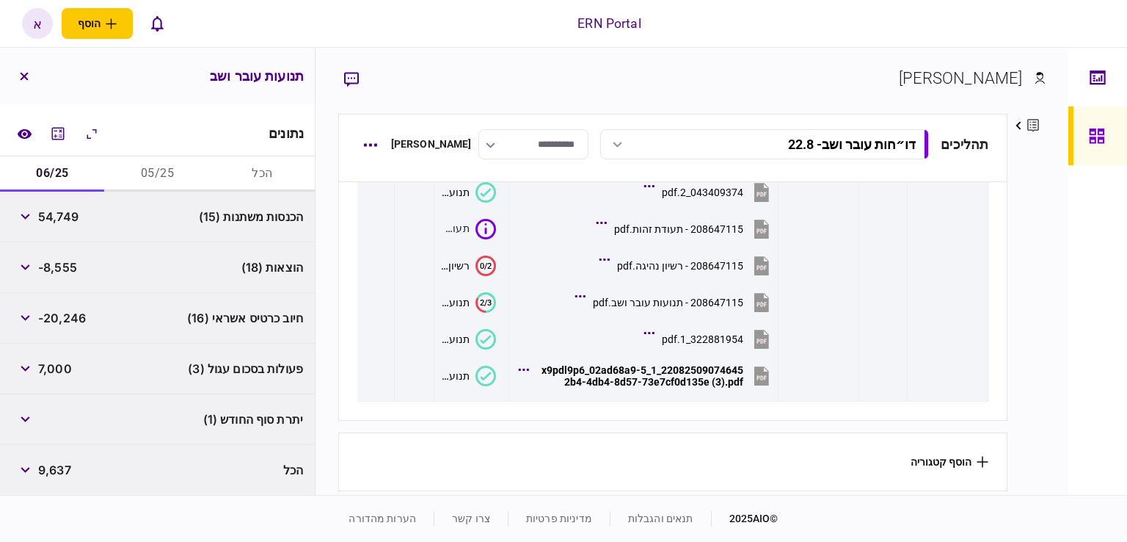
click at [48, 220] on span "54,749" at bounding box center [58, 217] width 40 height 18
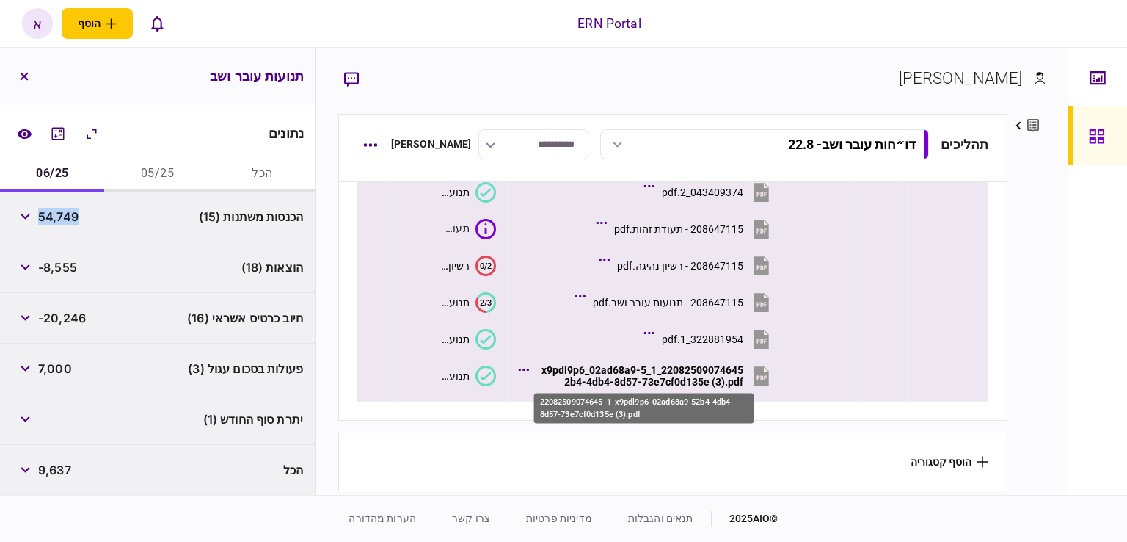
click at [598, 365] on div "22082509074645_1_x9pdl9p6_02ad68a9-52b4-4db4-8d57-73e7cf0d135e (3).pdf" at bounding box center [640, 375] width 207 height 23
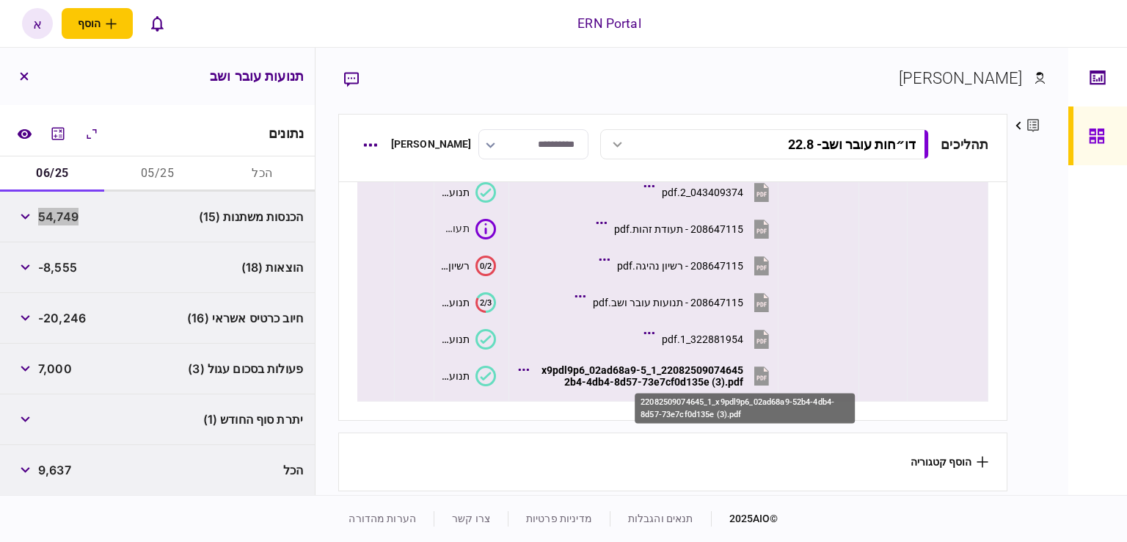
scroll to position [149, 0]
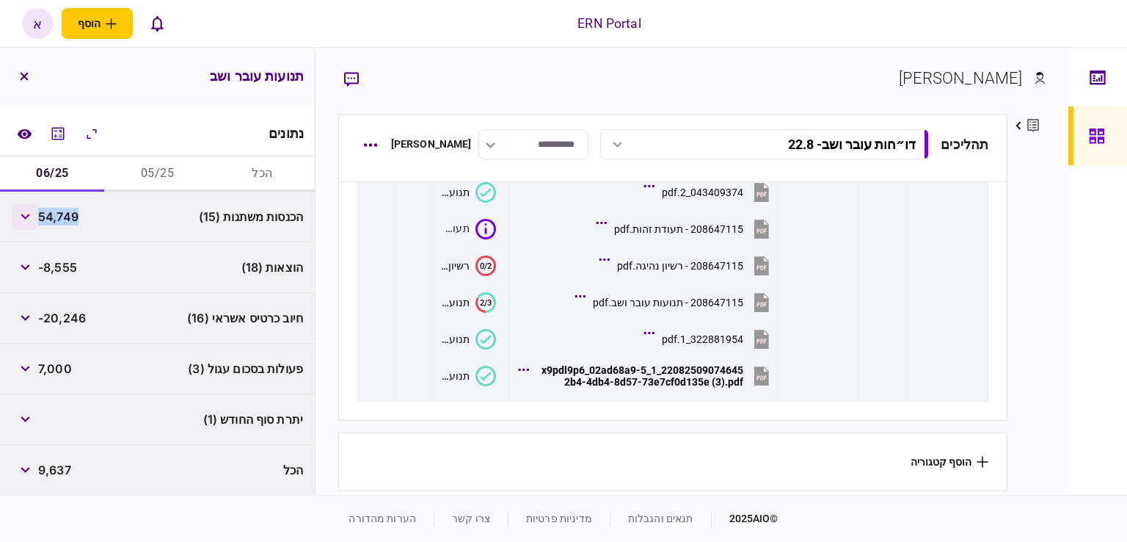
click at [30, 215] on icon "button" at bounding box center [26, 217] width 10 height 6
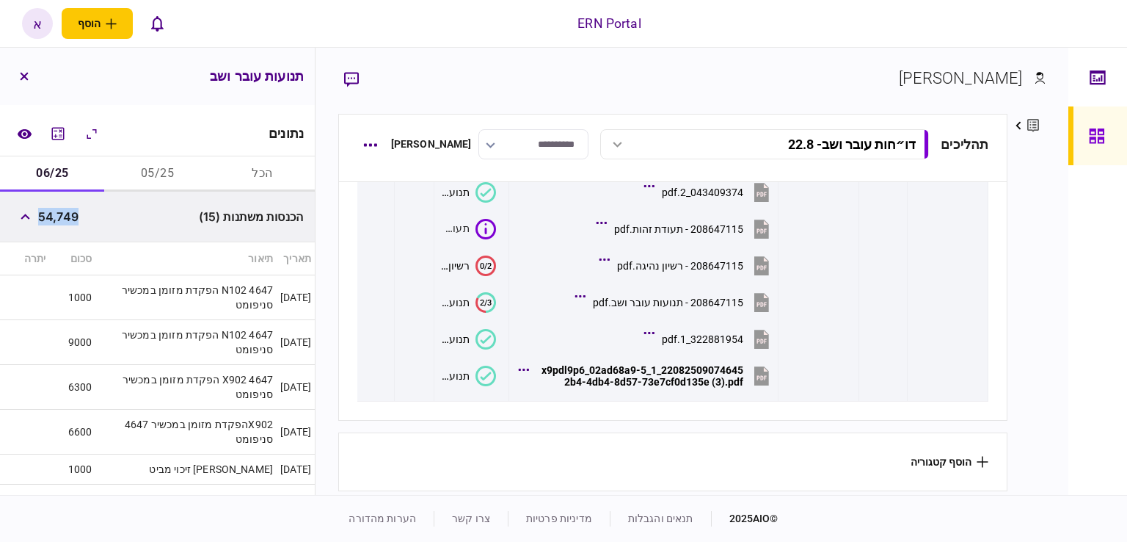
scroll to position [433, 0]
